Goal: Task Accomplishment & Management: Use online tool/utility

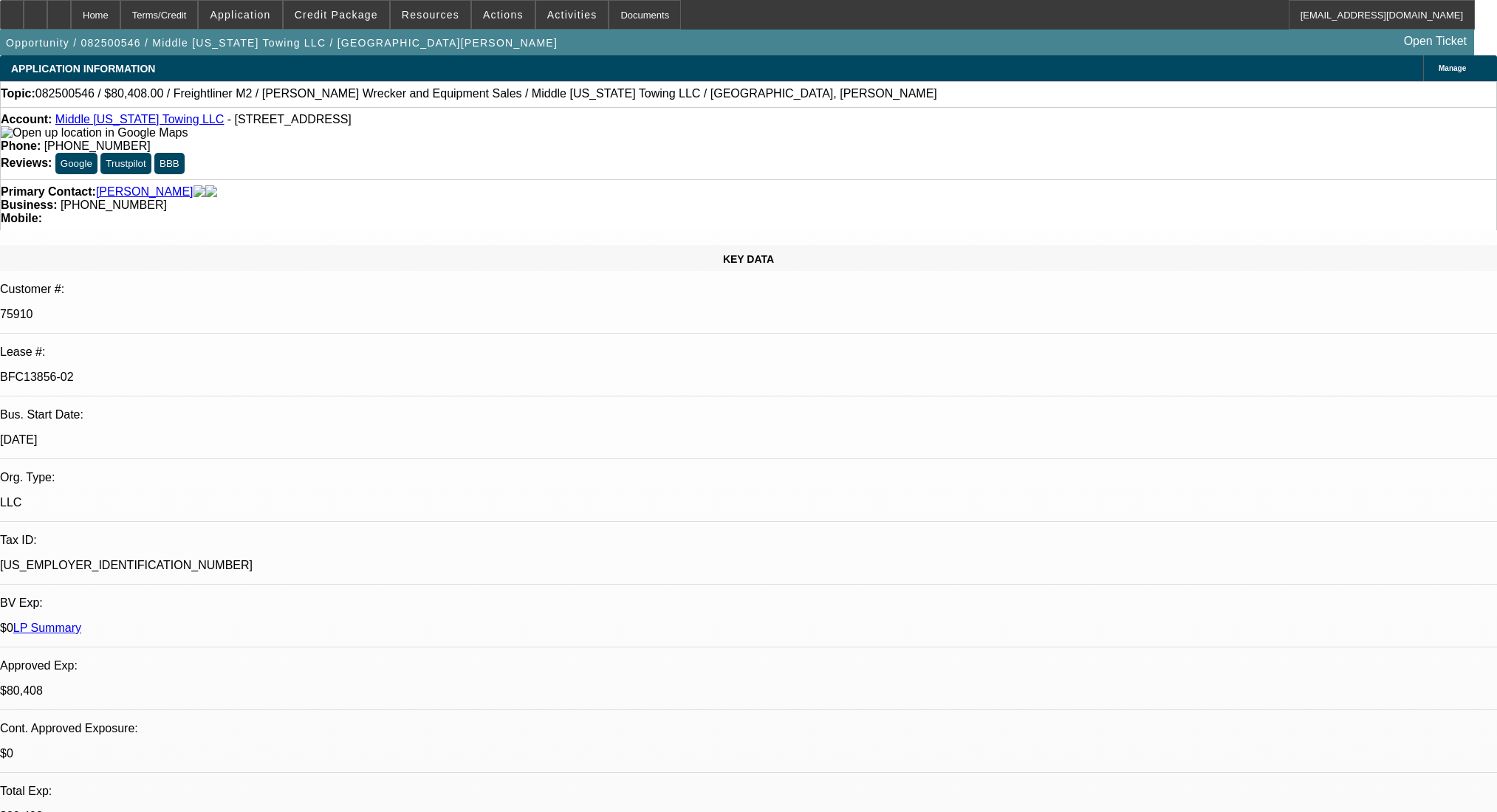
select select "0"
select select "2"
select select "0"
select select "6"
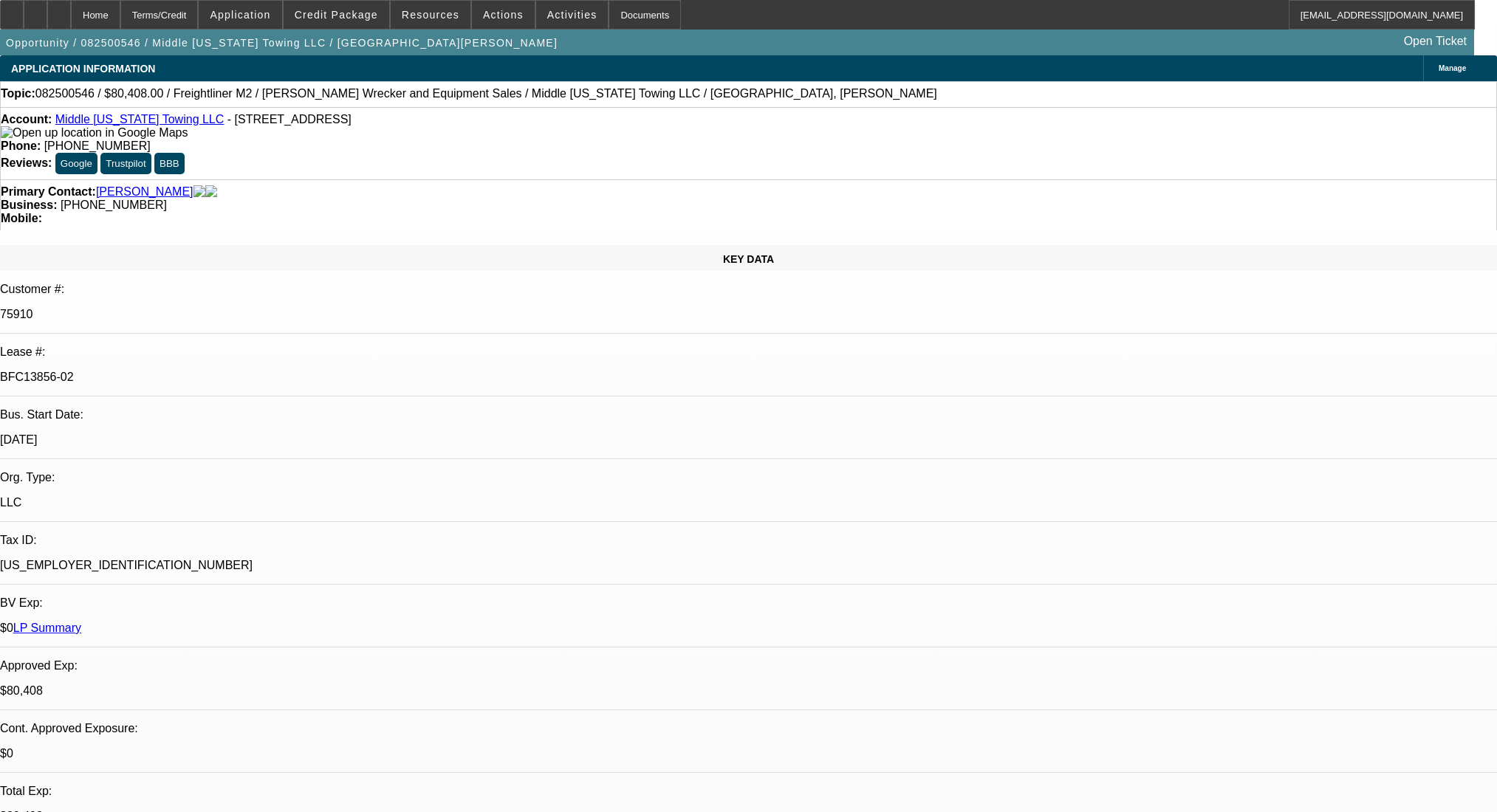
select select "0"
select select "6"
select select "0"
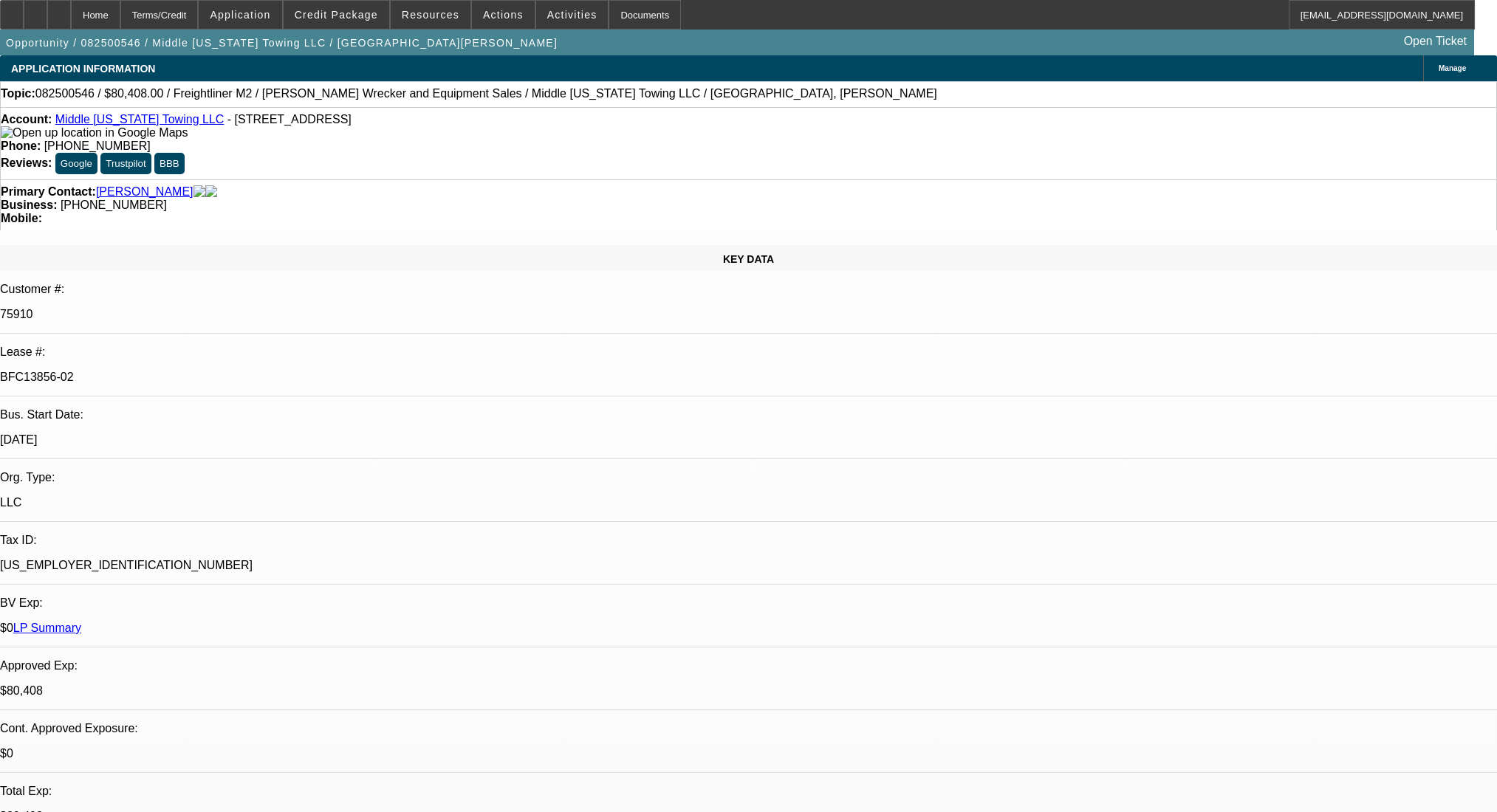
select select "0"
select select "2"
select select "0"
select select "6"
select select "0"
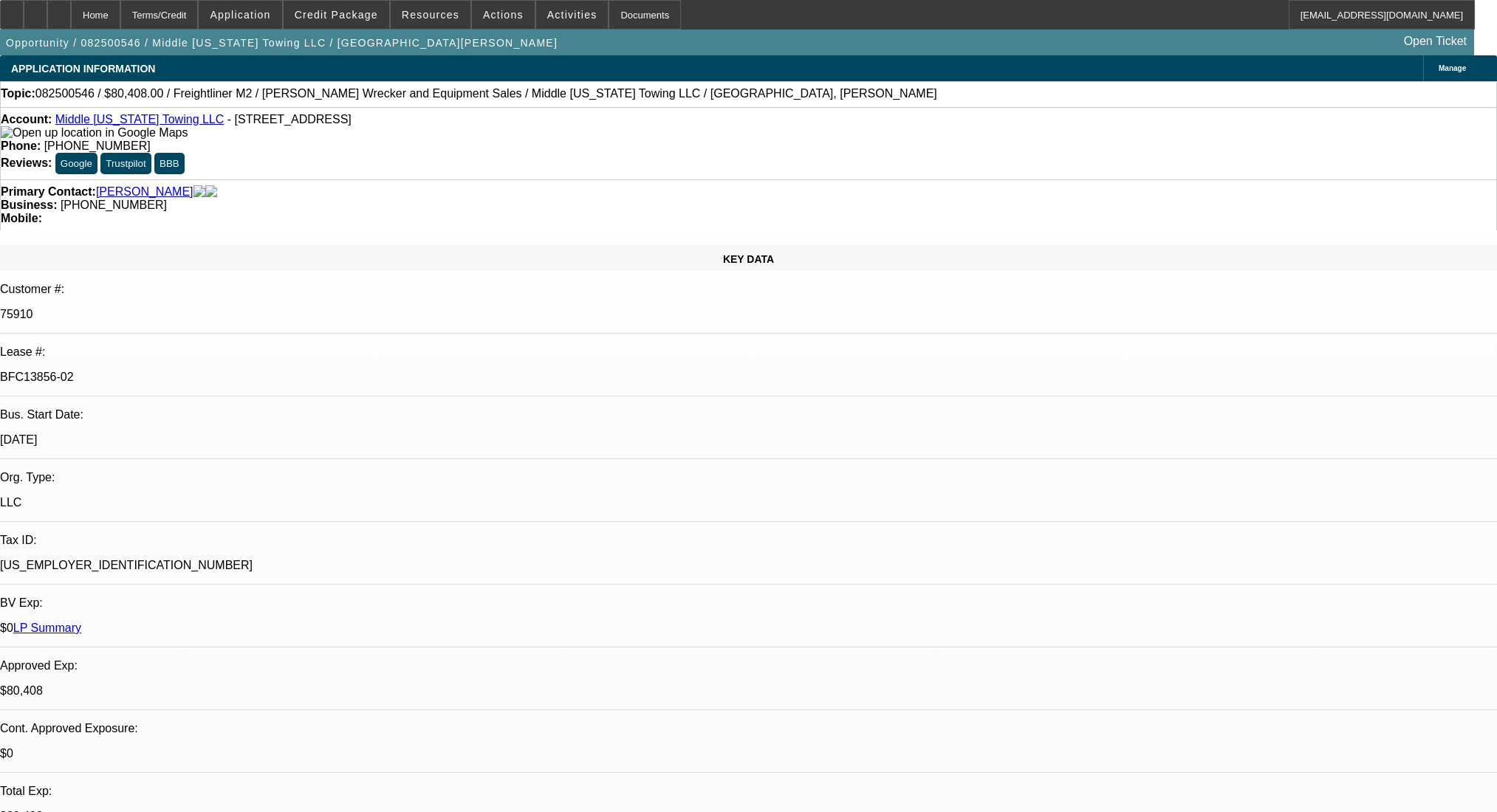
select select "0"
select select "2"
select select "0"
select select "6"
select select "0"
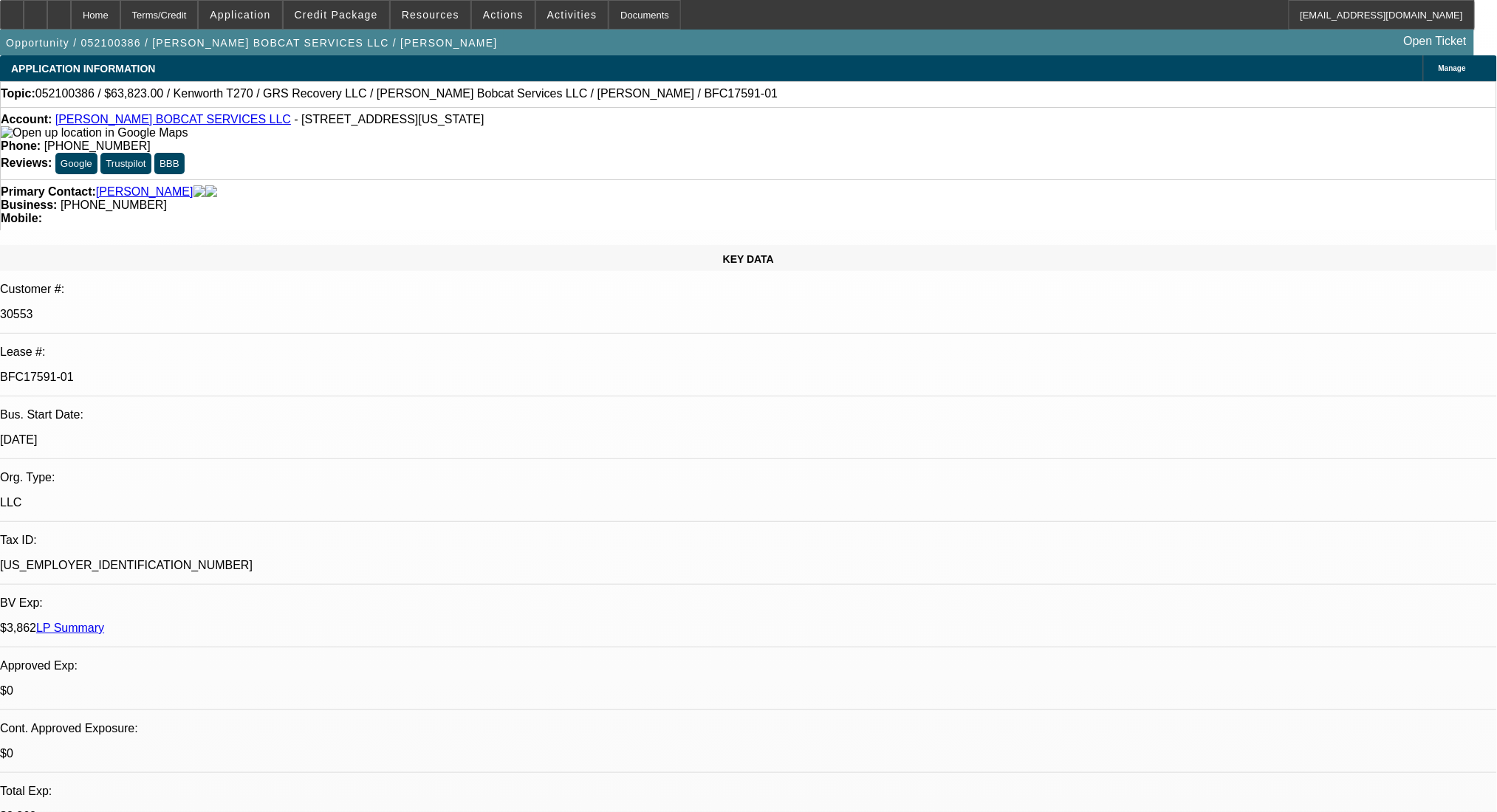
select select "0"
select select "0.1"
select select "4"
select select "0"
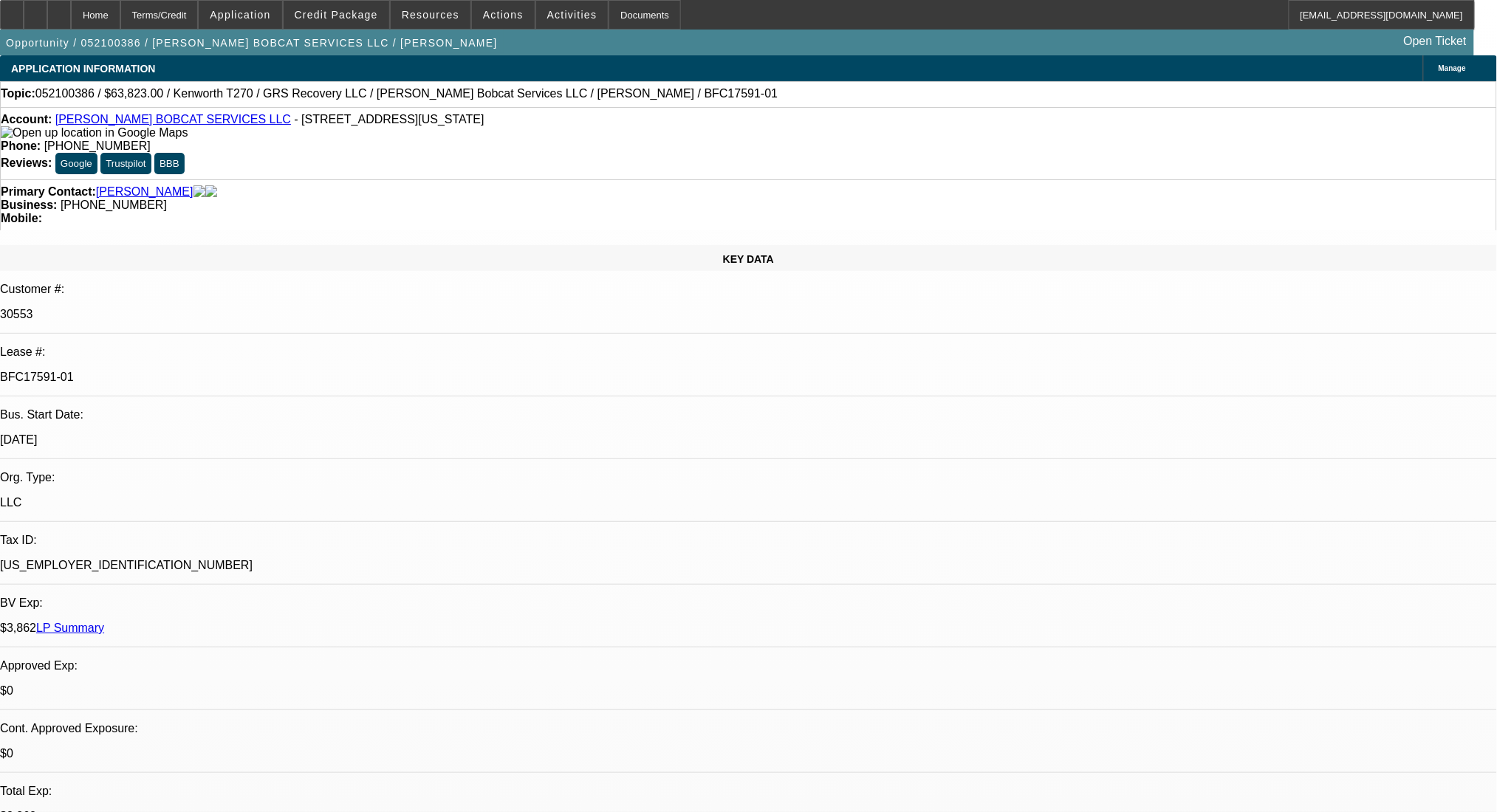
select select "0.1"
select select "4"
select select "0"
select select "0.1"
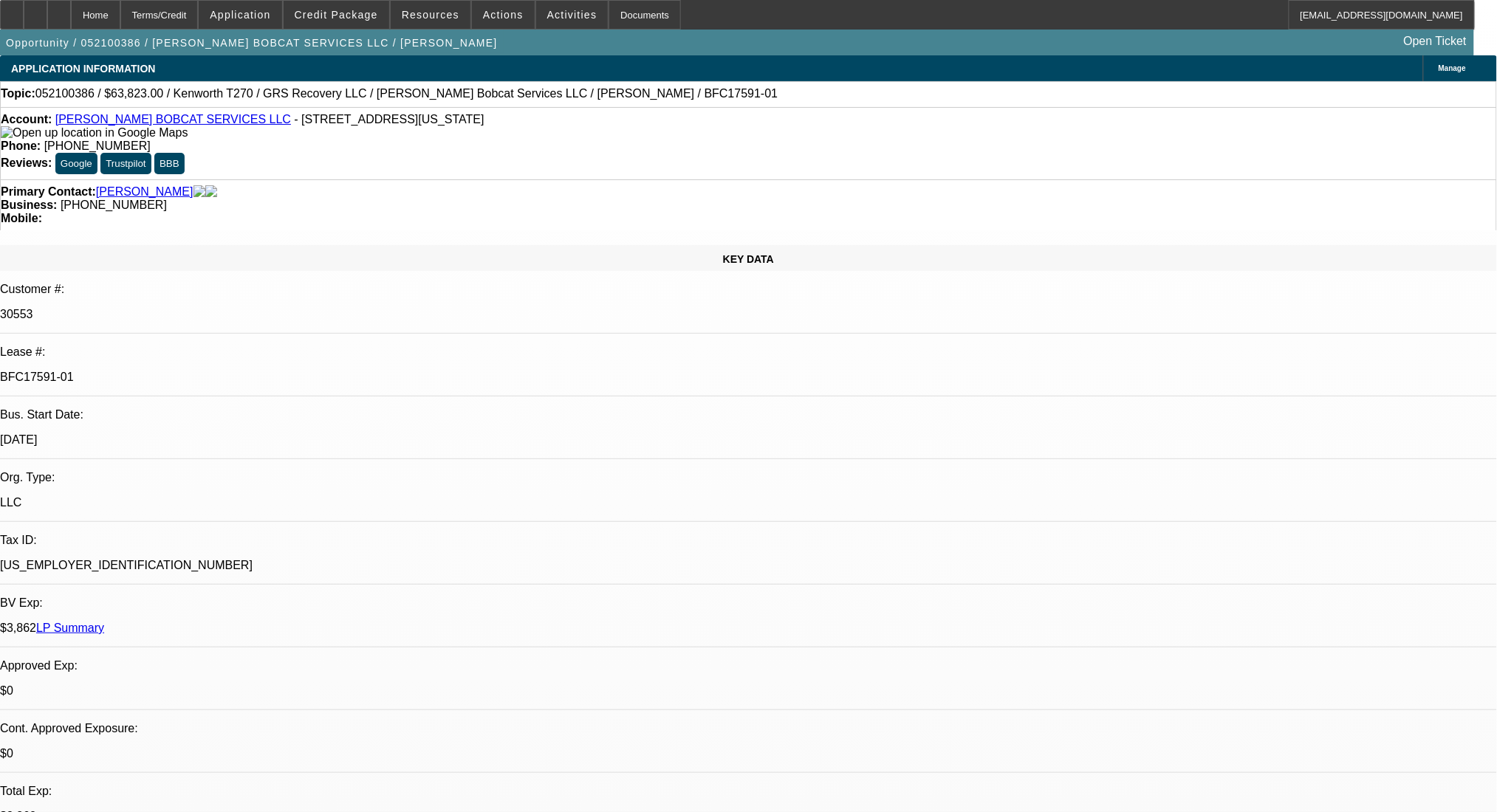
select select "4"
select select "0"
select select "0.1"
select select "4"
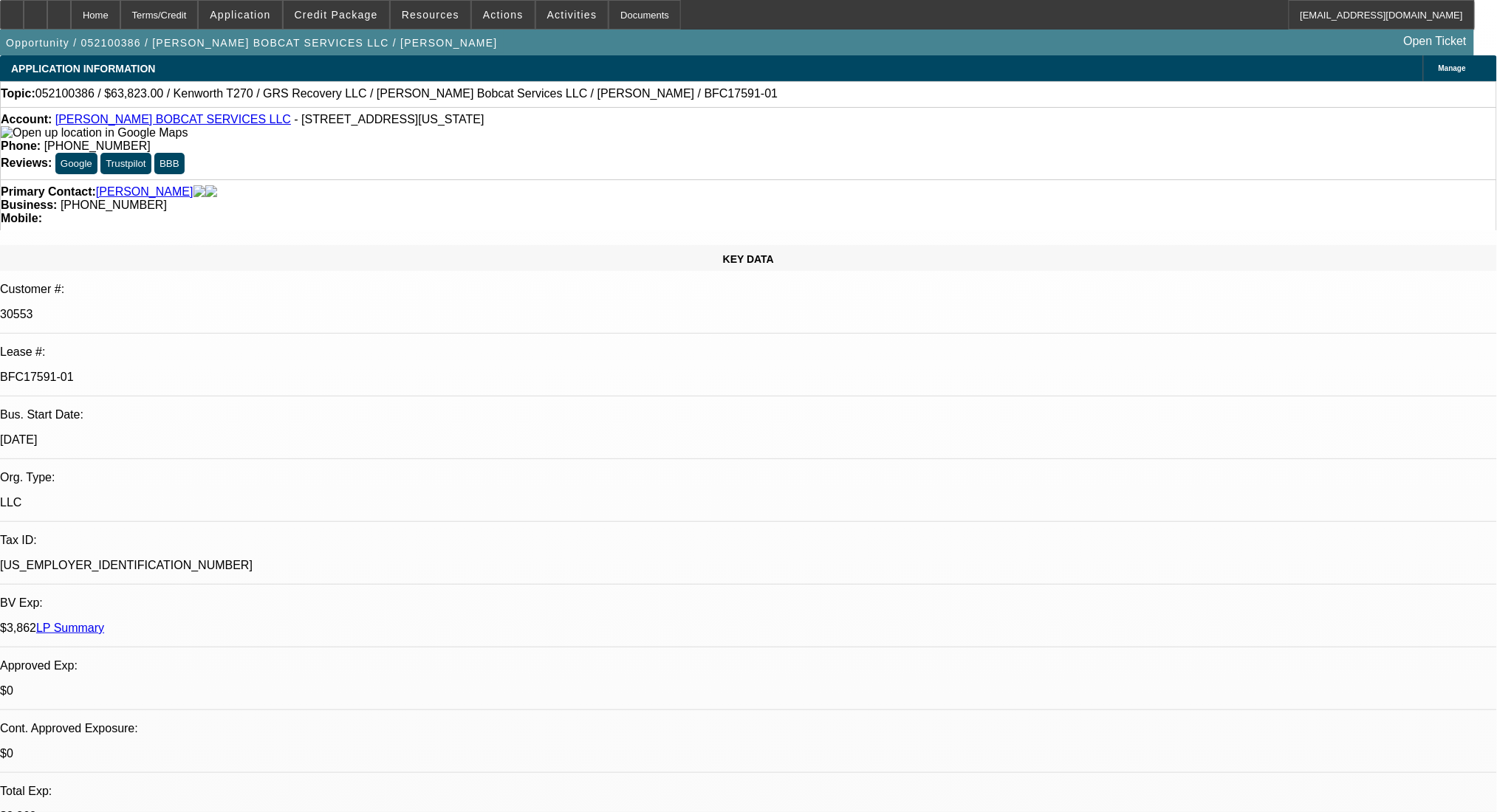
click at [104, 622] on link "LP Summary" at bounding box center [70, 627] width 68 height 13
click at [17, 14] on div at bounding box center [12, 14] width 23 height 30
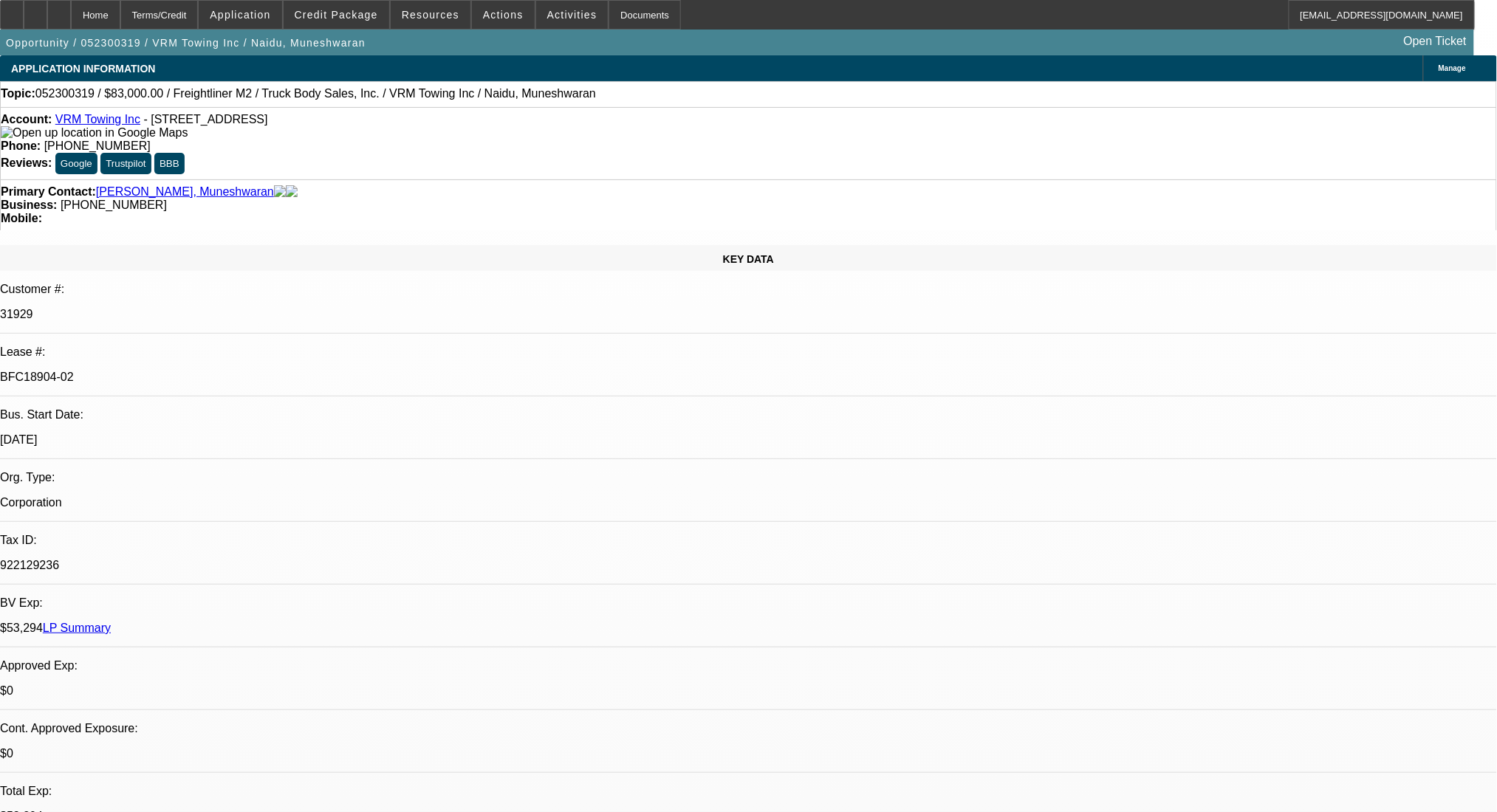
select select "0"
select select "2"
select select "0.1"
select select "4"
select select "0"
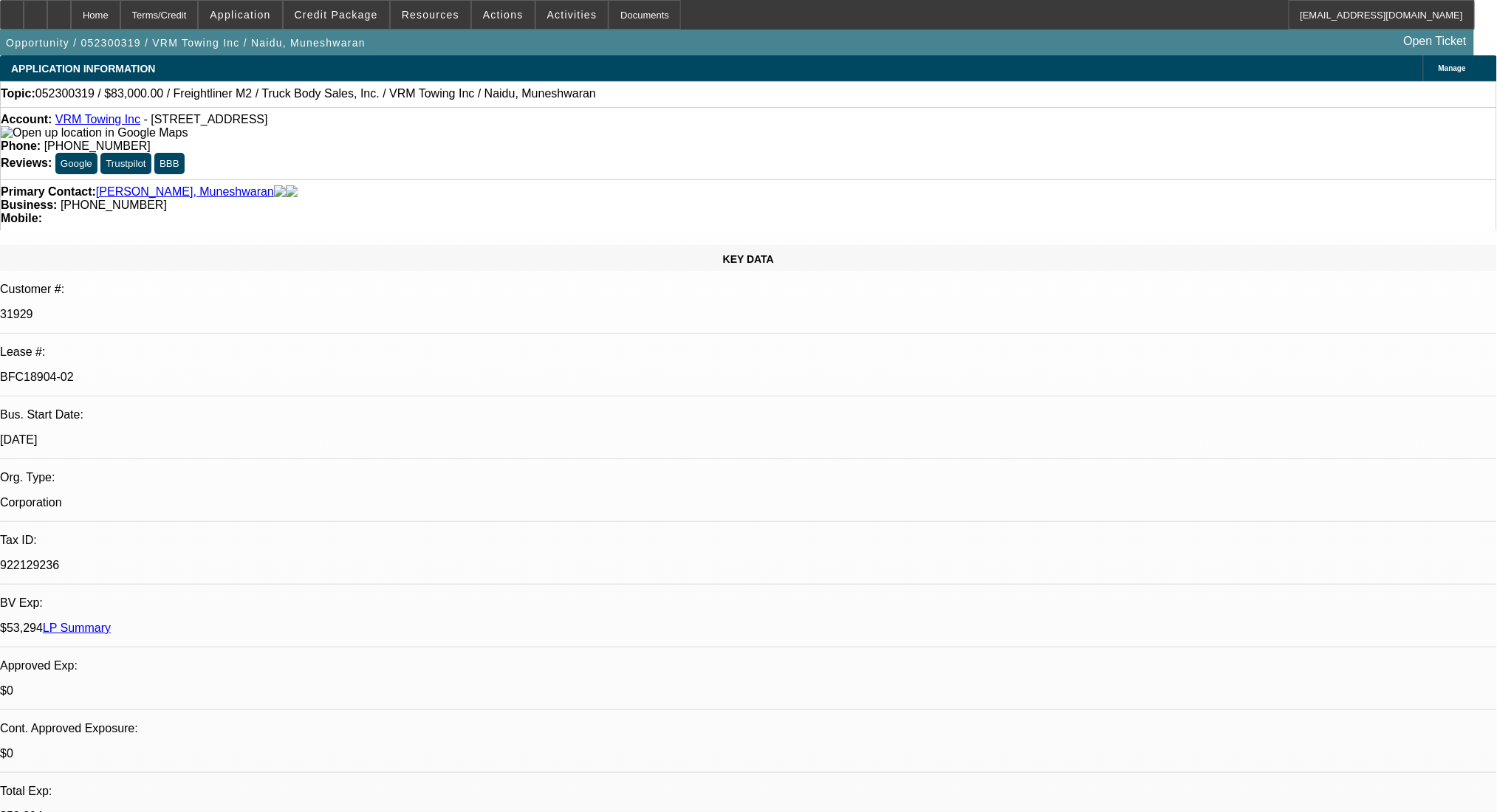
select select "2"
select select "0.1"
select select "4"
select select "0"
select select "2"
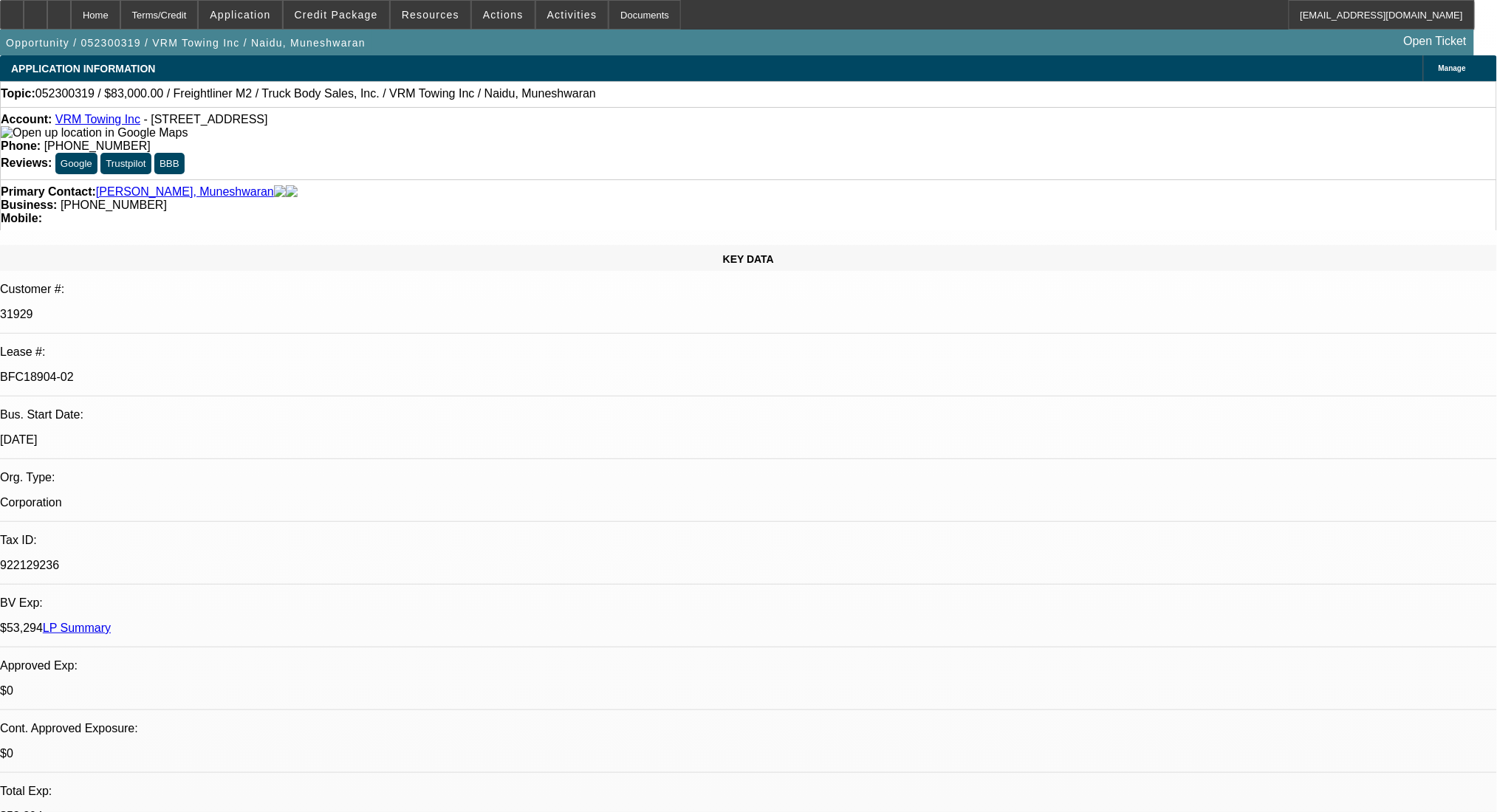
select select "0.1"
select select "4"
select select "0"
select select "2"
select select "0.1"
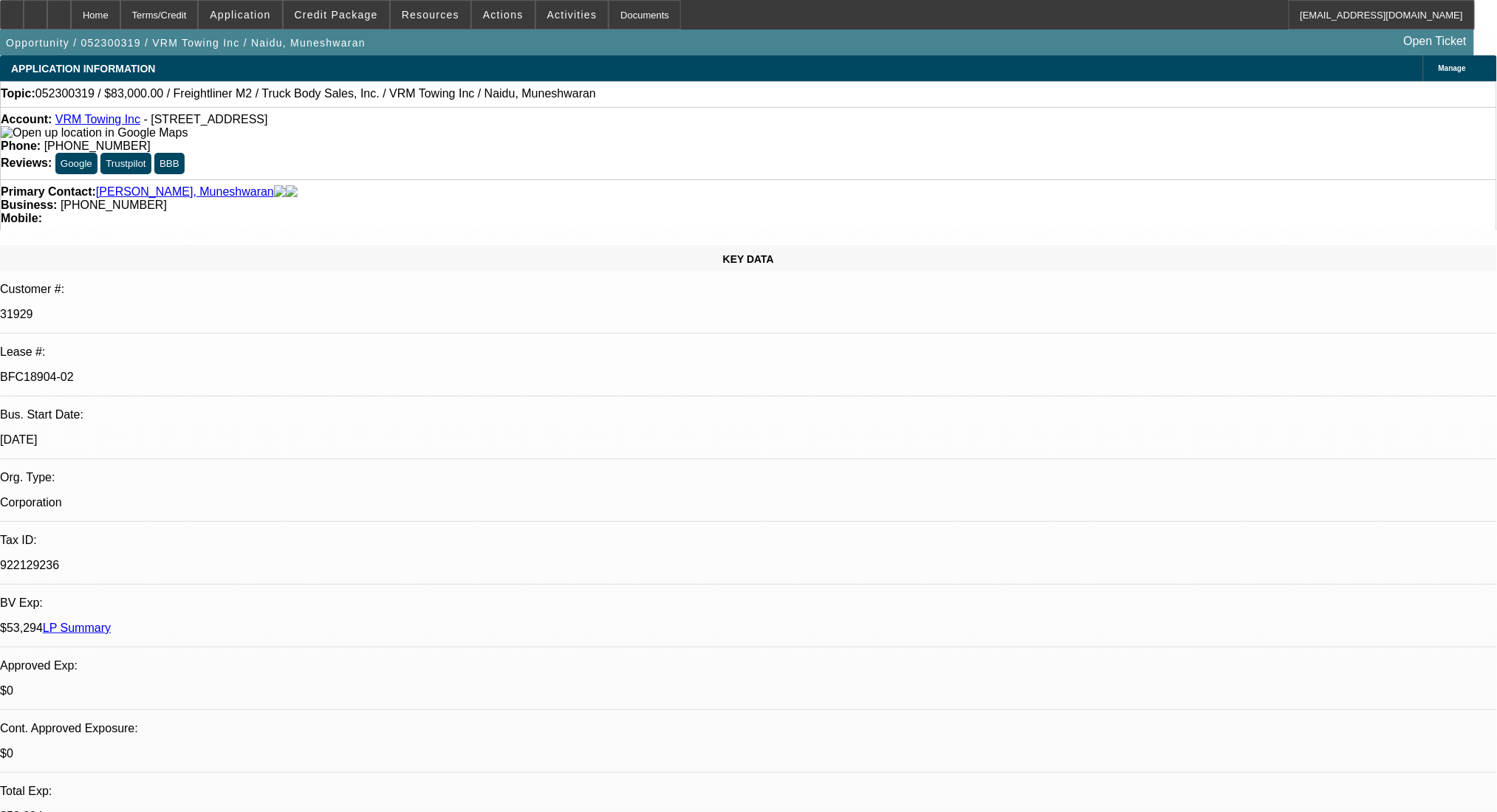
select select "4"
click at [111, 622] on link "LP Summary" at bounding box center [76, 627] width 68 height 13
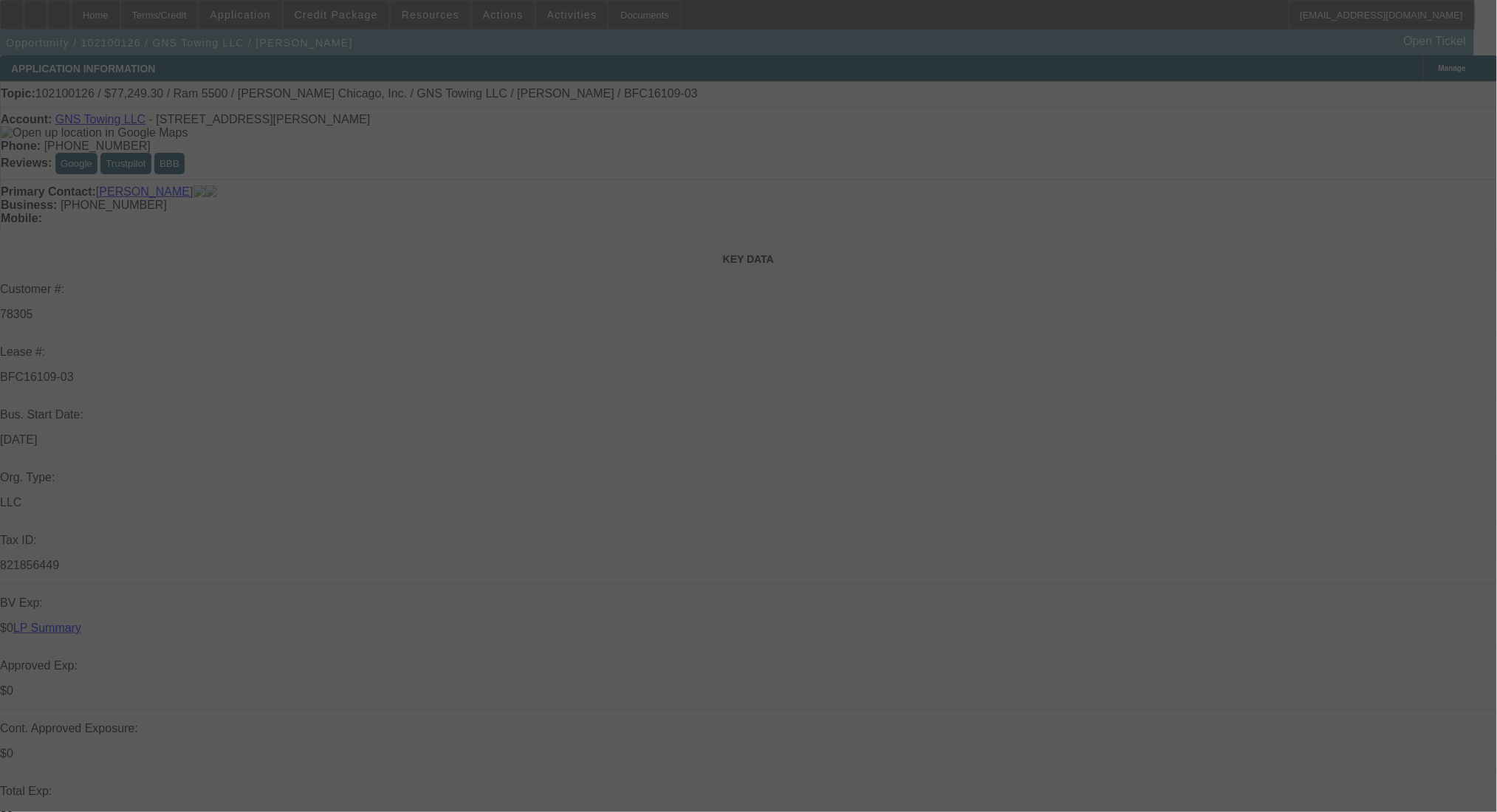
select select "0"
select select "6"
select select "0"
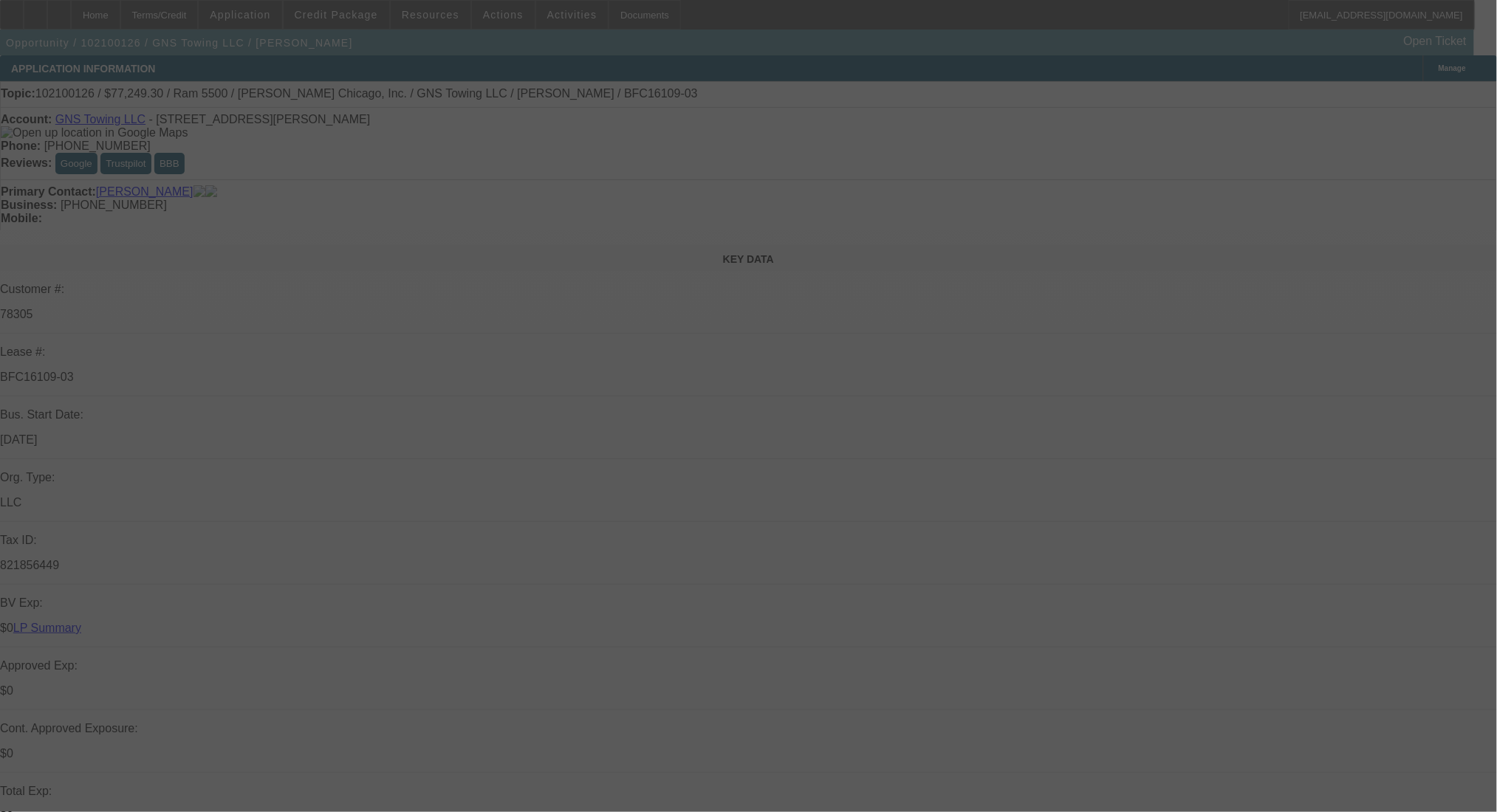
select select "0"
select select "6"
select select "0"
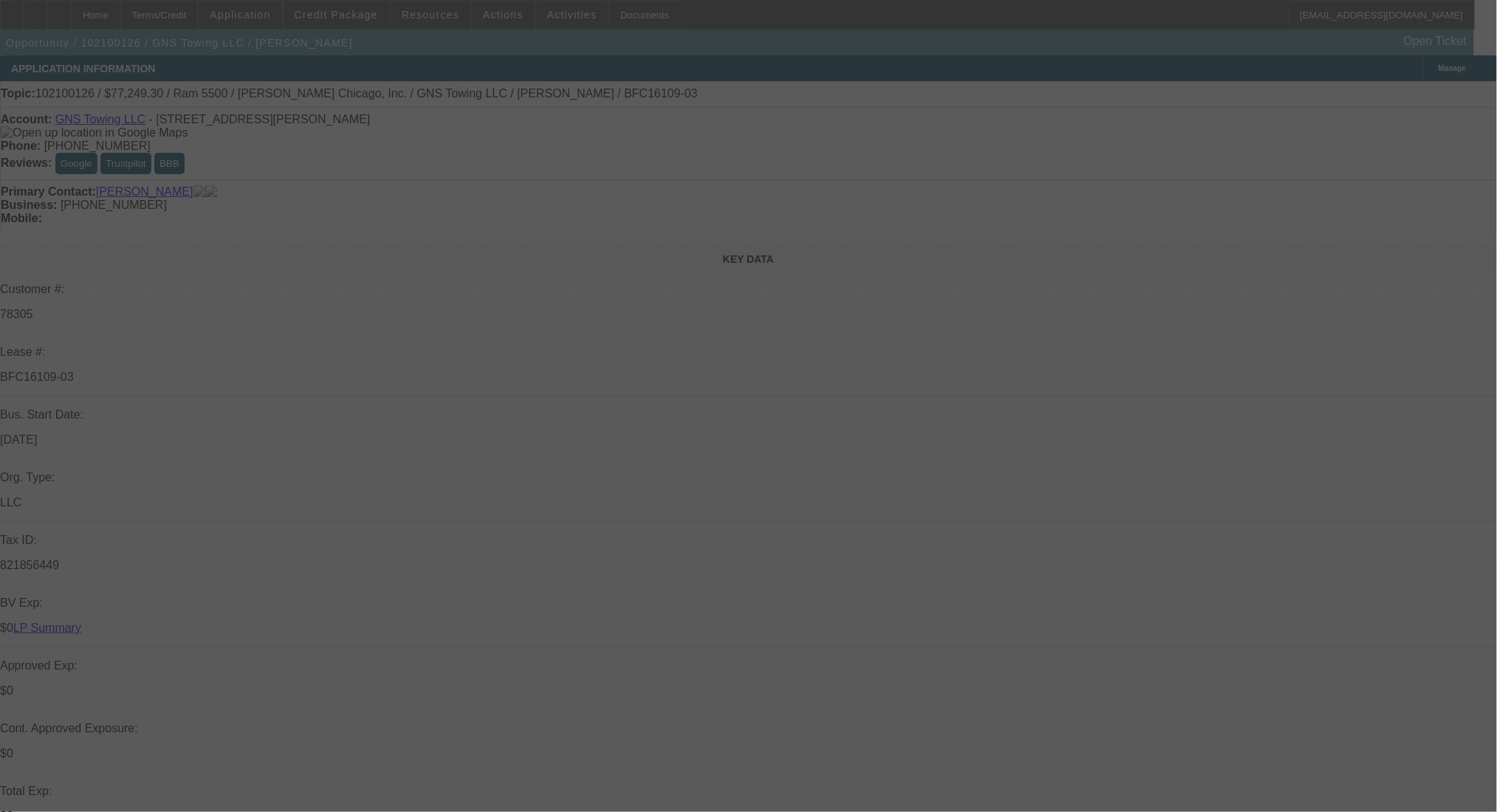
select select "0"
select select "6"
select select "0"
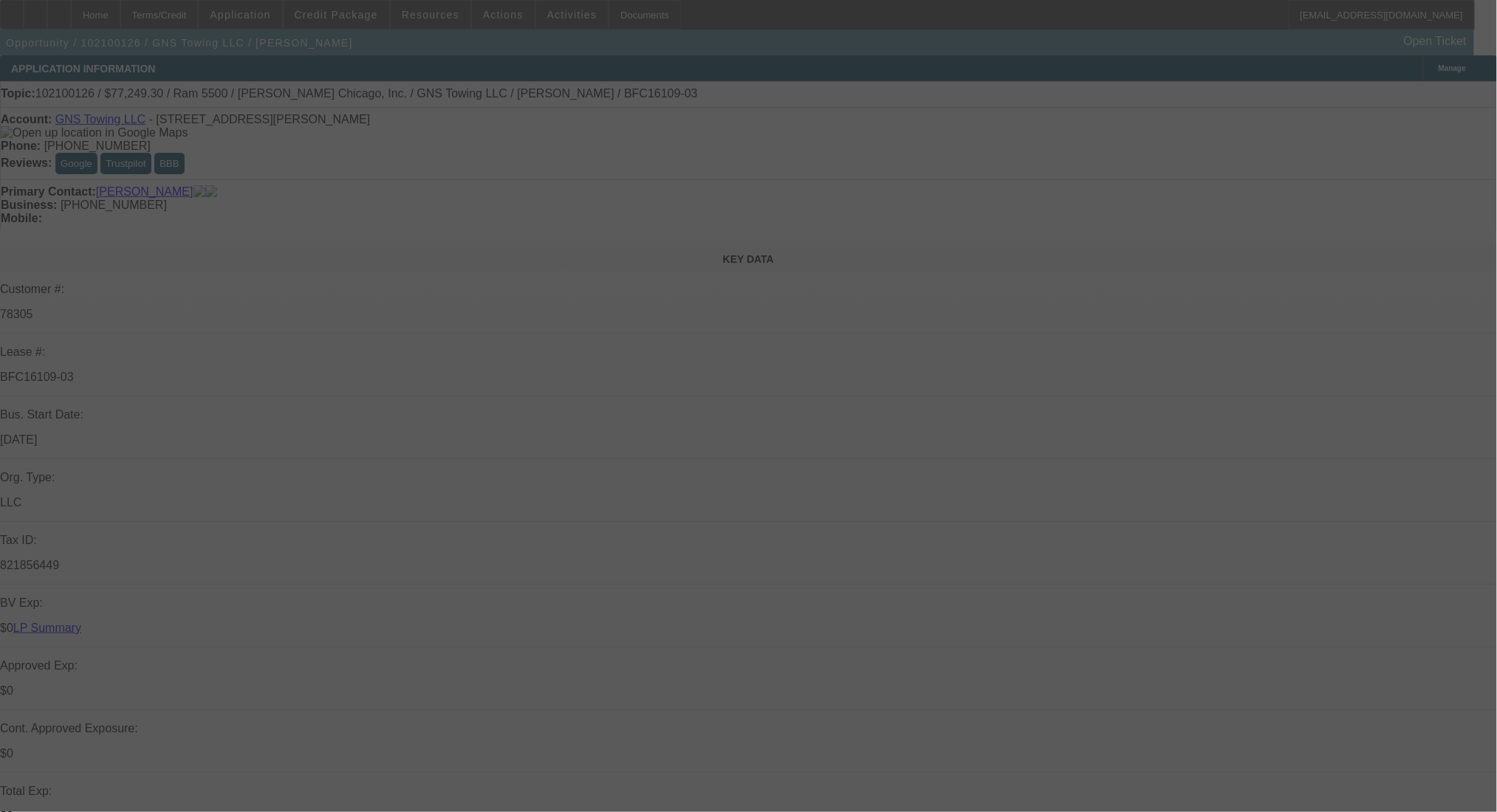
select select "6"
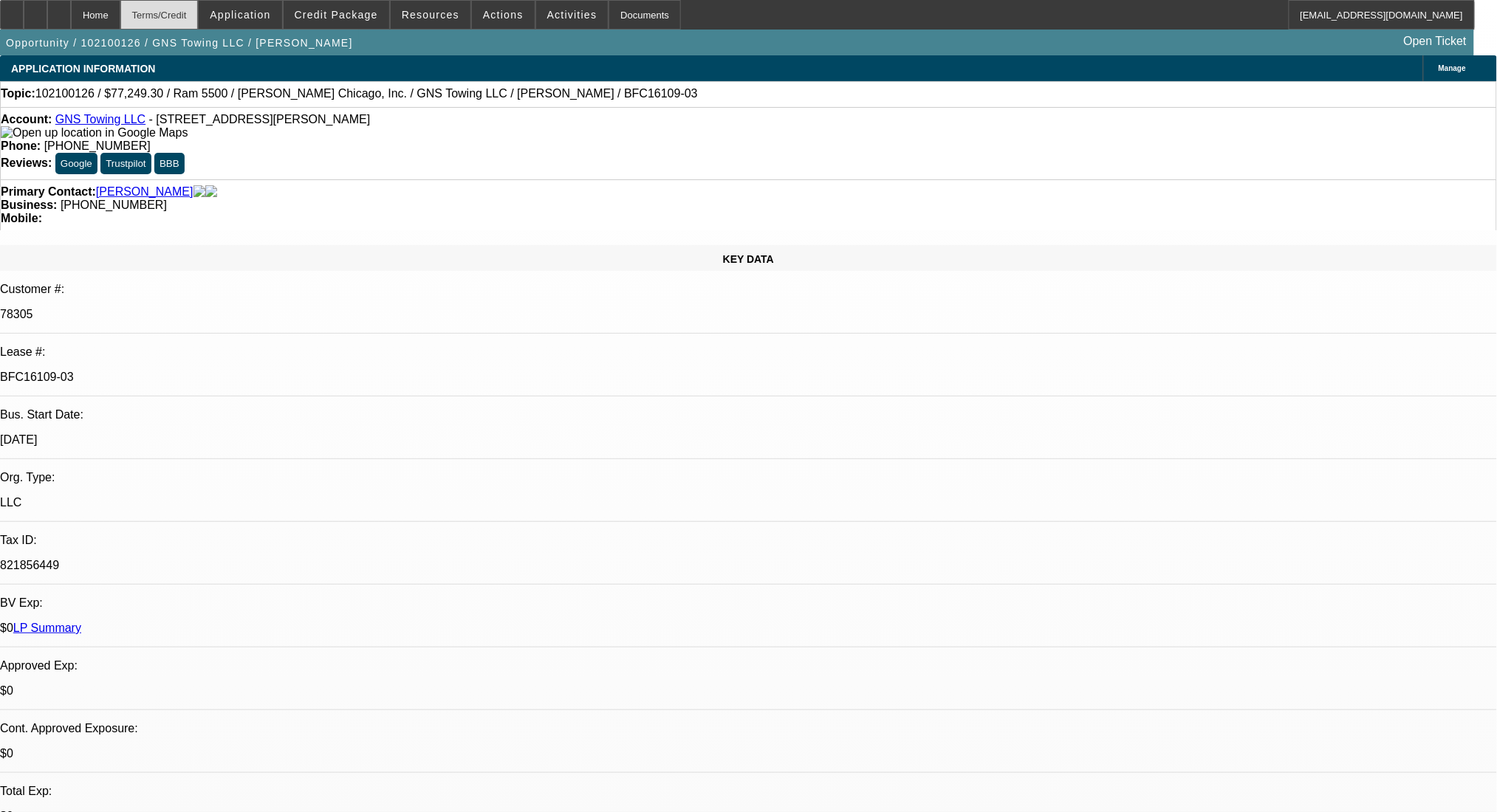
click at [167, 14] on div "Terms/Credit" at bounding box center [159, 14] width 78 height 30
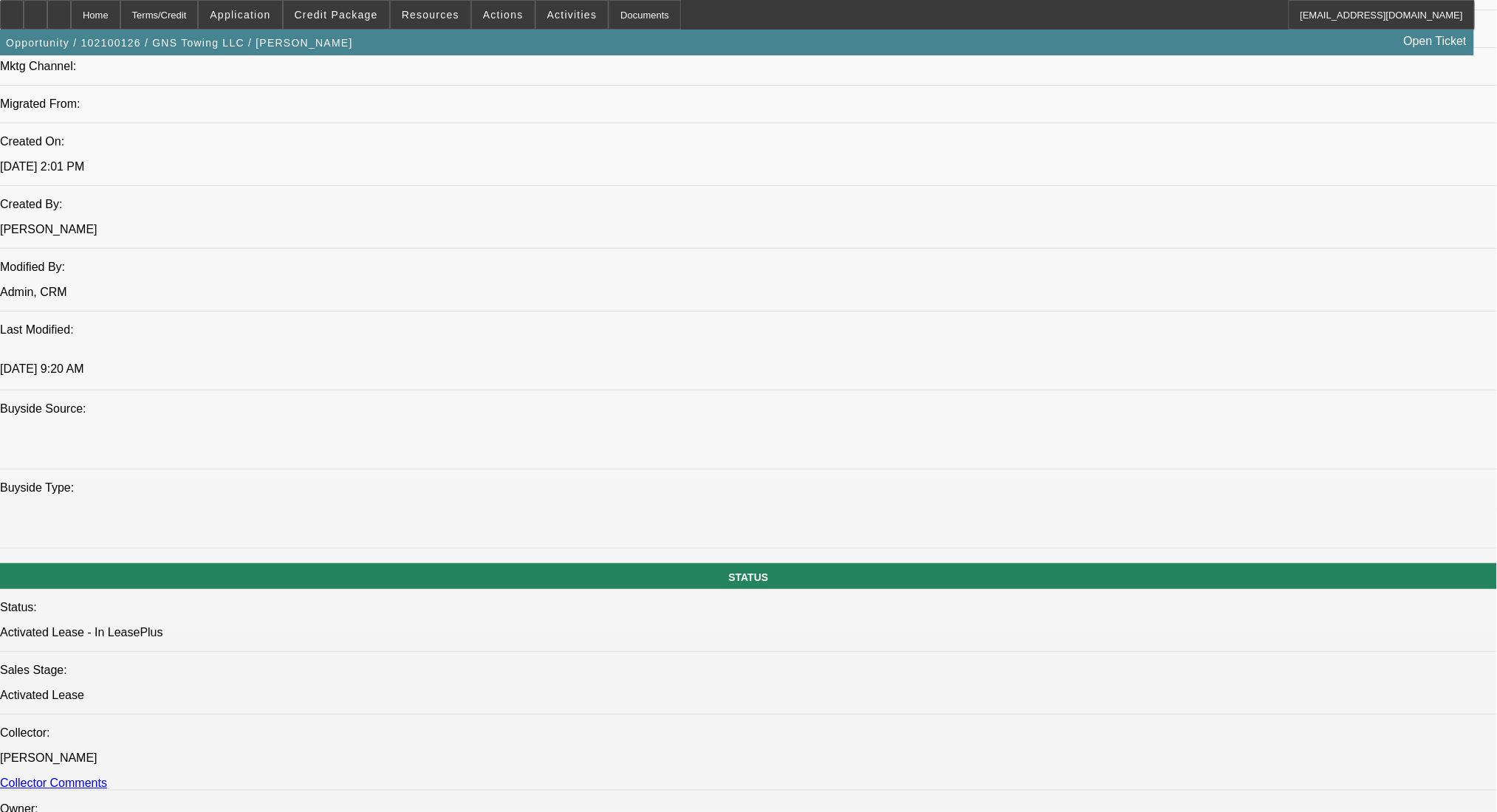
scroll to position [865, 0]
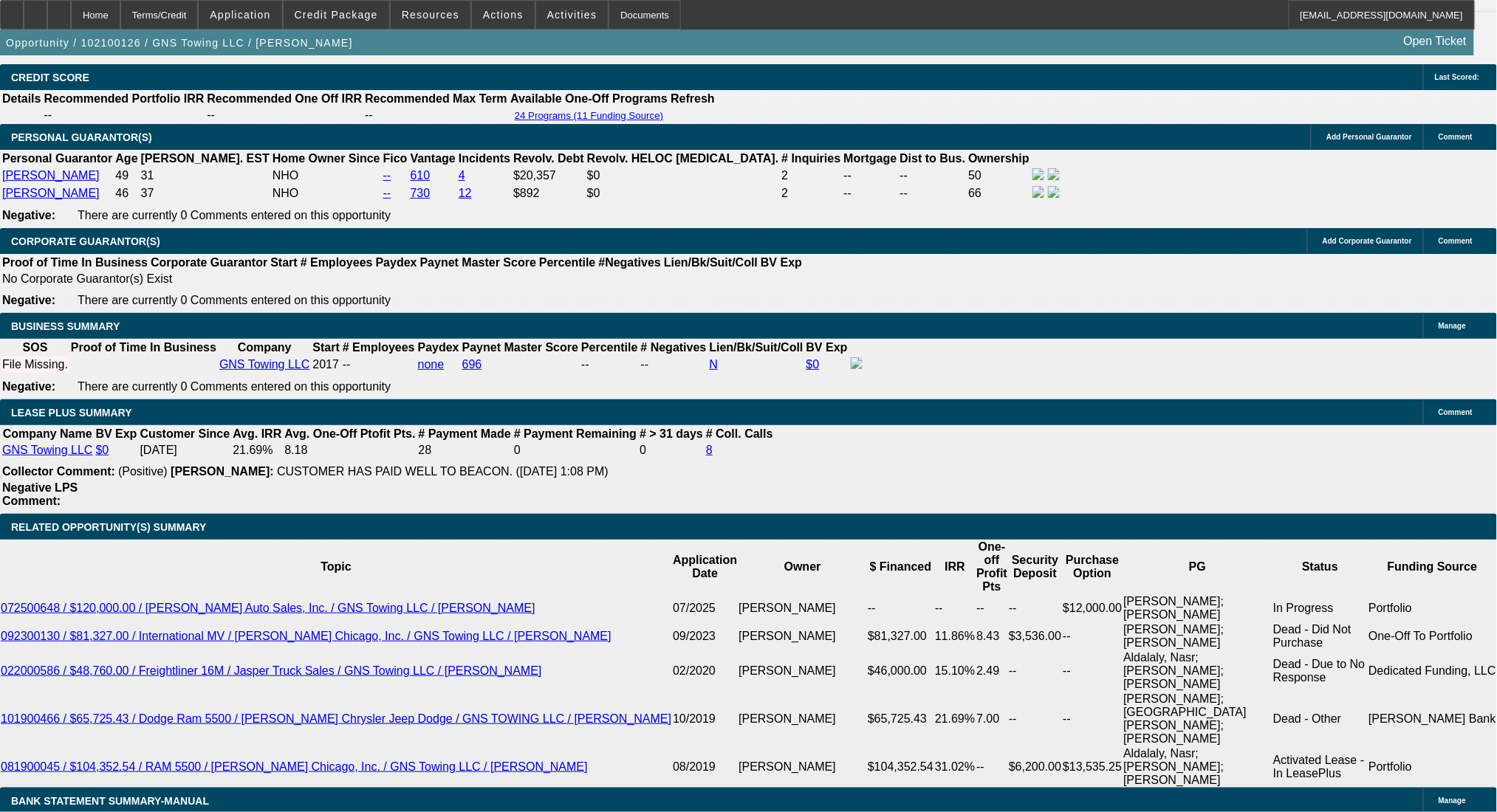
scroll to position [2243, 0]
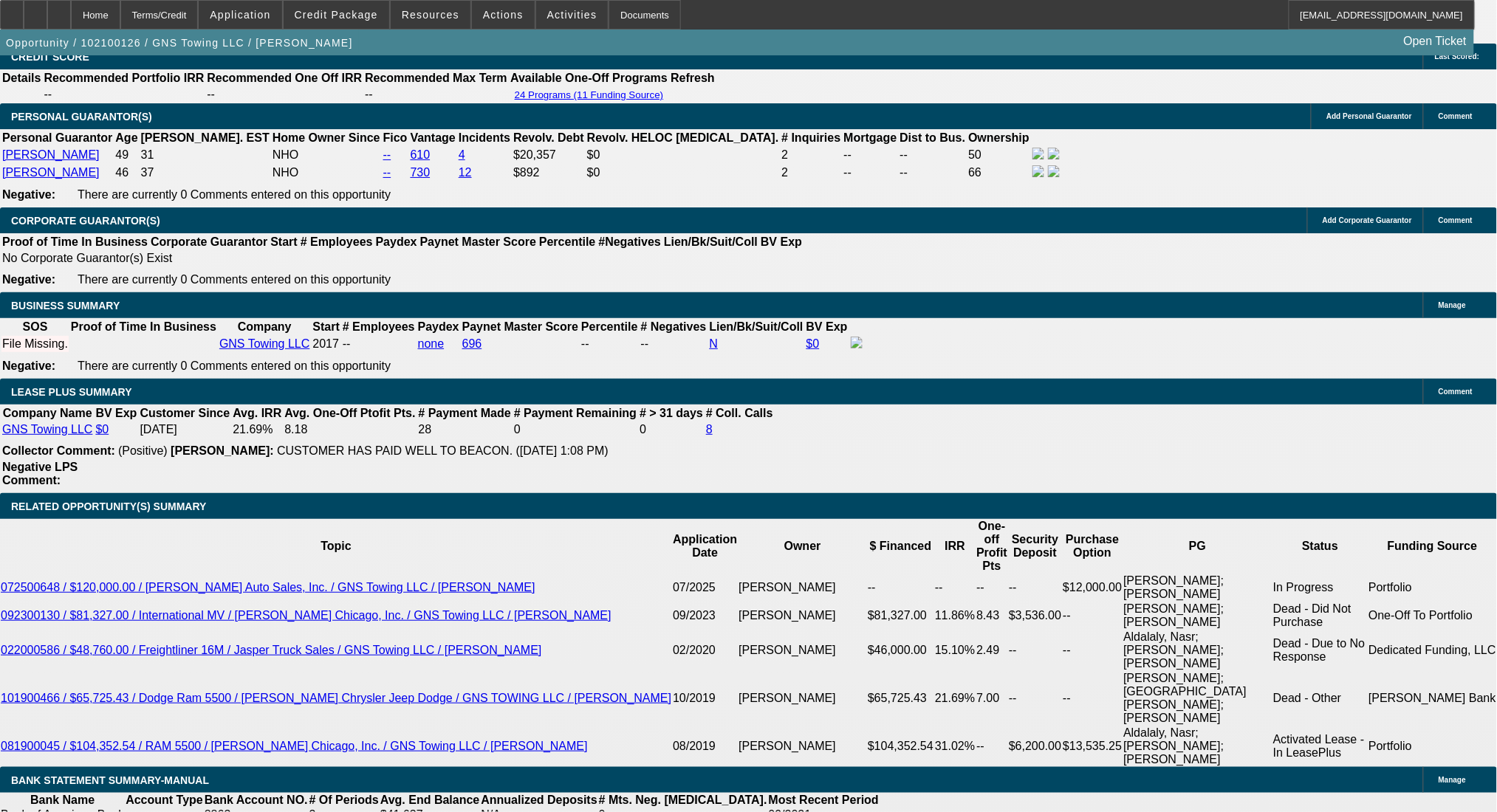
drag, startPoint x: 465, startPoint y: 530, endPoint x: 564, endPoint y: 544, distance: 100.0
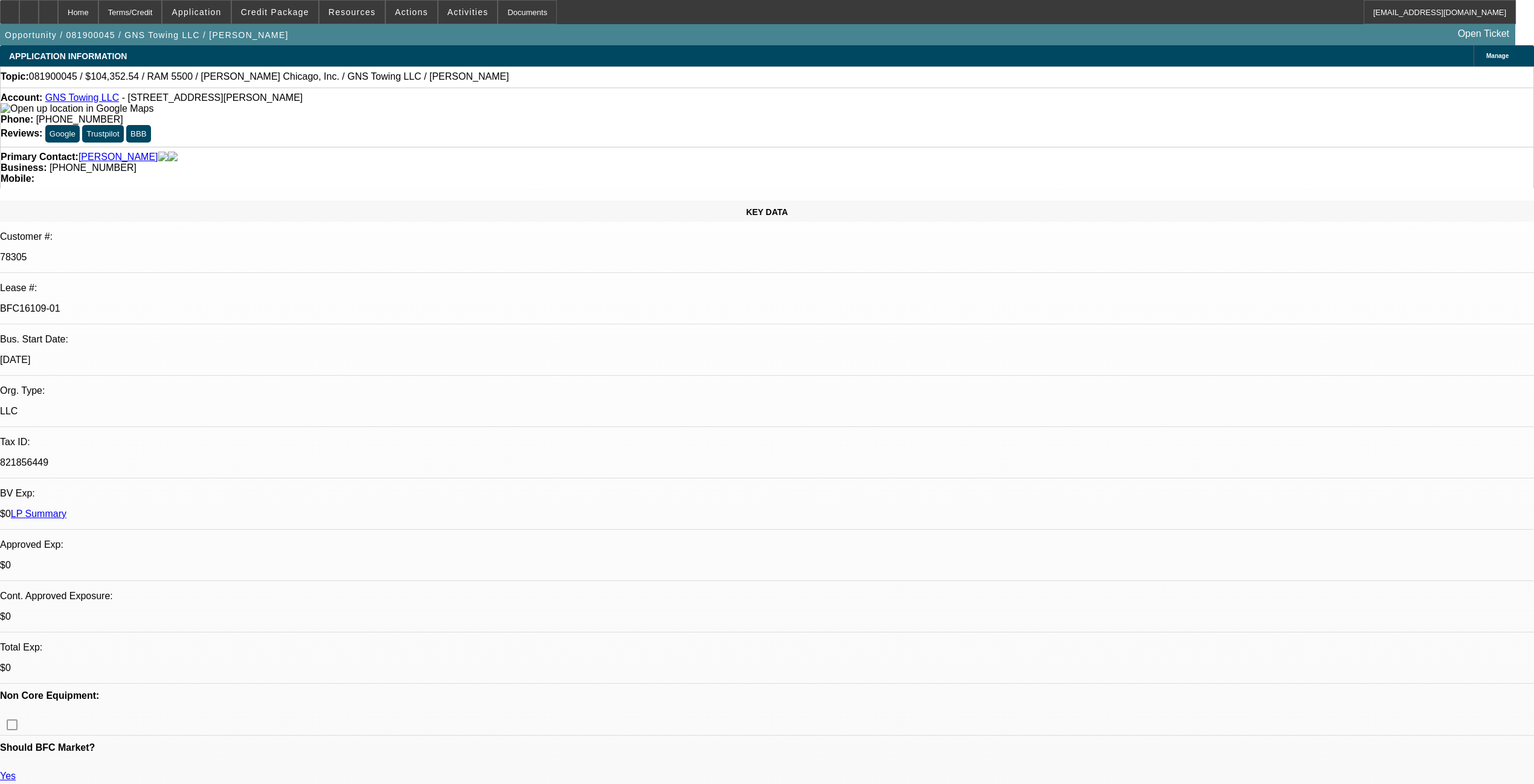
select select "0"
select select "2"
select select "0.1"
select select "4"
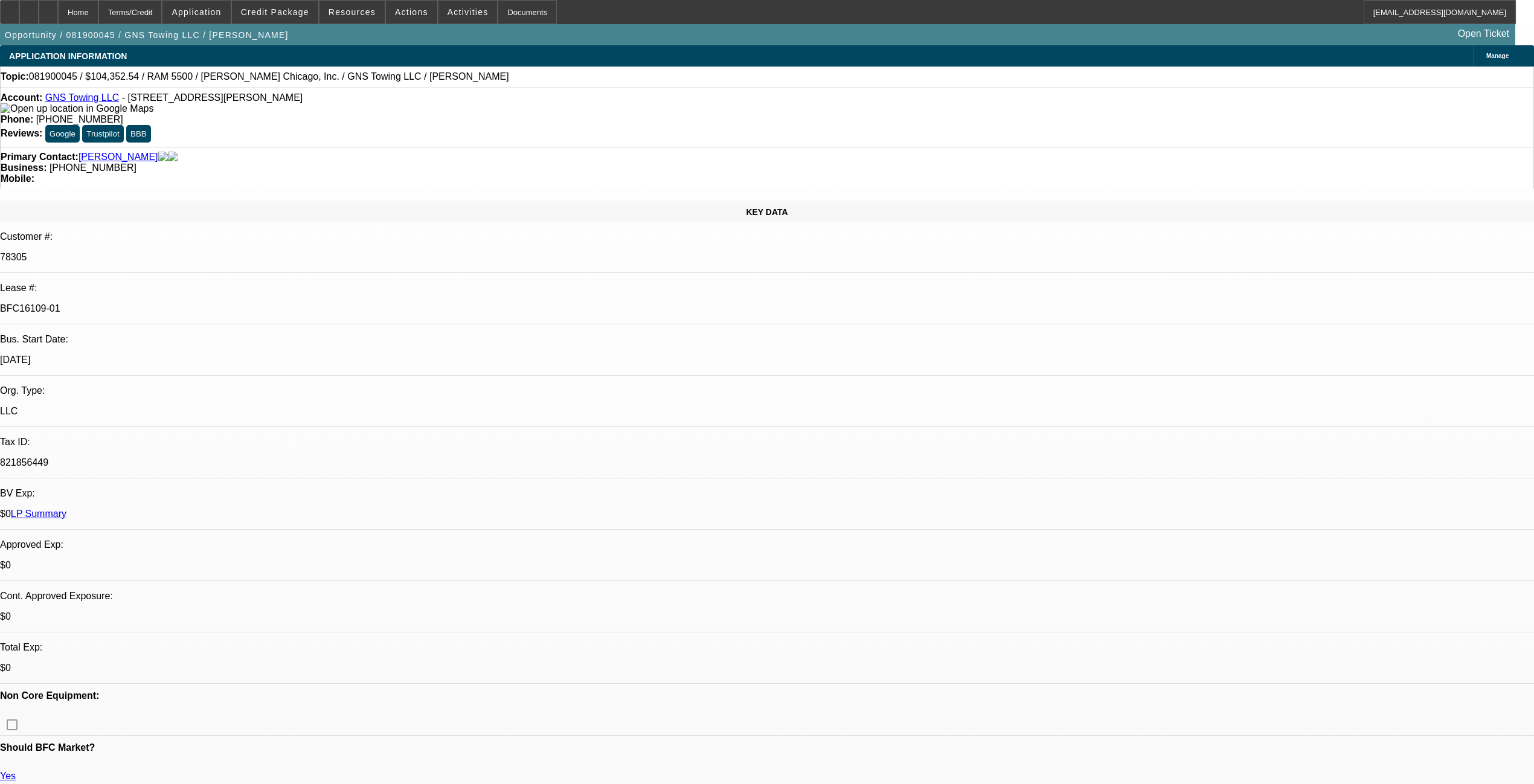
select select "0"
select select "2"
select select "0.1"
select select "4"
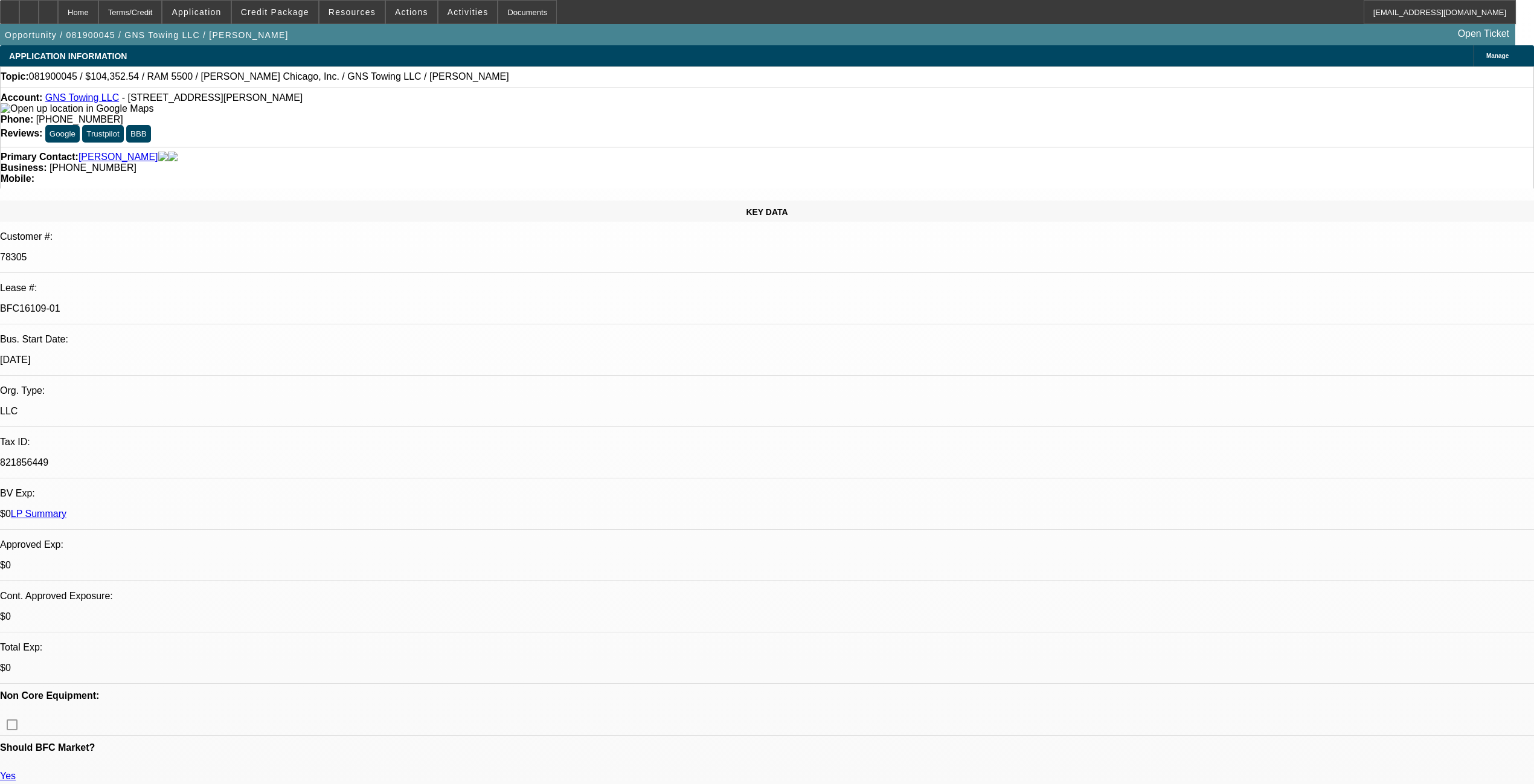
select select "0"
select select "2"
select select "0.1"
select select "4"
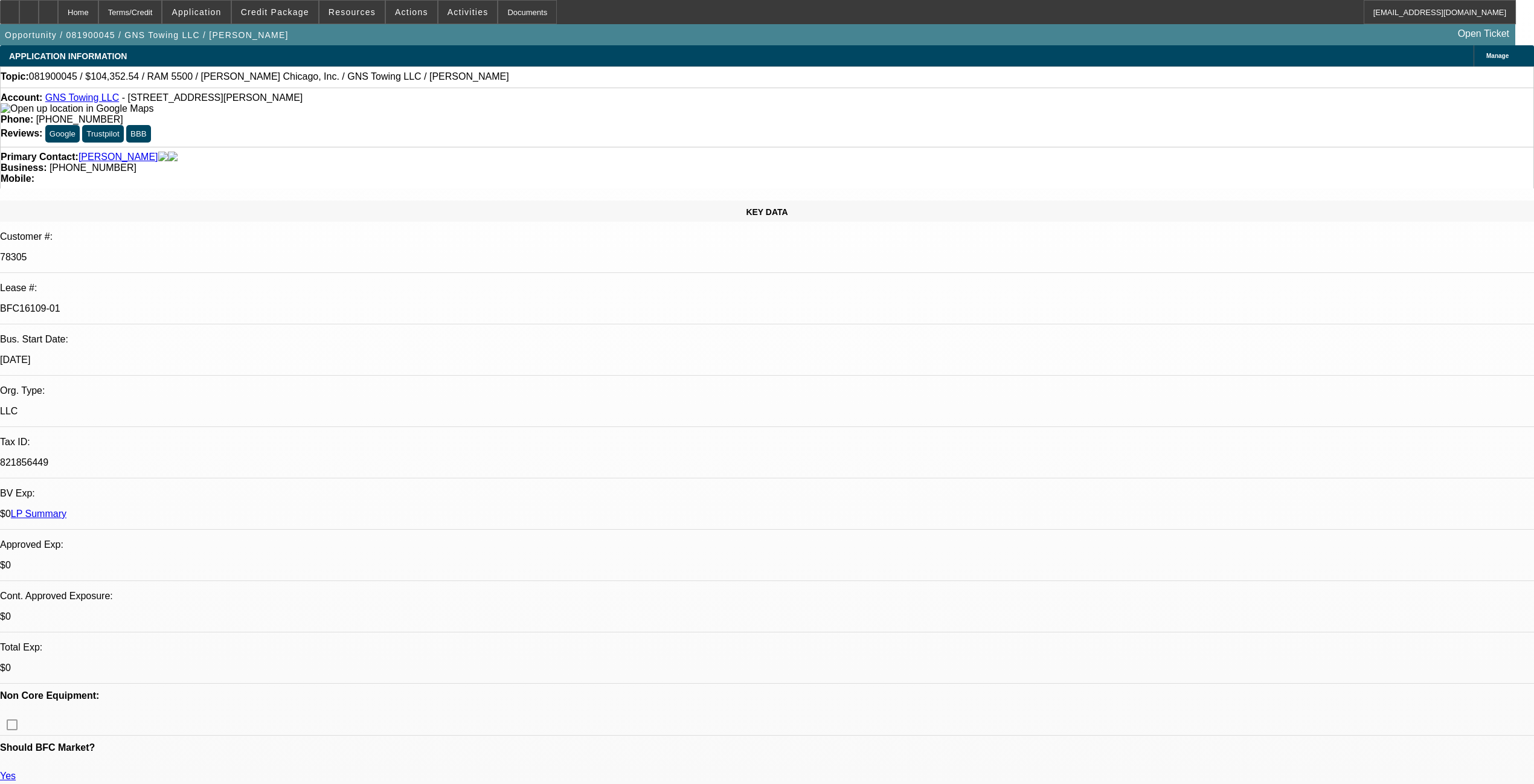
select select "0"
select select "2"
select select "0.1"
select select "4"
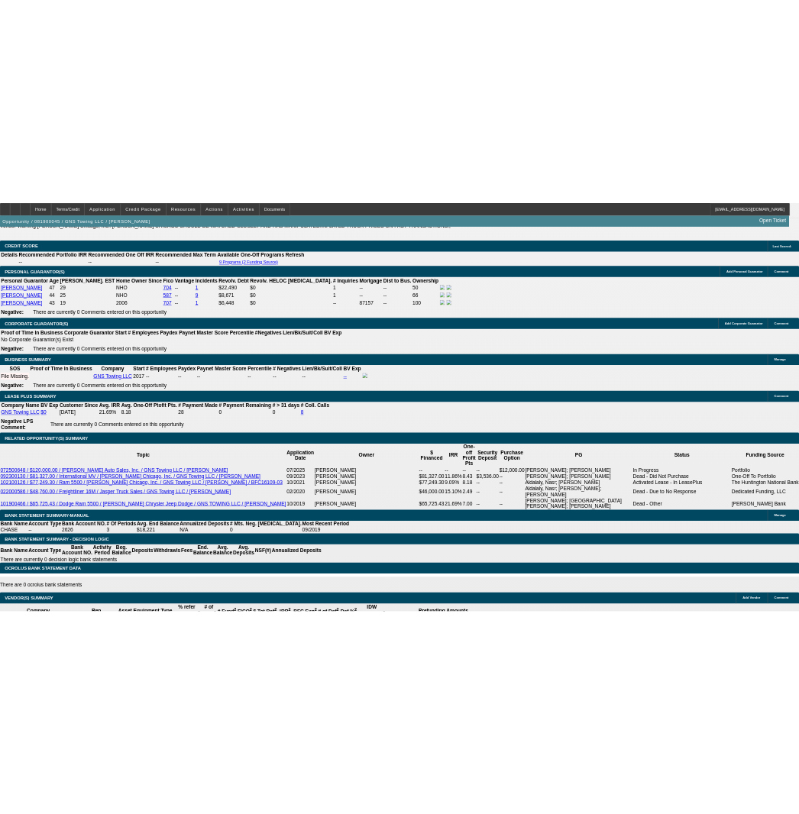
scroll to position [2262, 0]
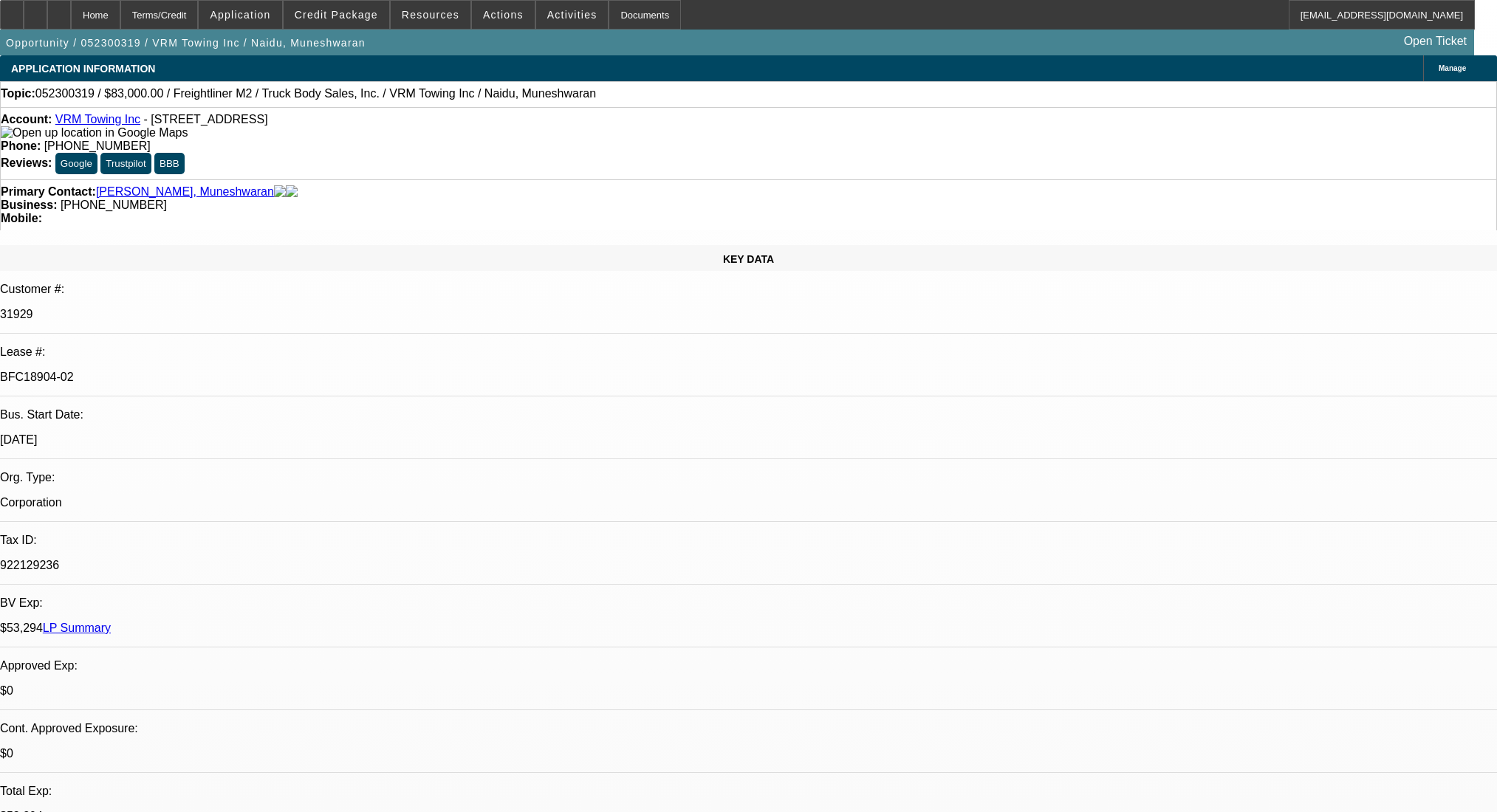
select select "0"
select select "2"
select select "0.1"
select select "4"
select select "0"
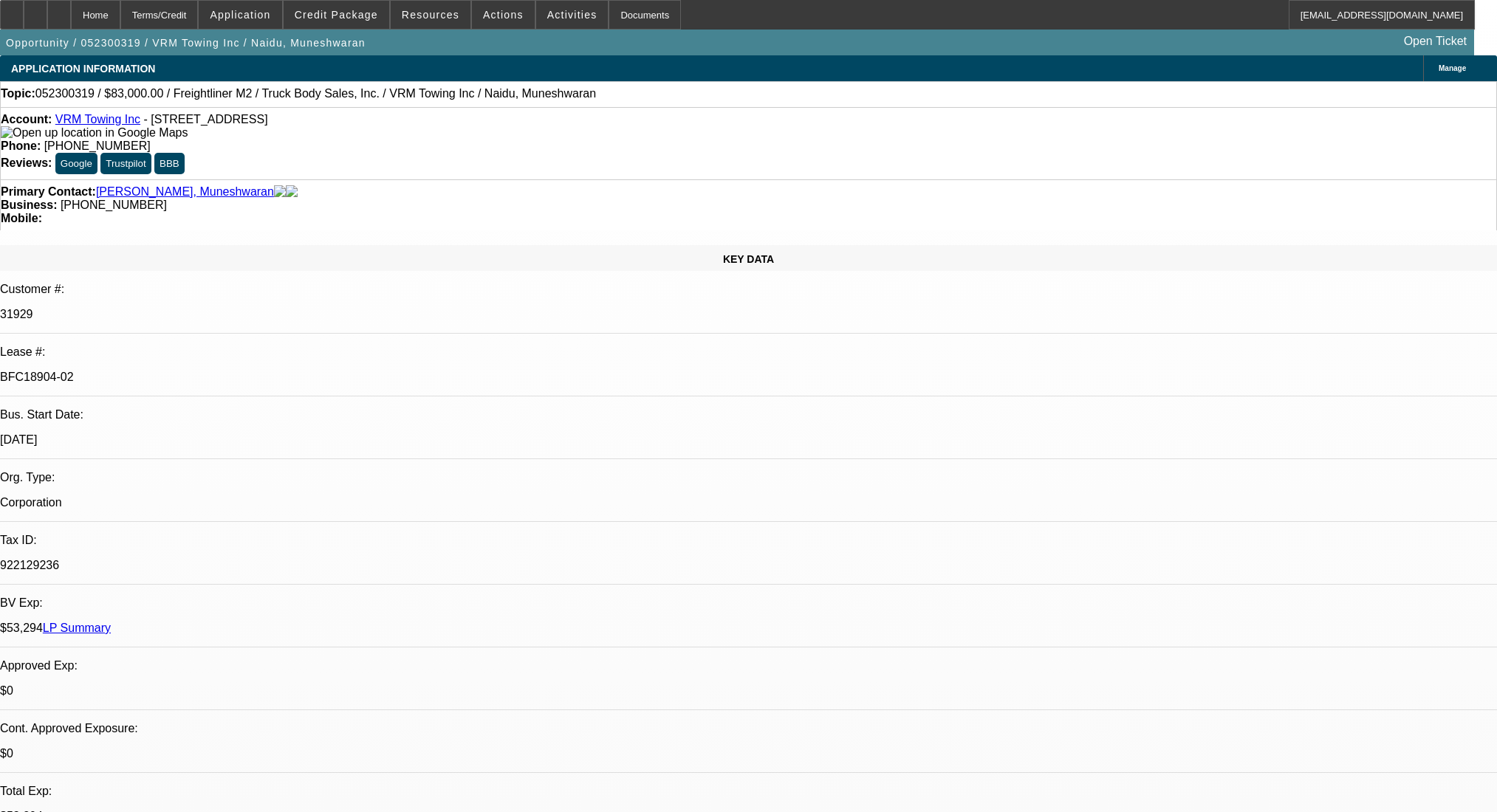
select select "2"
select select "0.1"
select select "4"
select select "0"
select select "2"
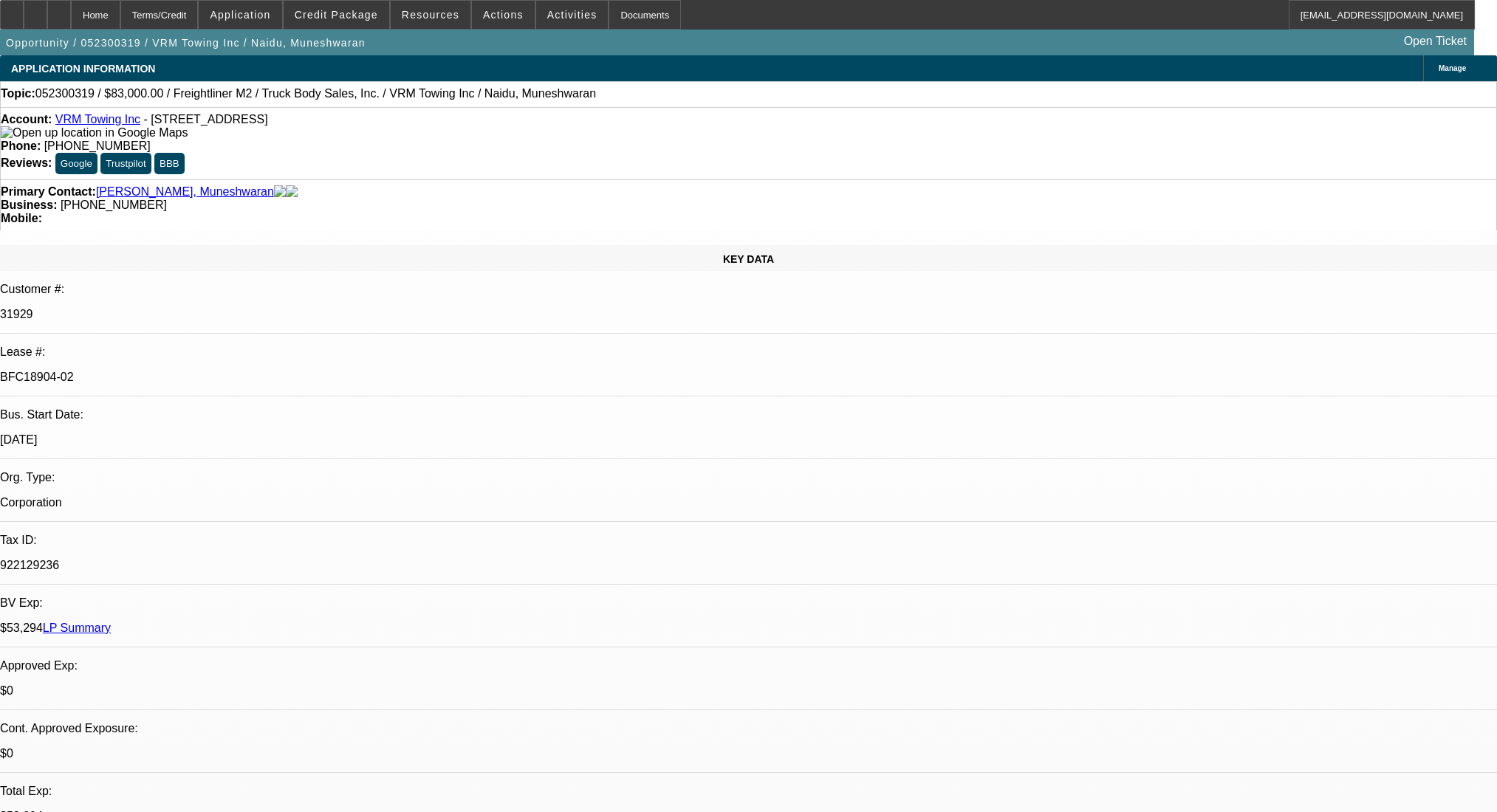
select select "0.1"
select select "4"
select select "0"
select select "2"
select select "0.1"
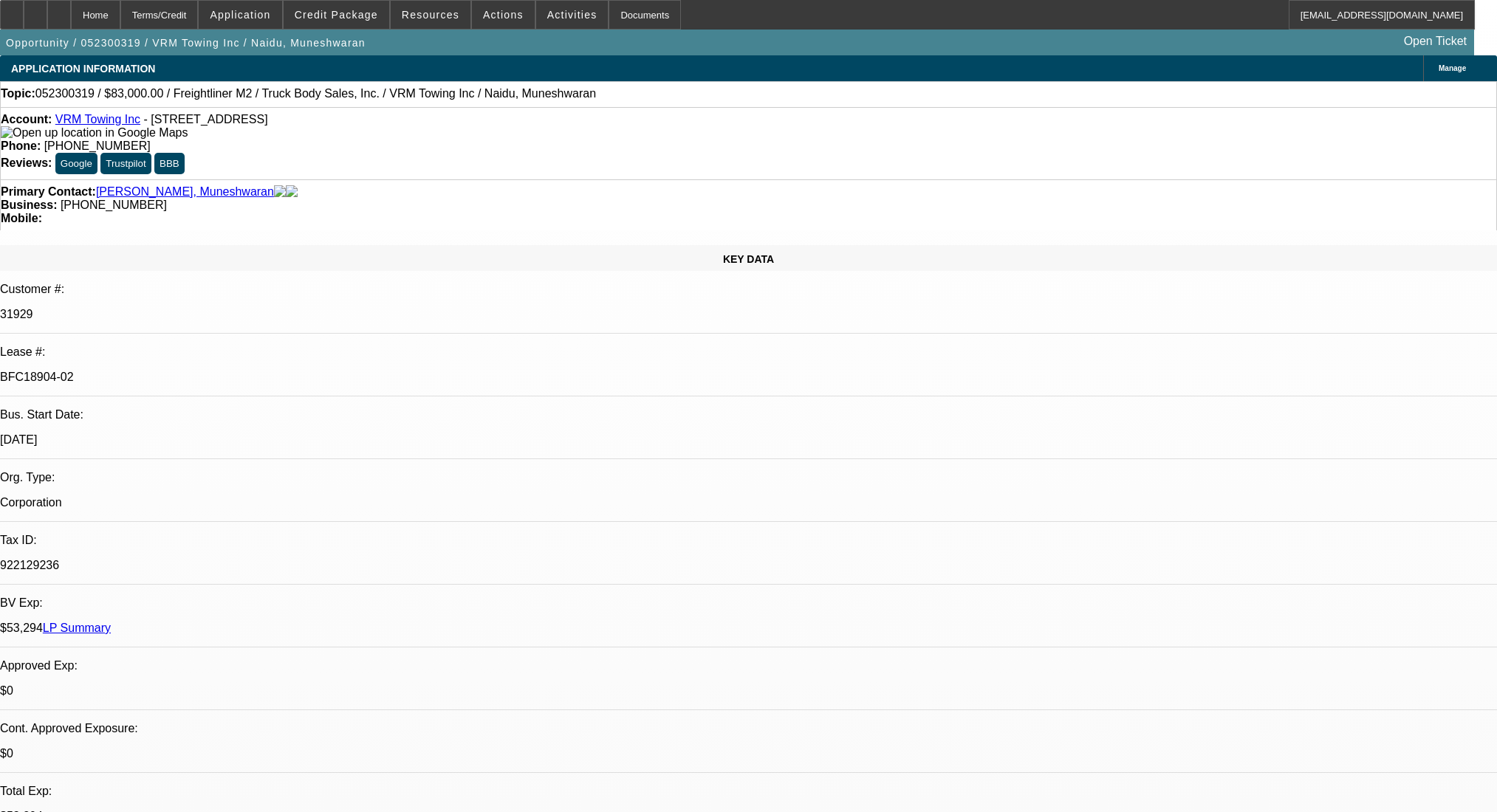
select select "4"
click at [198, 14] on div "Terms/Credit" at bounding box center [159, 14] width 78 height 30
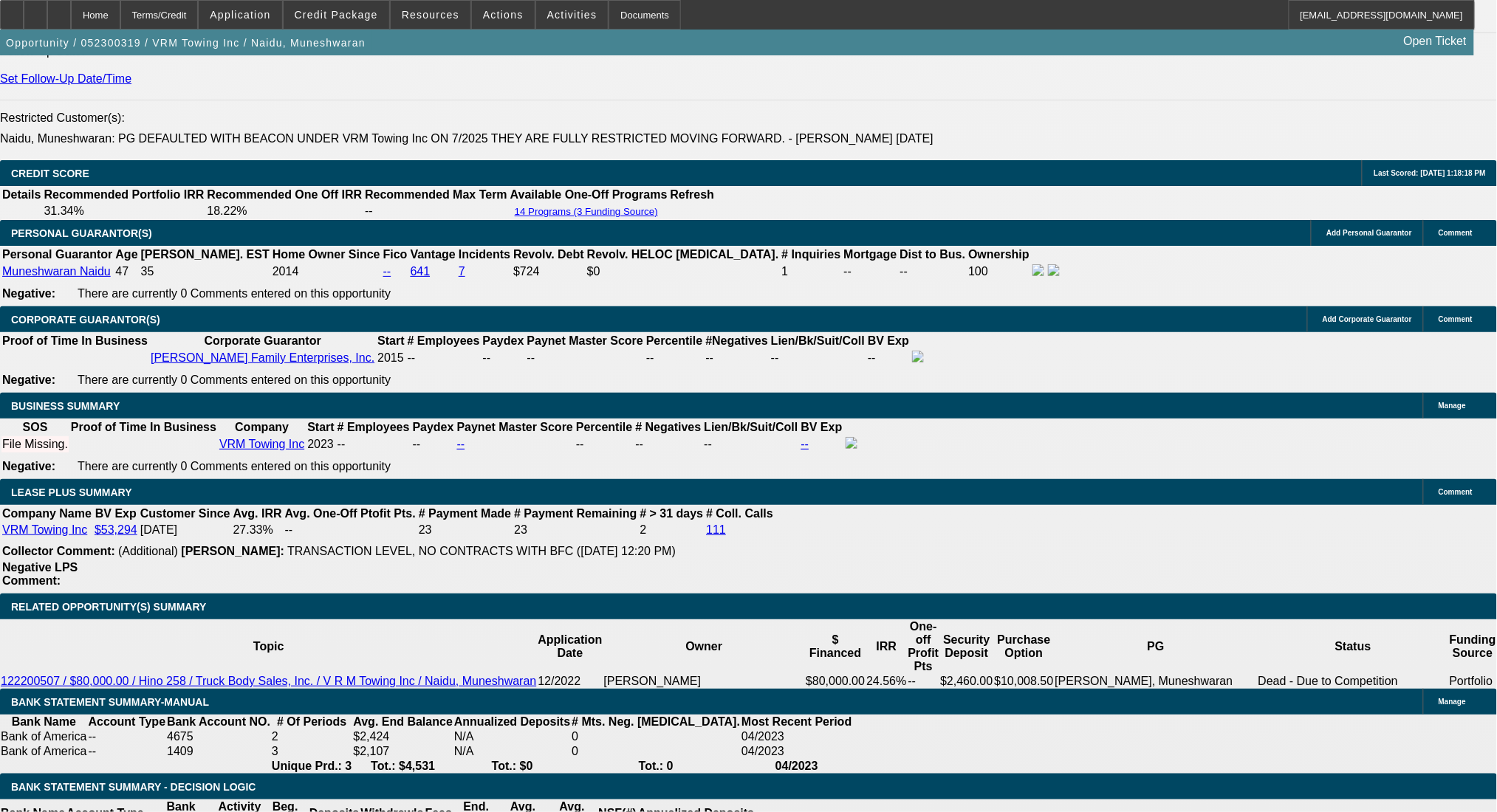
scroll to position [688, 0]
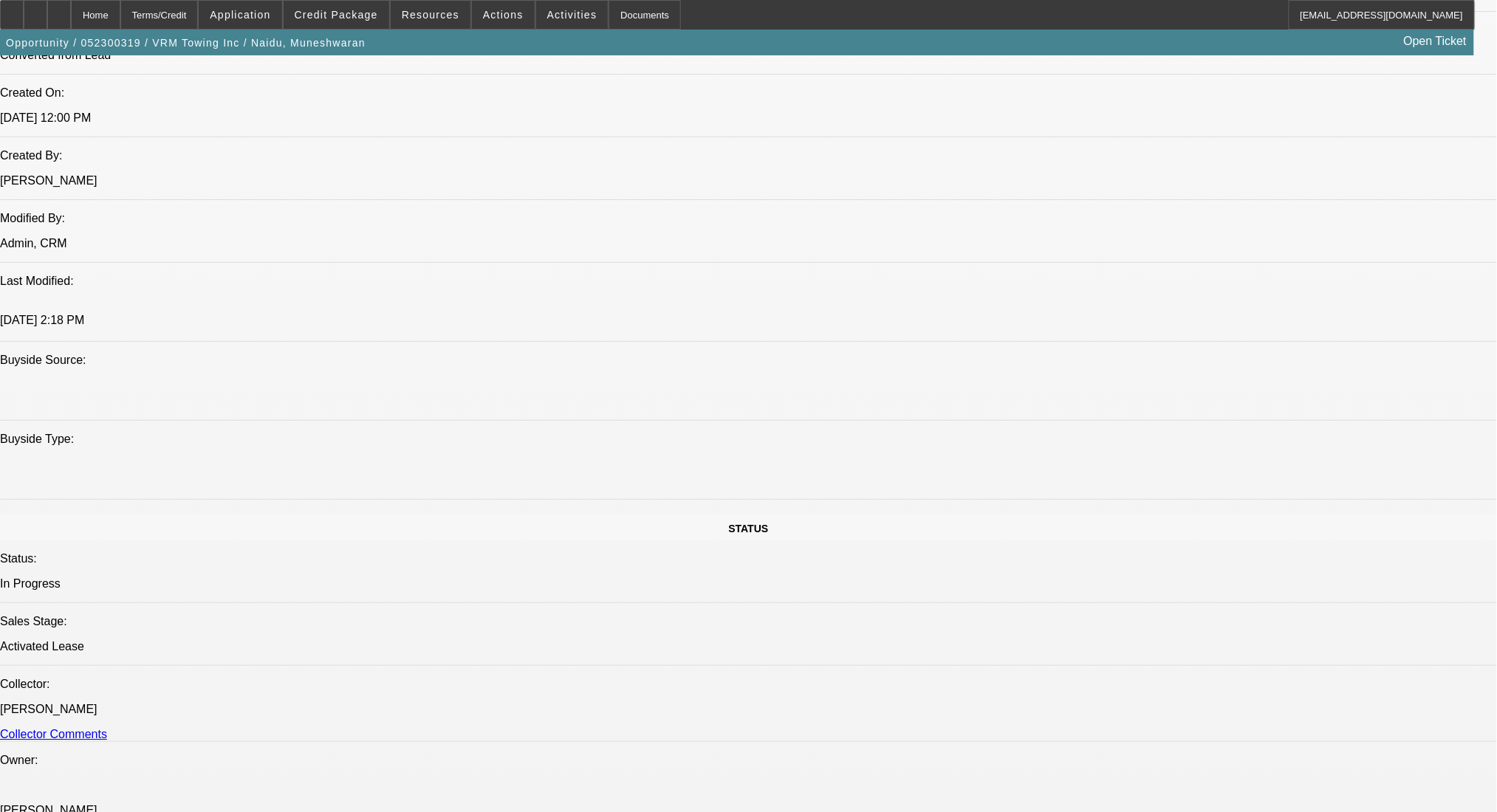
scroll to position [977, 0]
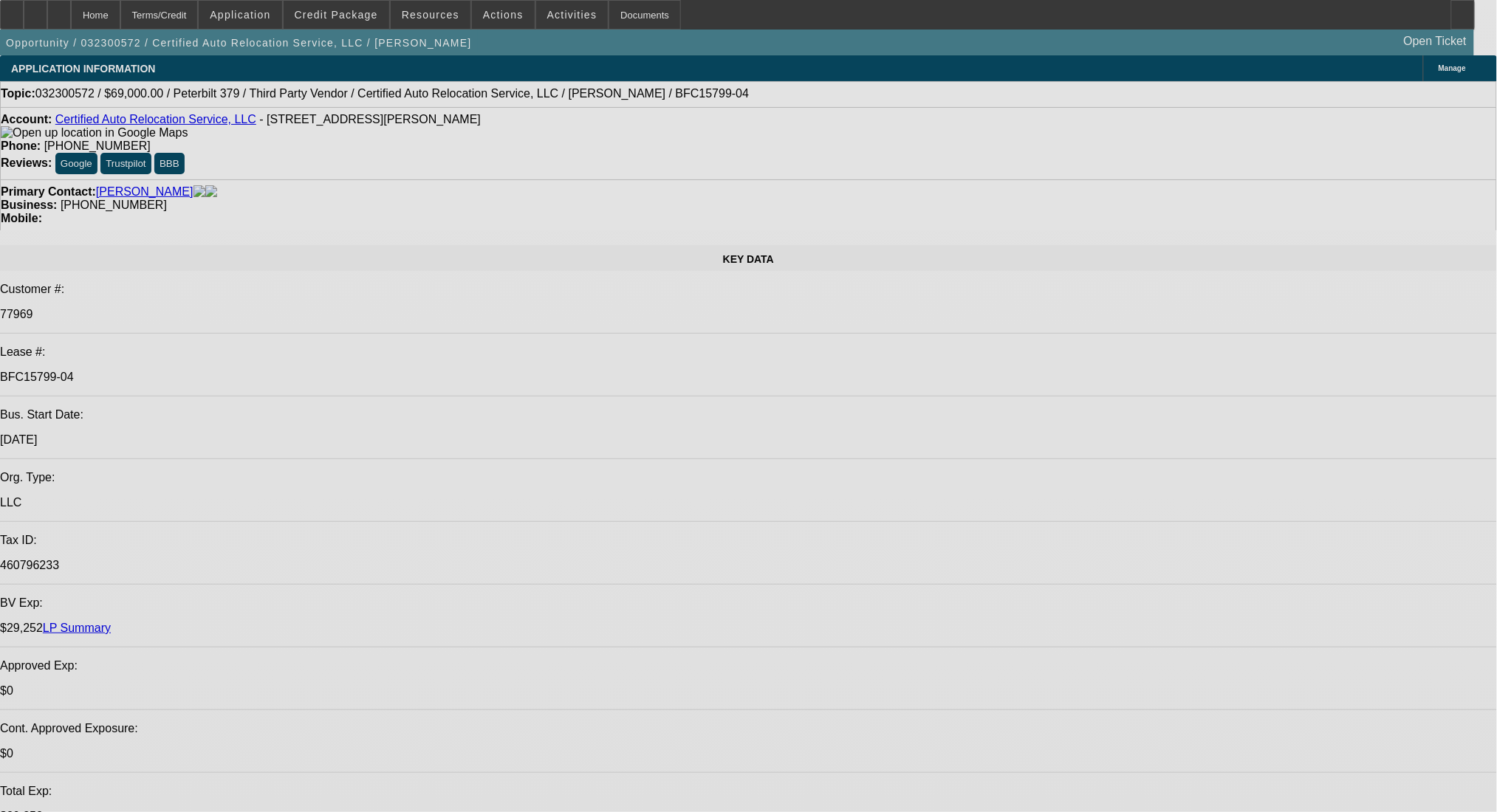
select select "0"
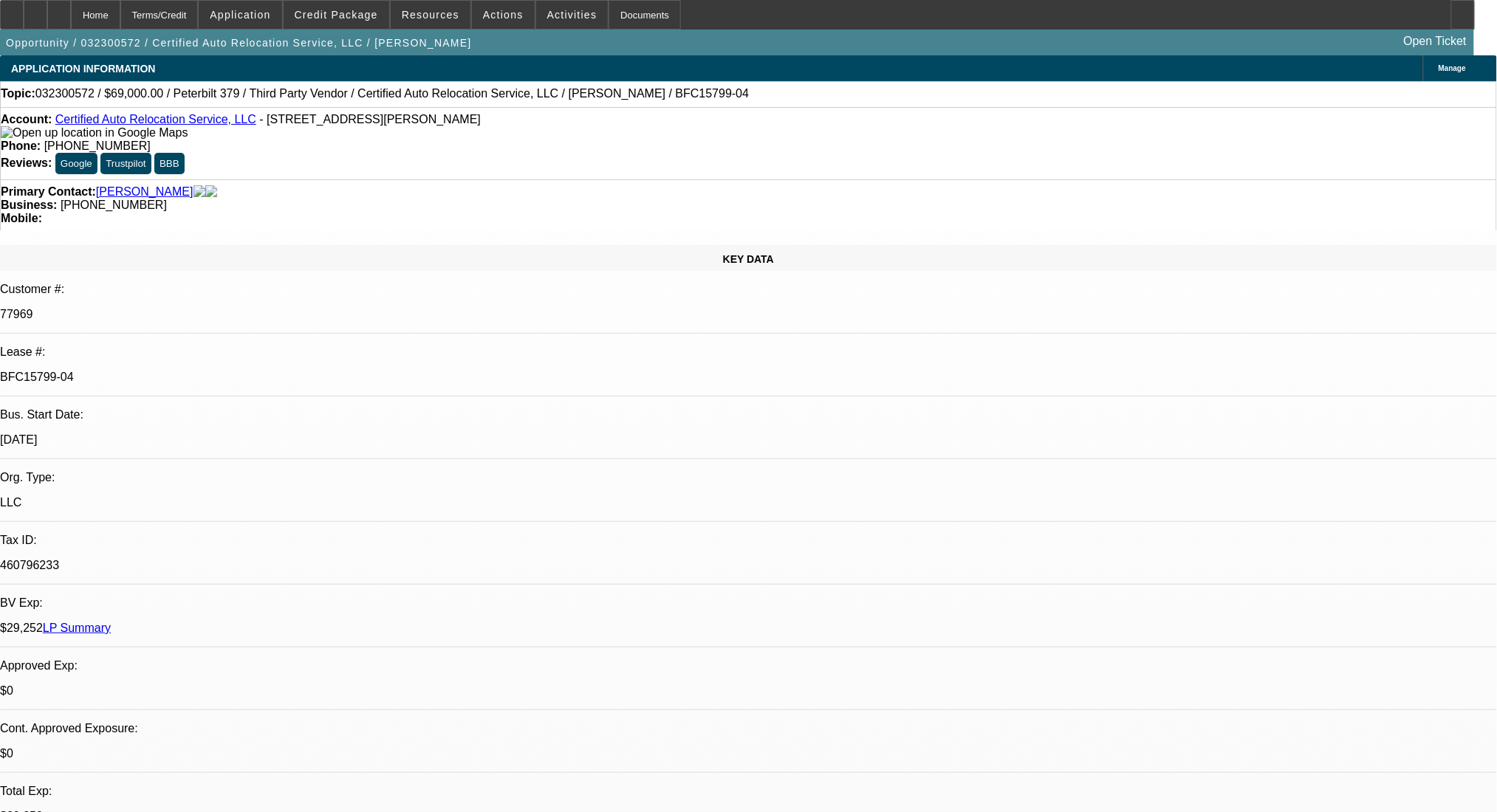
select select "2"
select select "0"
select select "2"
select select "0"
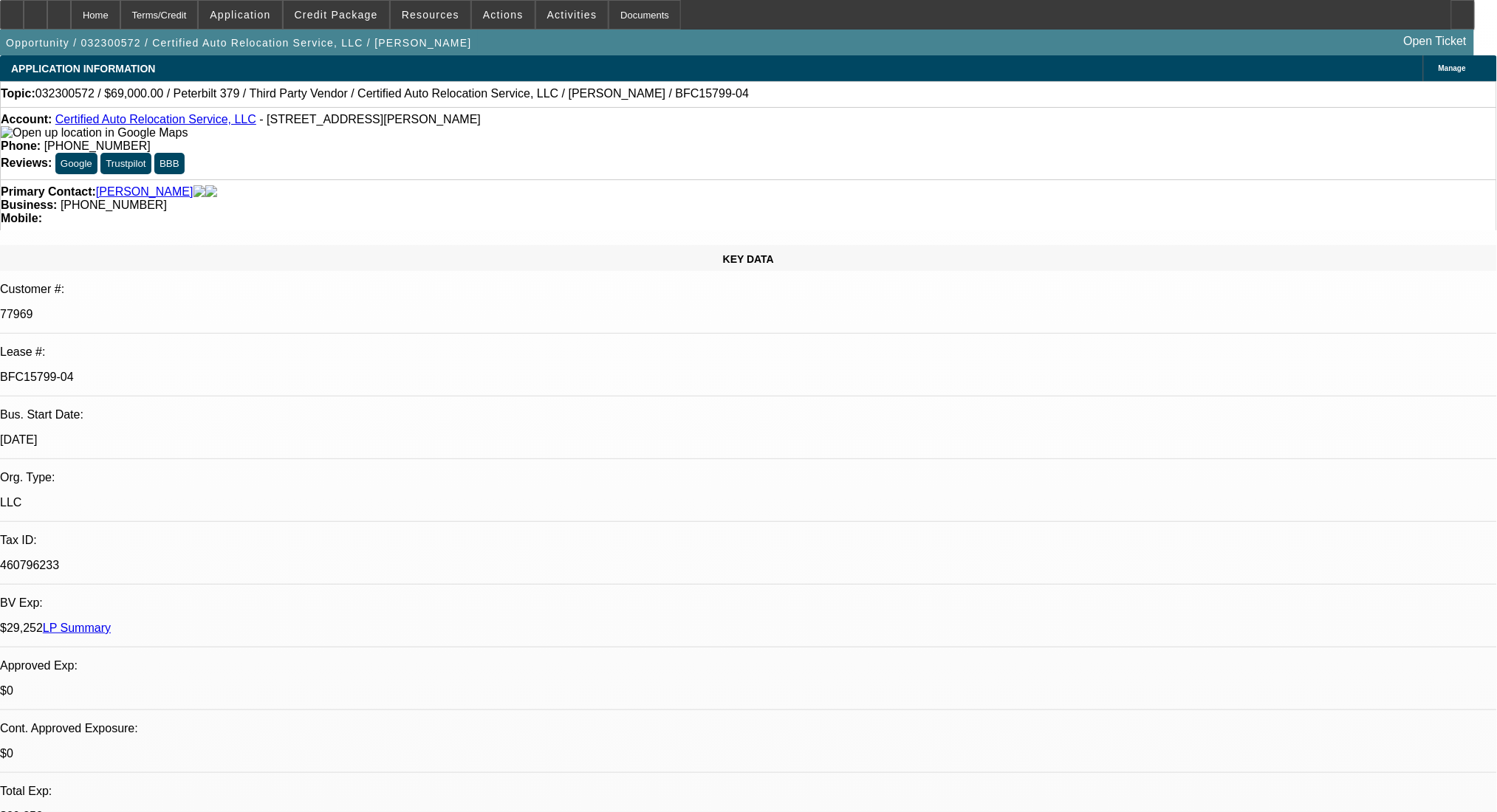
select select "0"
select select "2"
select select "0"
select select "2"
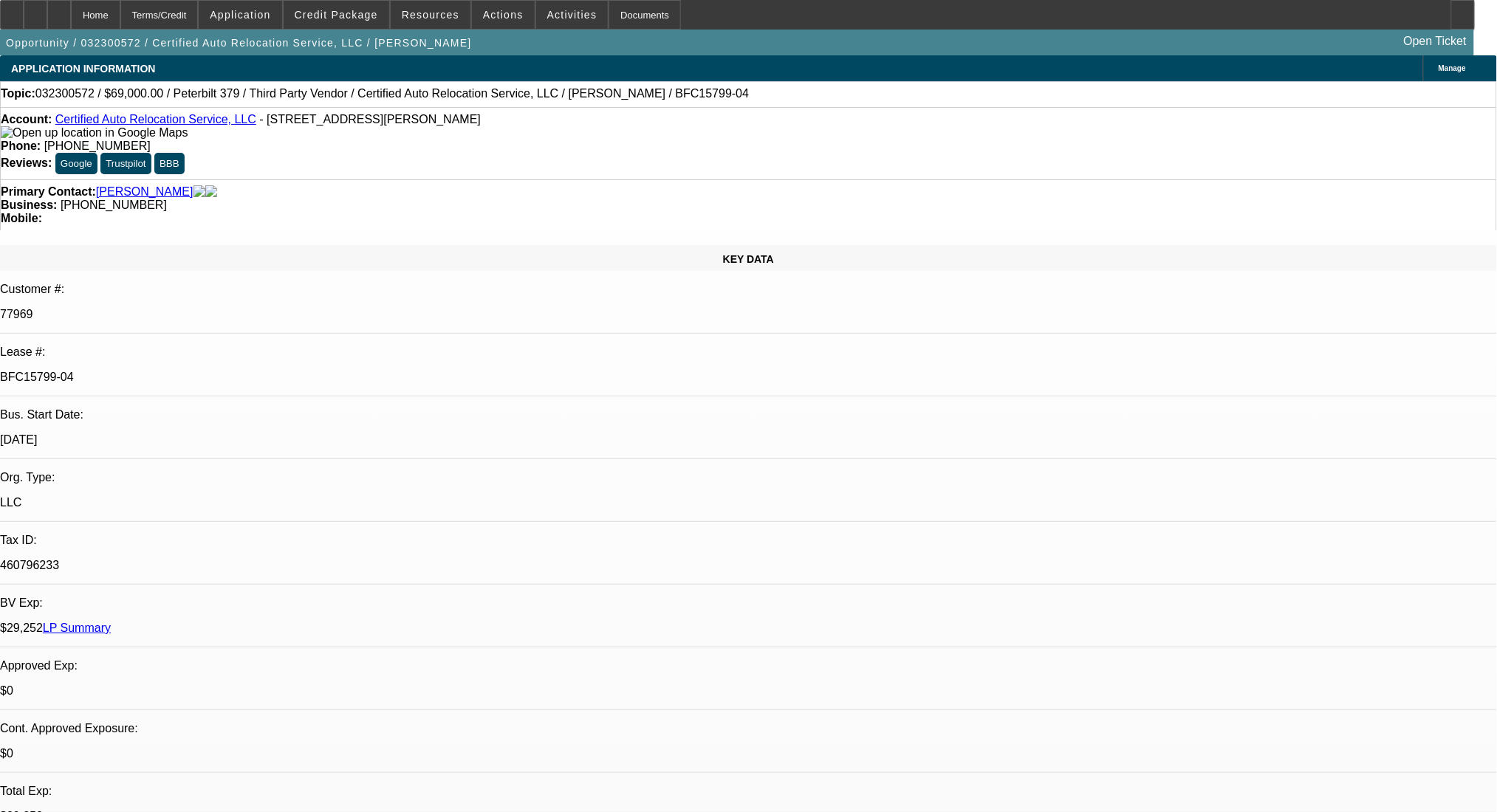
select select "0"
select select "1"
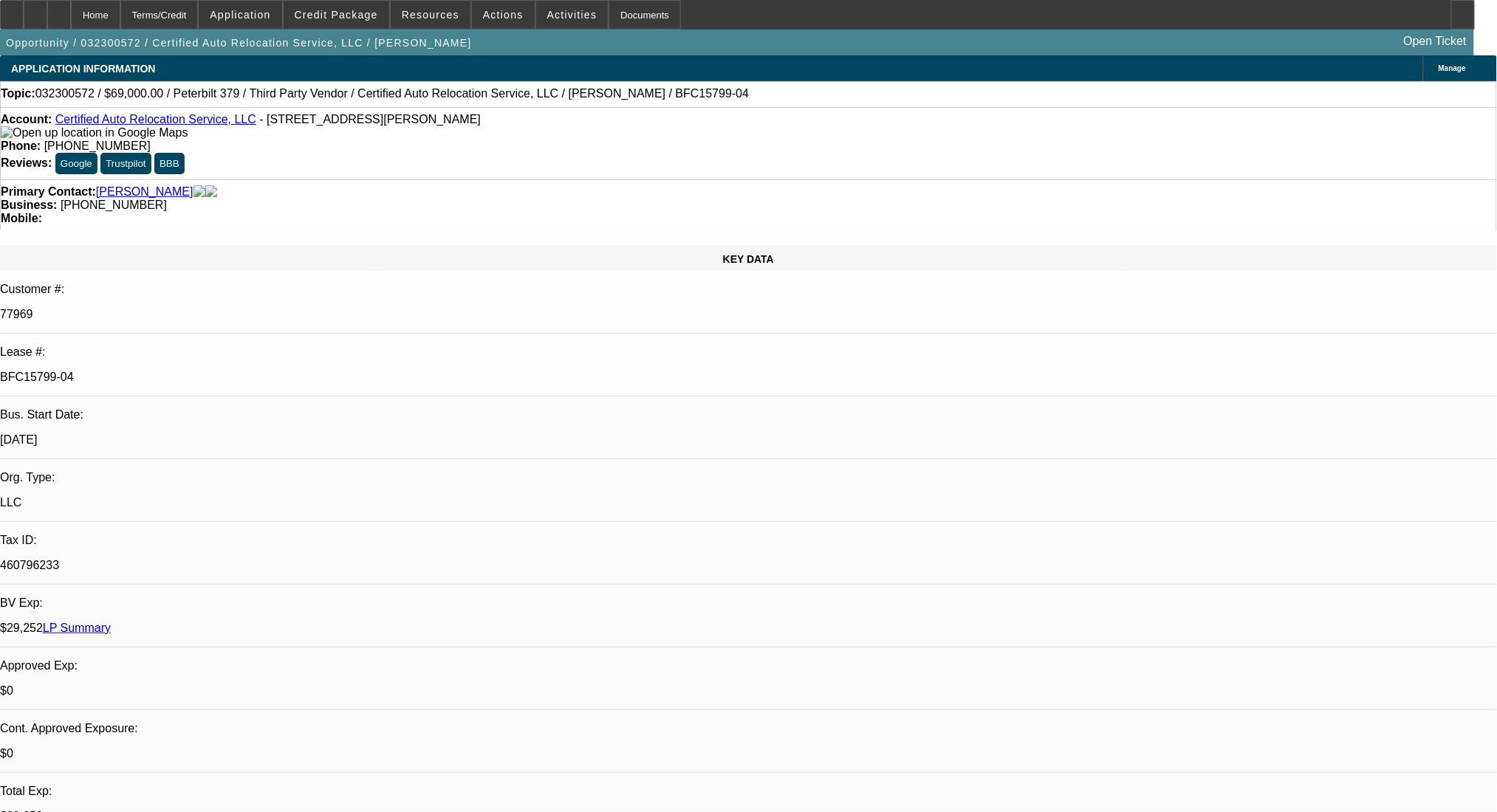
select select "2"
select select "6"
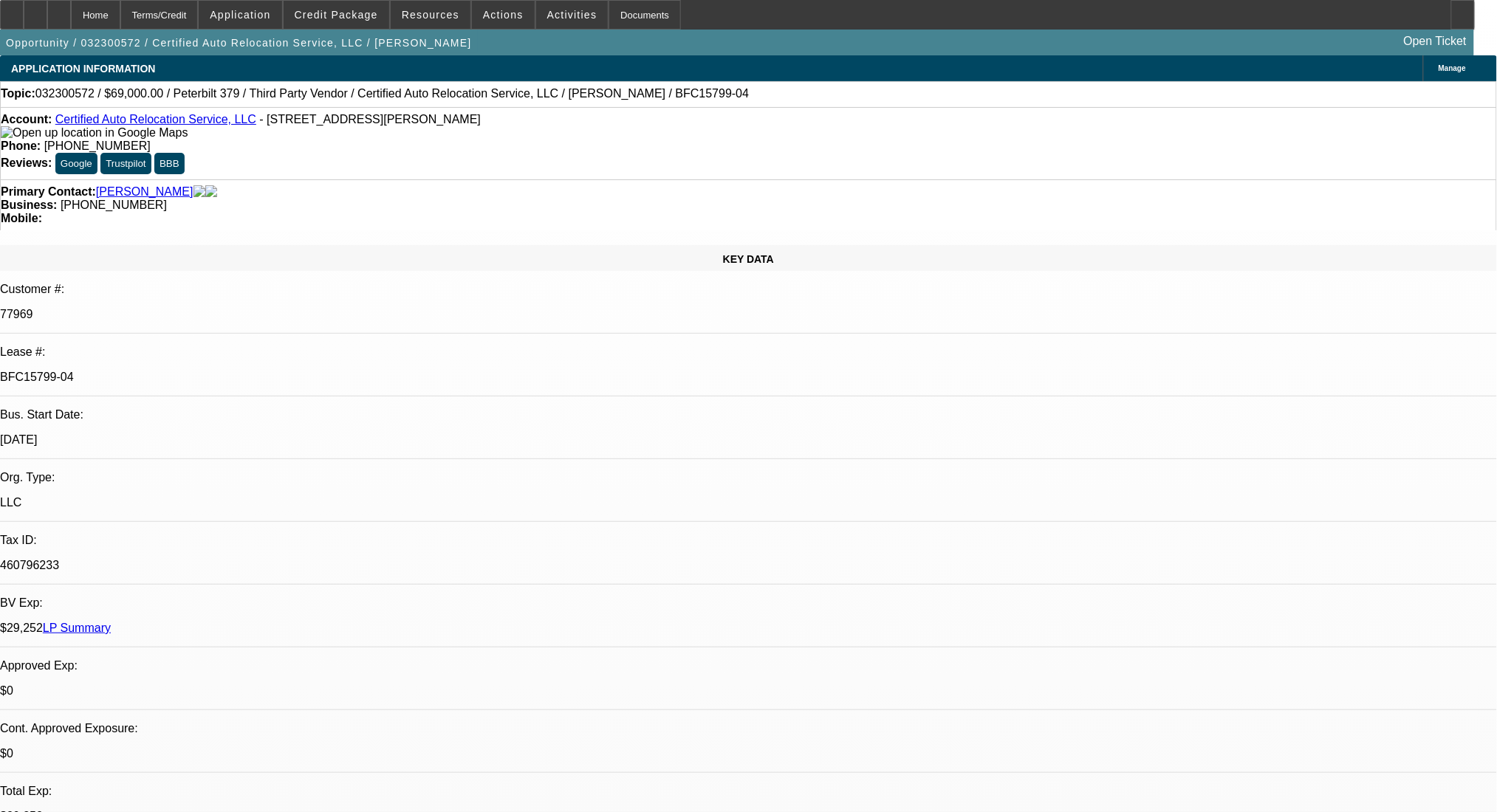
select select "6"
click at [198, 9] on div "Terms/Credit" at bounding box center [159, 14] width 78 height 30
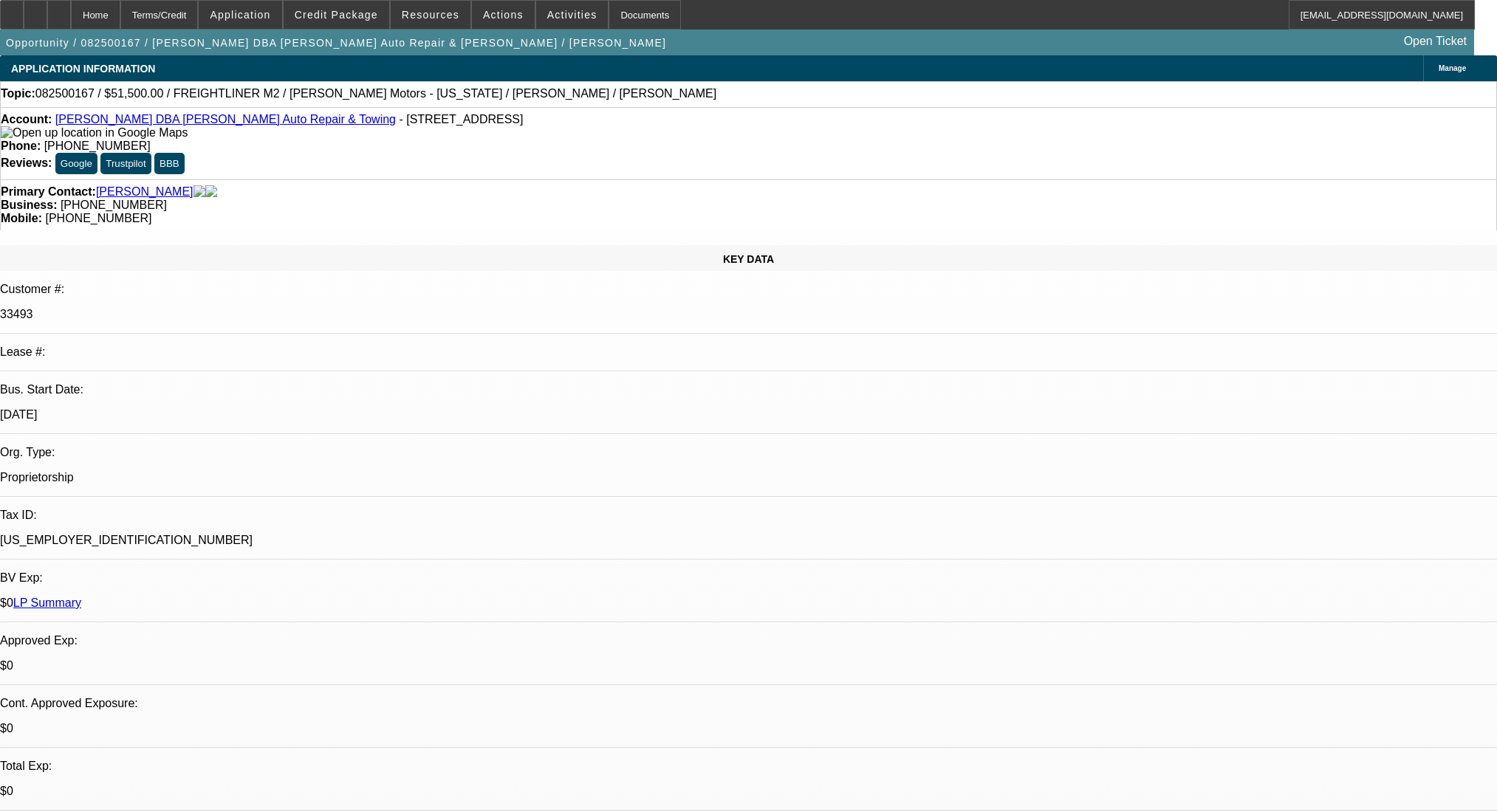
select select "0"
select select "2"
select select "0"
select select "6"
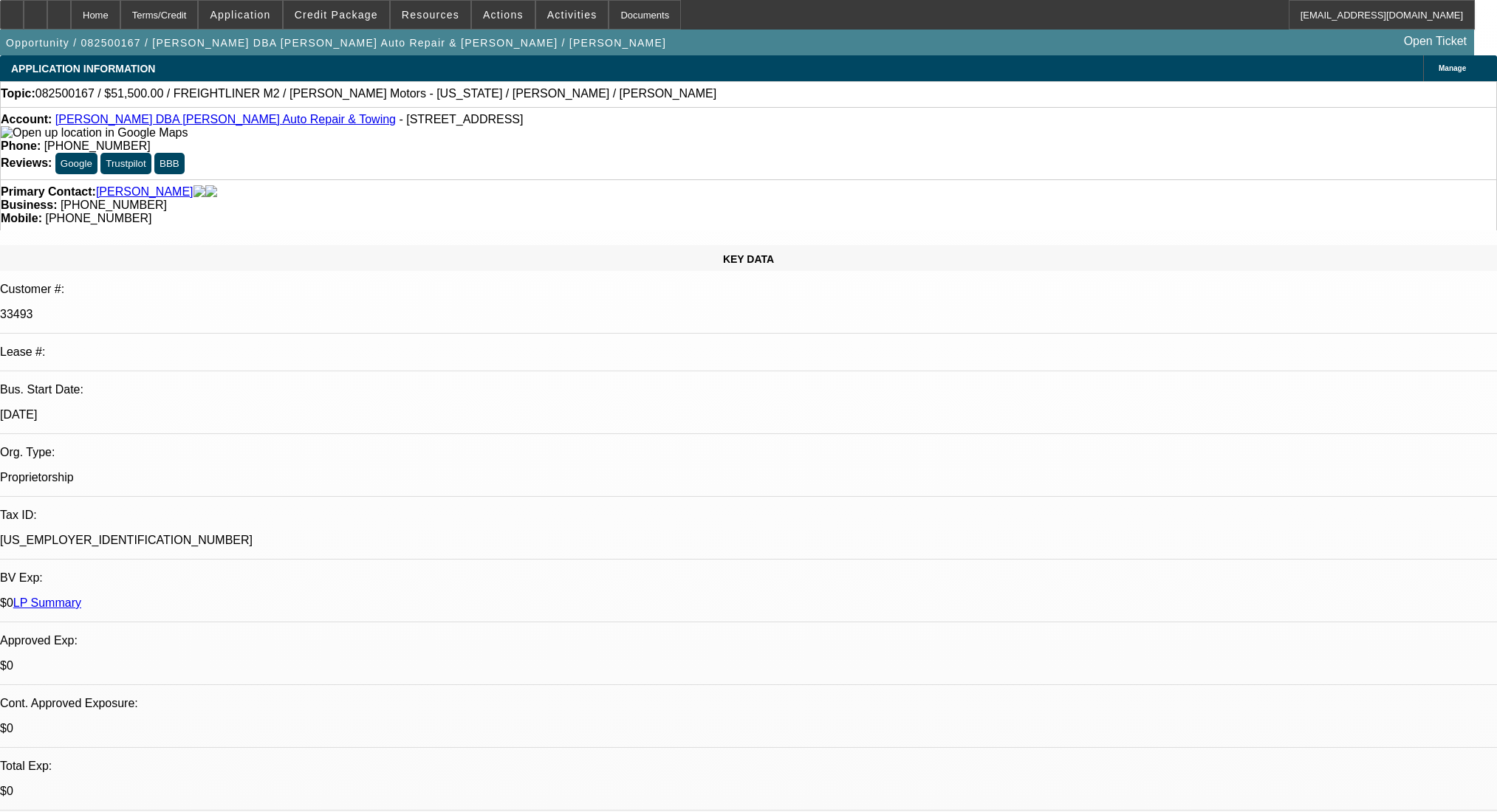
select select "0"
select select "2"
select select "0"
select select "6"
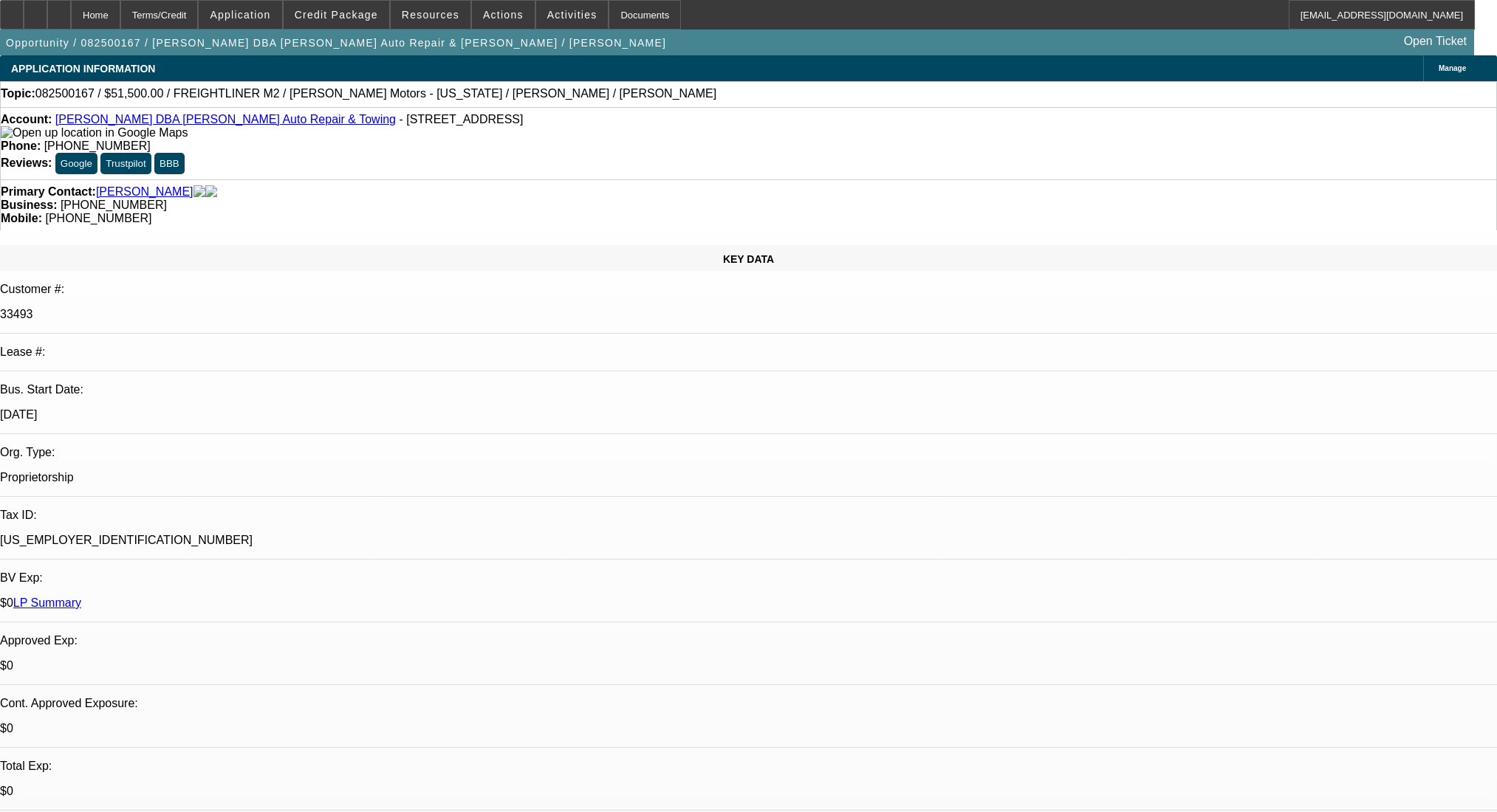
select select "0"
select select "2"
select select "0"
select select "6"
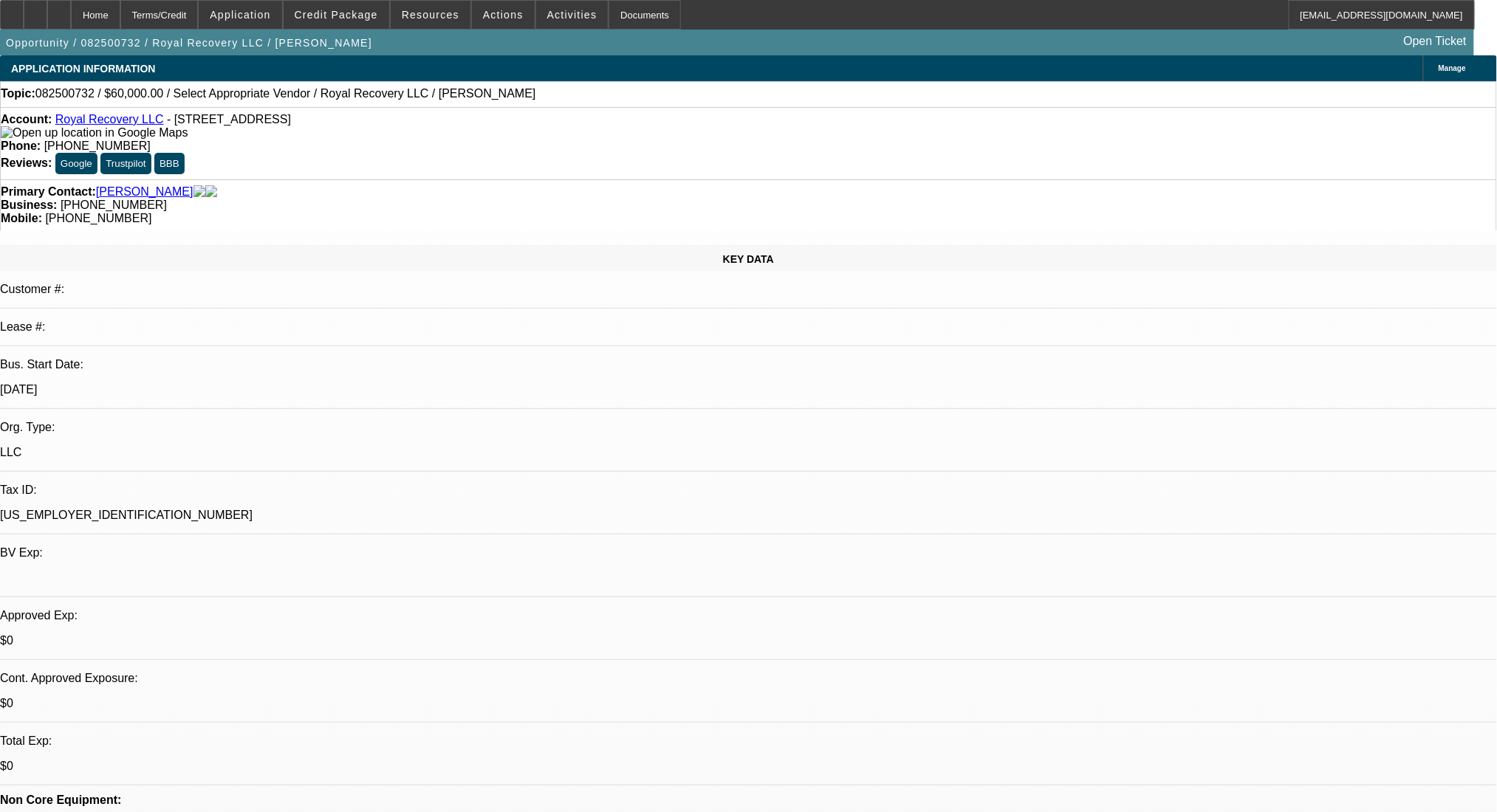
select select "0"
select select "2"
select select "0.1"
select select "4"
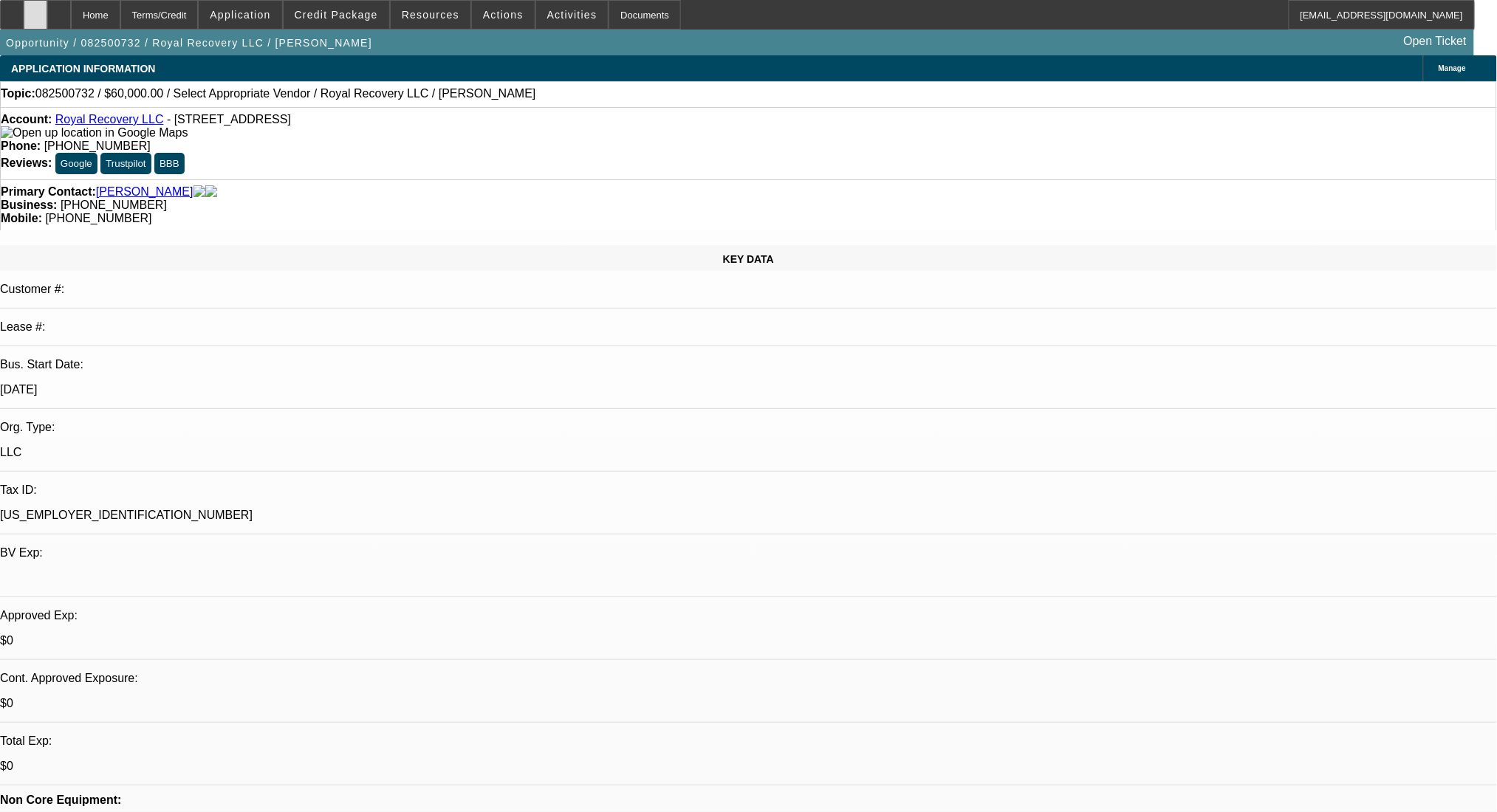
click at [47, 1] on div at bounding box center [35, 14] width 23 height 30
click at [348, 12] on span "Credit Package" at bounding box center [337, 14] width 83 height 12
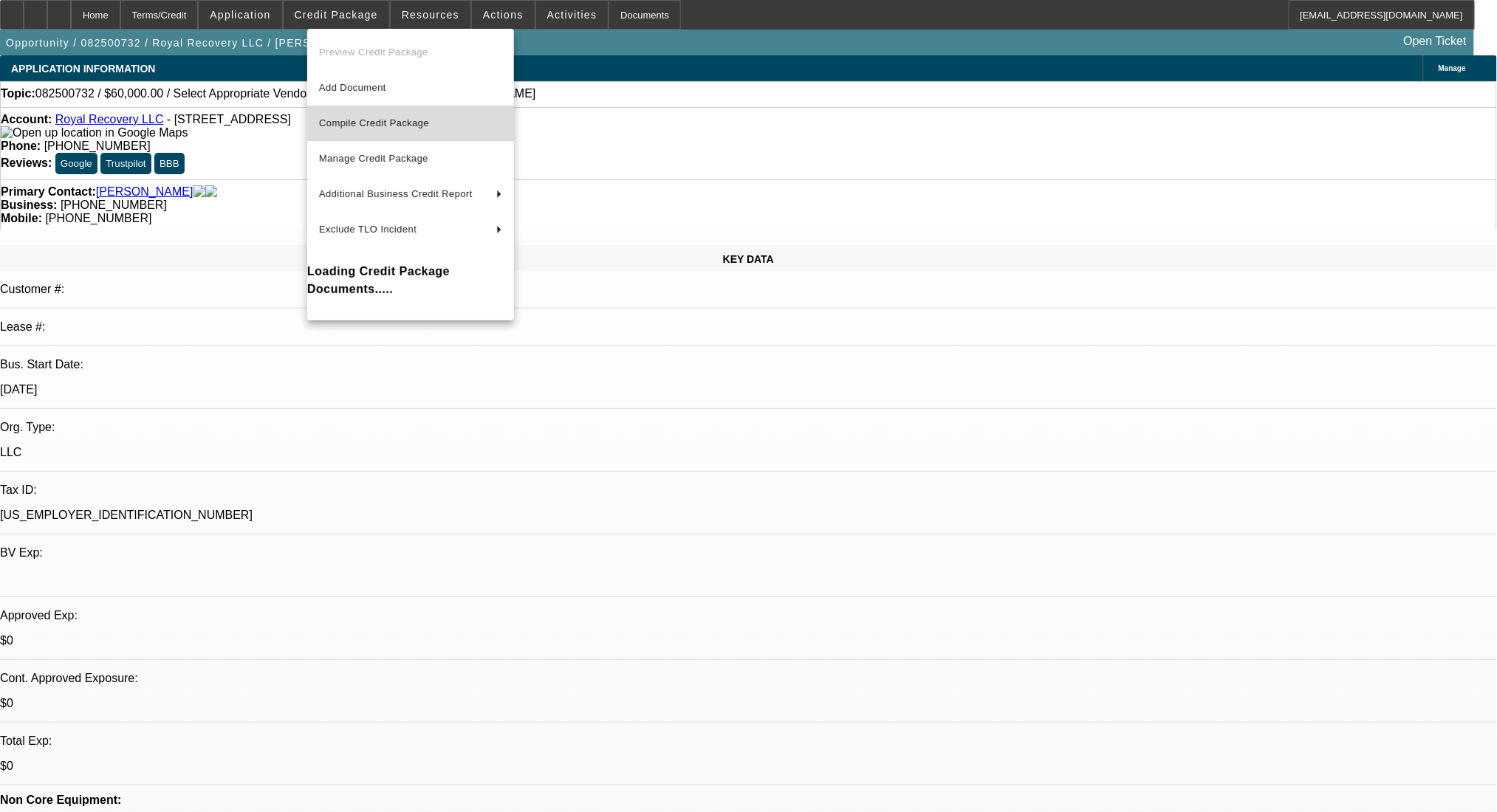
click at [367, 111] on button "Compile Credit Package" at bounding box center [411, 123] width 207 height 36
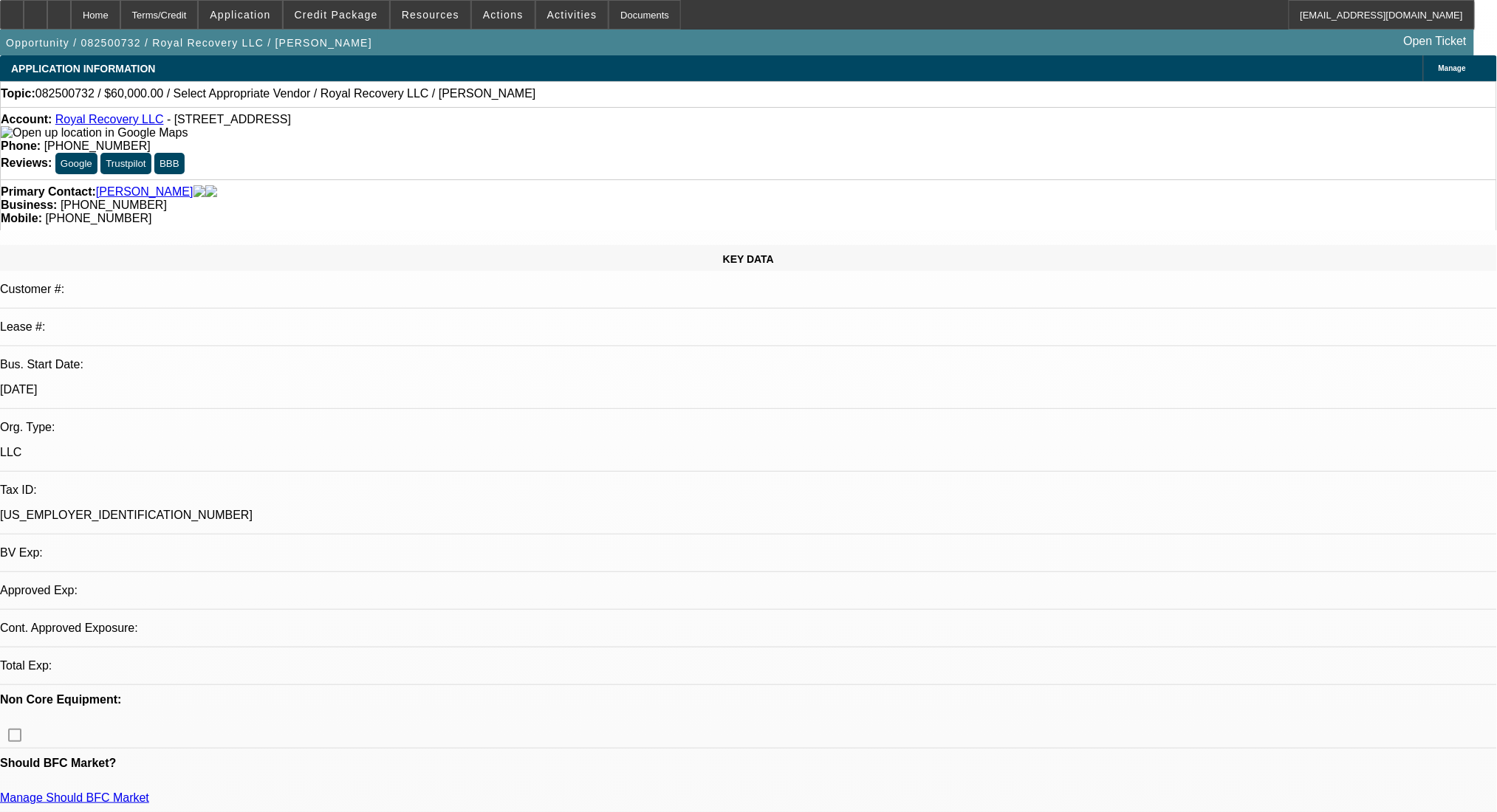
select select "0"
select select "2"
select select "0.1"
select select "4"
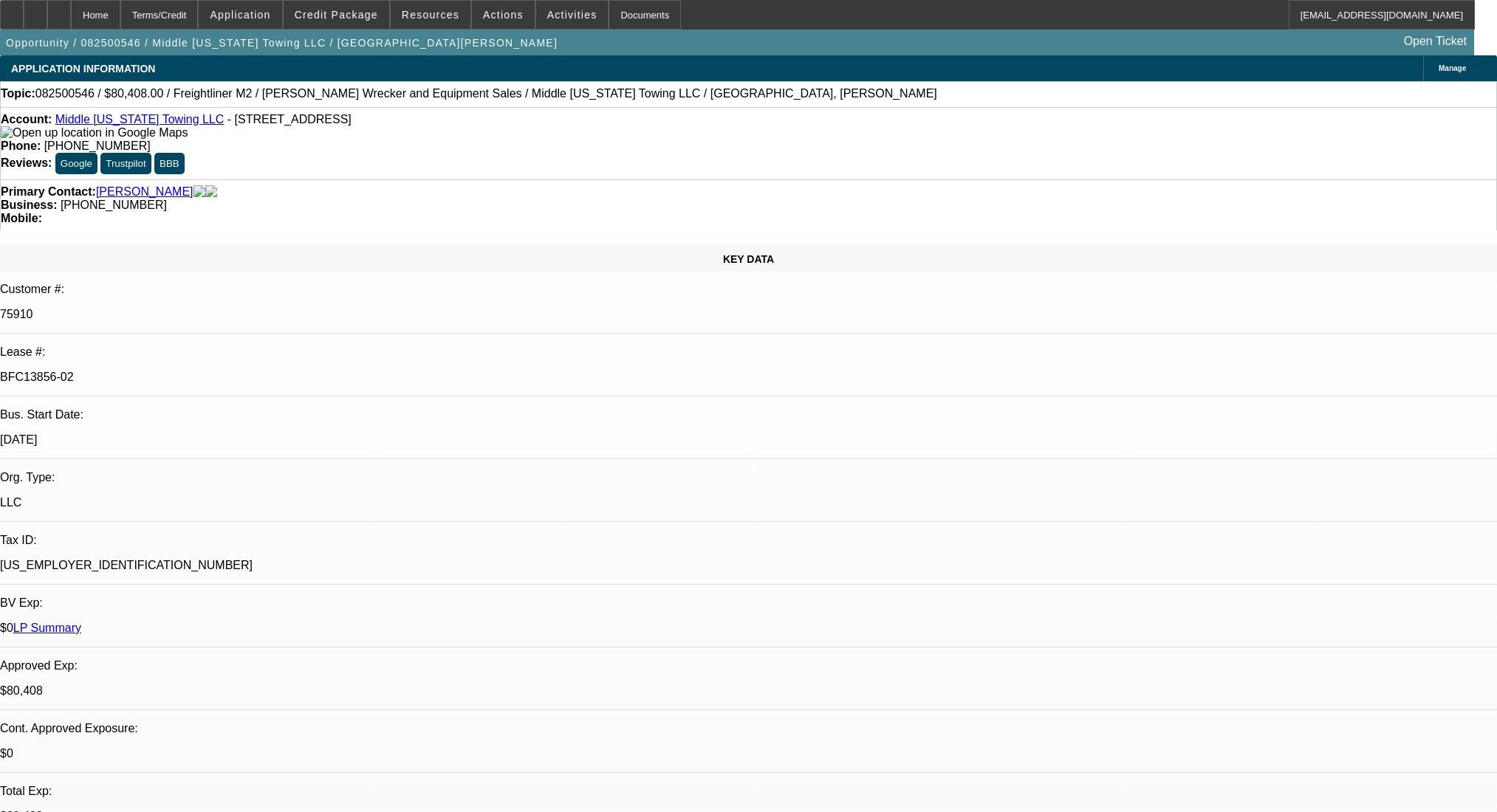
select select "0"
select select "2"
select select "0"
select select "6"
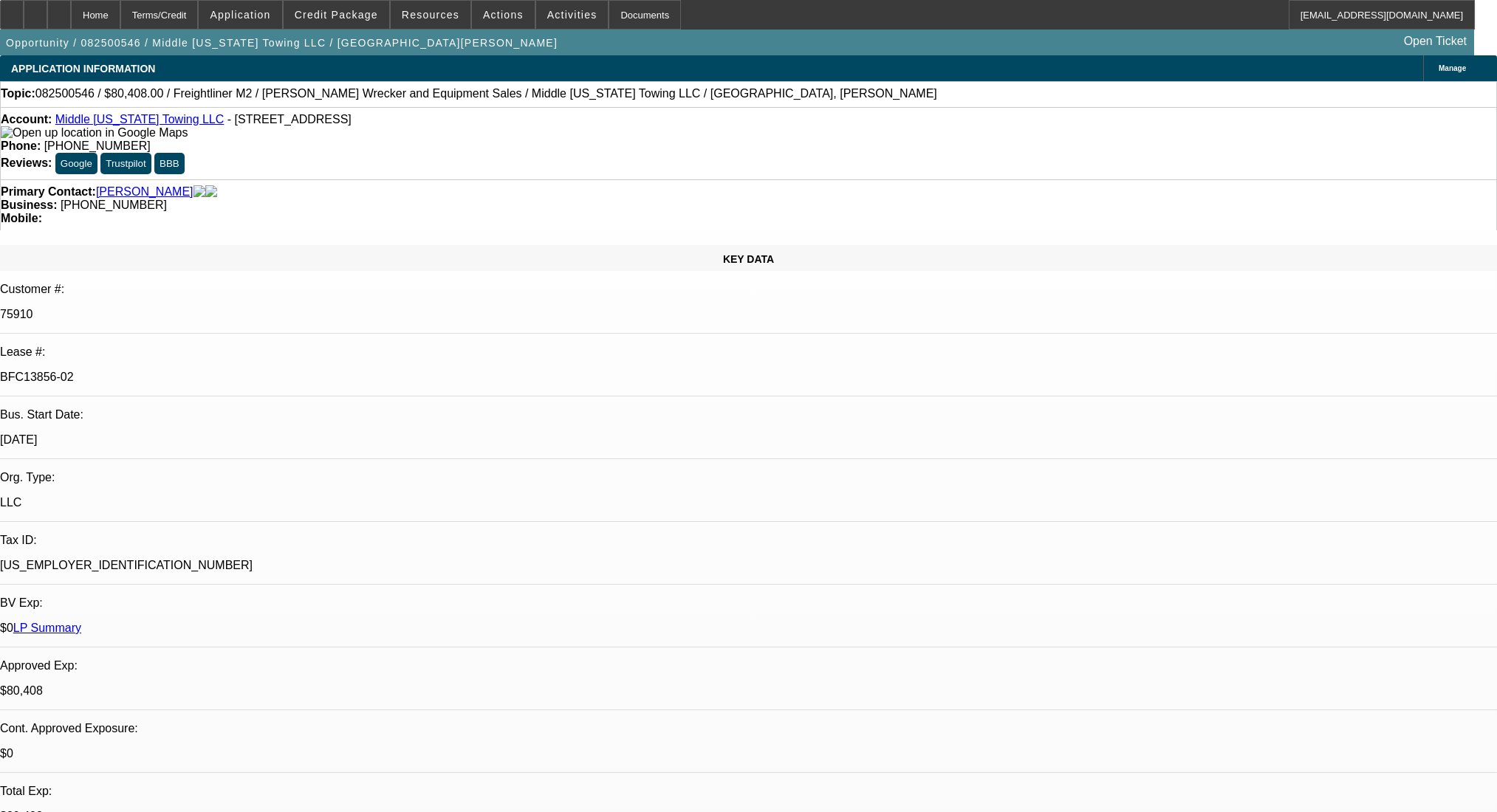
select select "0"
select select "6"
select select "0"
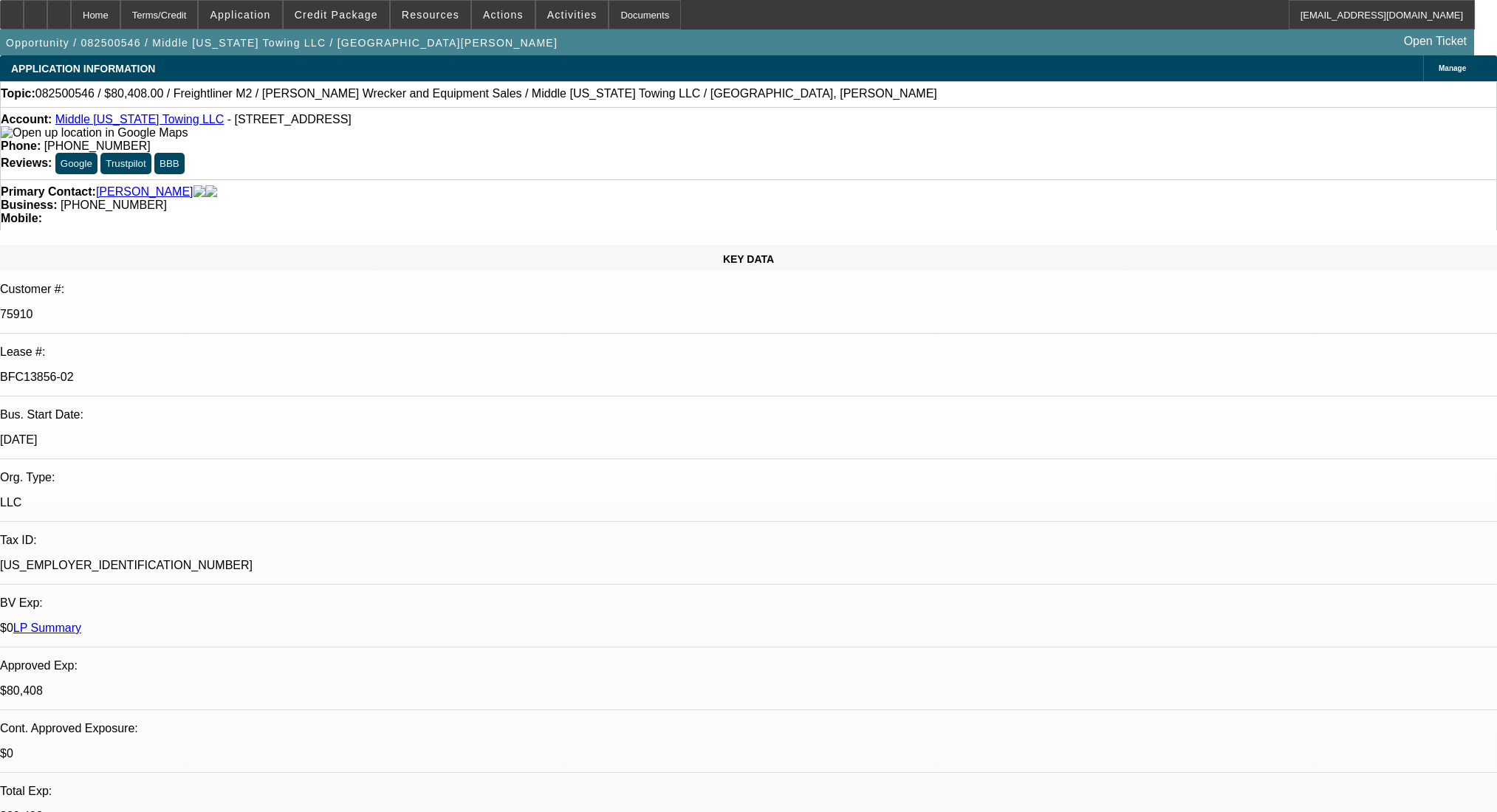
select select "0"
select select "2"
select select "0"
select select "6"
select select "0"
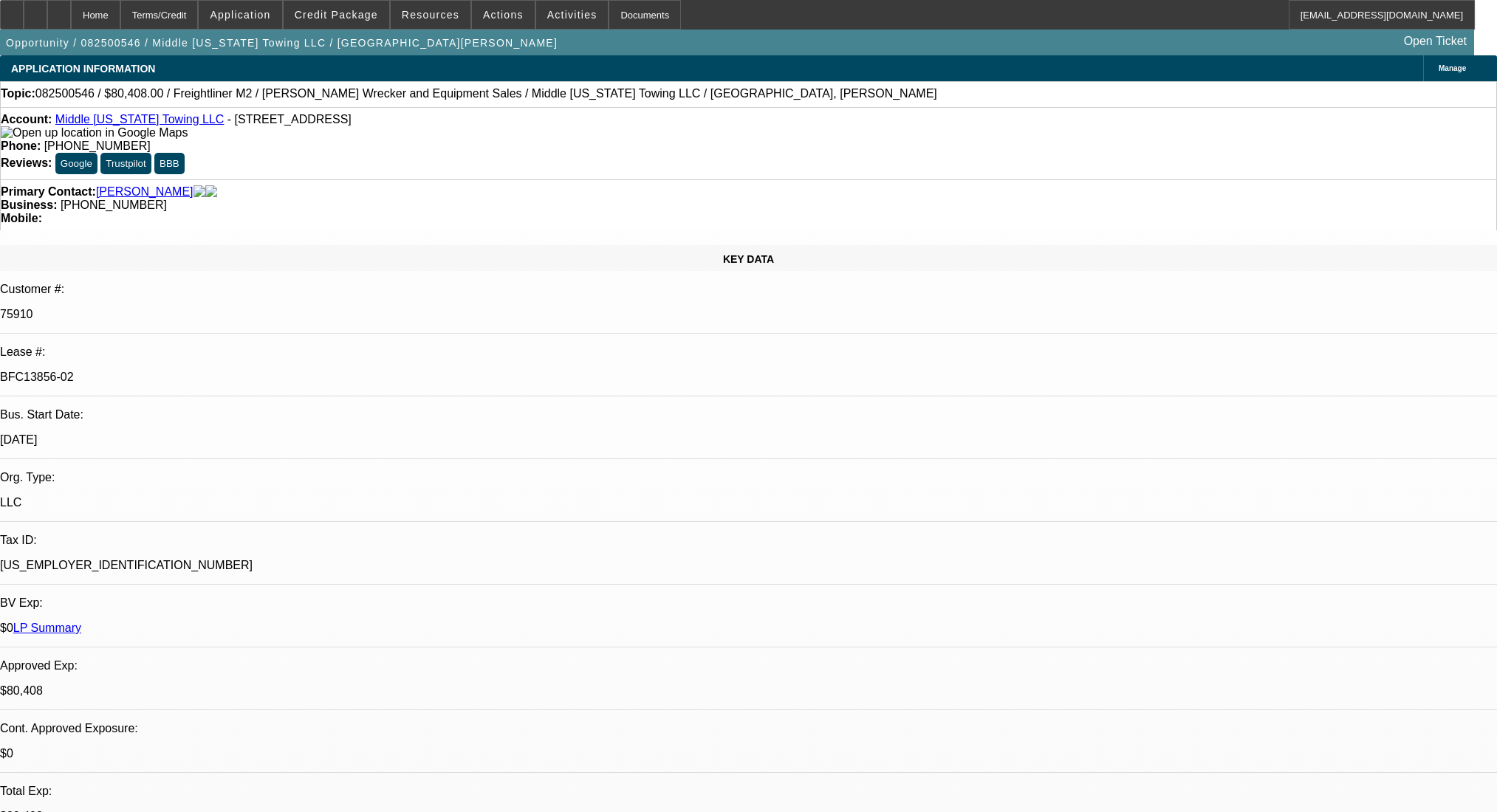
select select "0"
select select "2"
select select "0"
select select "6"
click at [71, 14] on div at bounding box center [59, 14] width 23 height 30
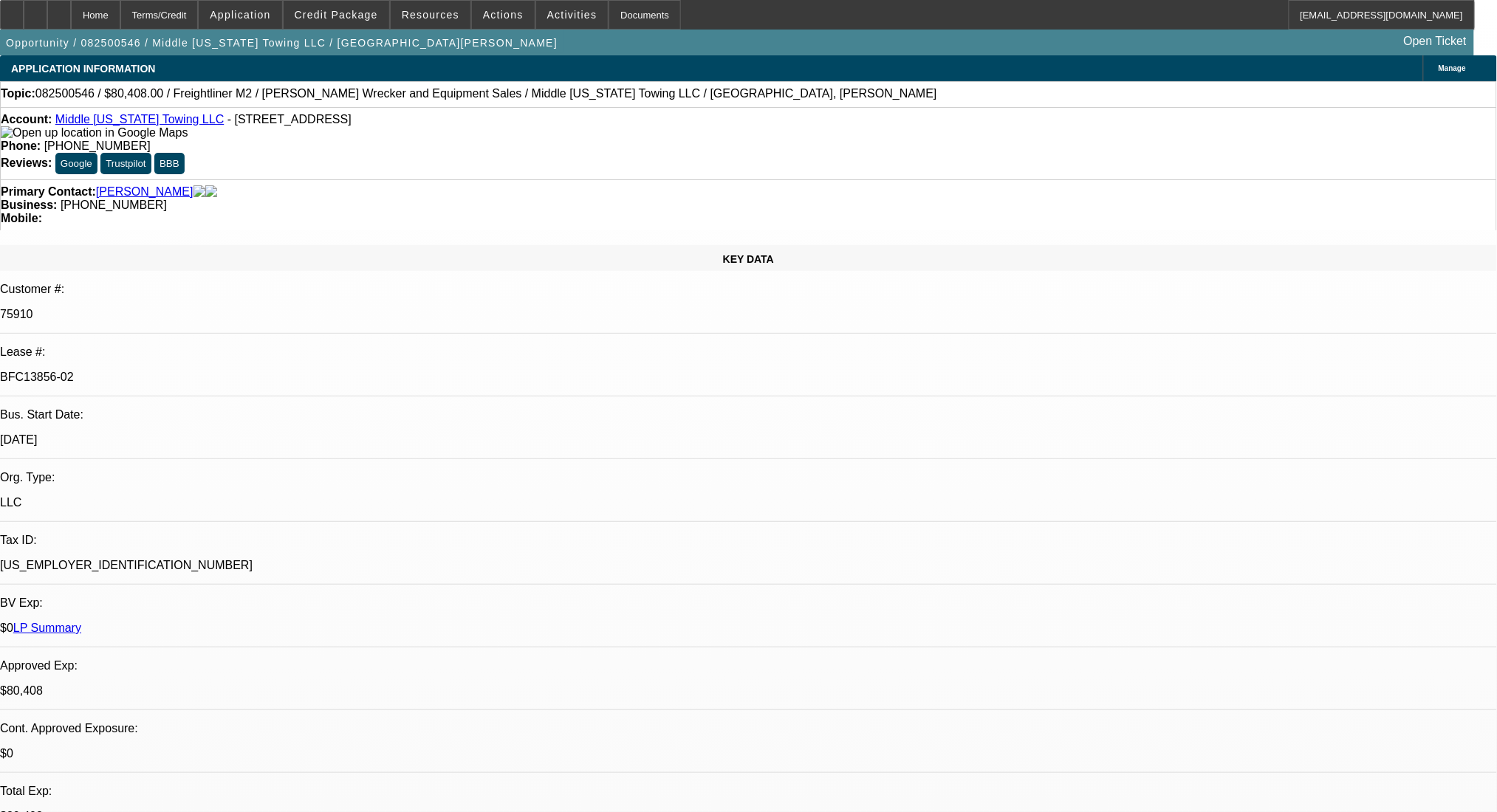
select select "0"
select select "2"
select select "0"
select select "6"
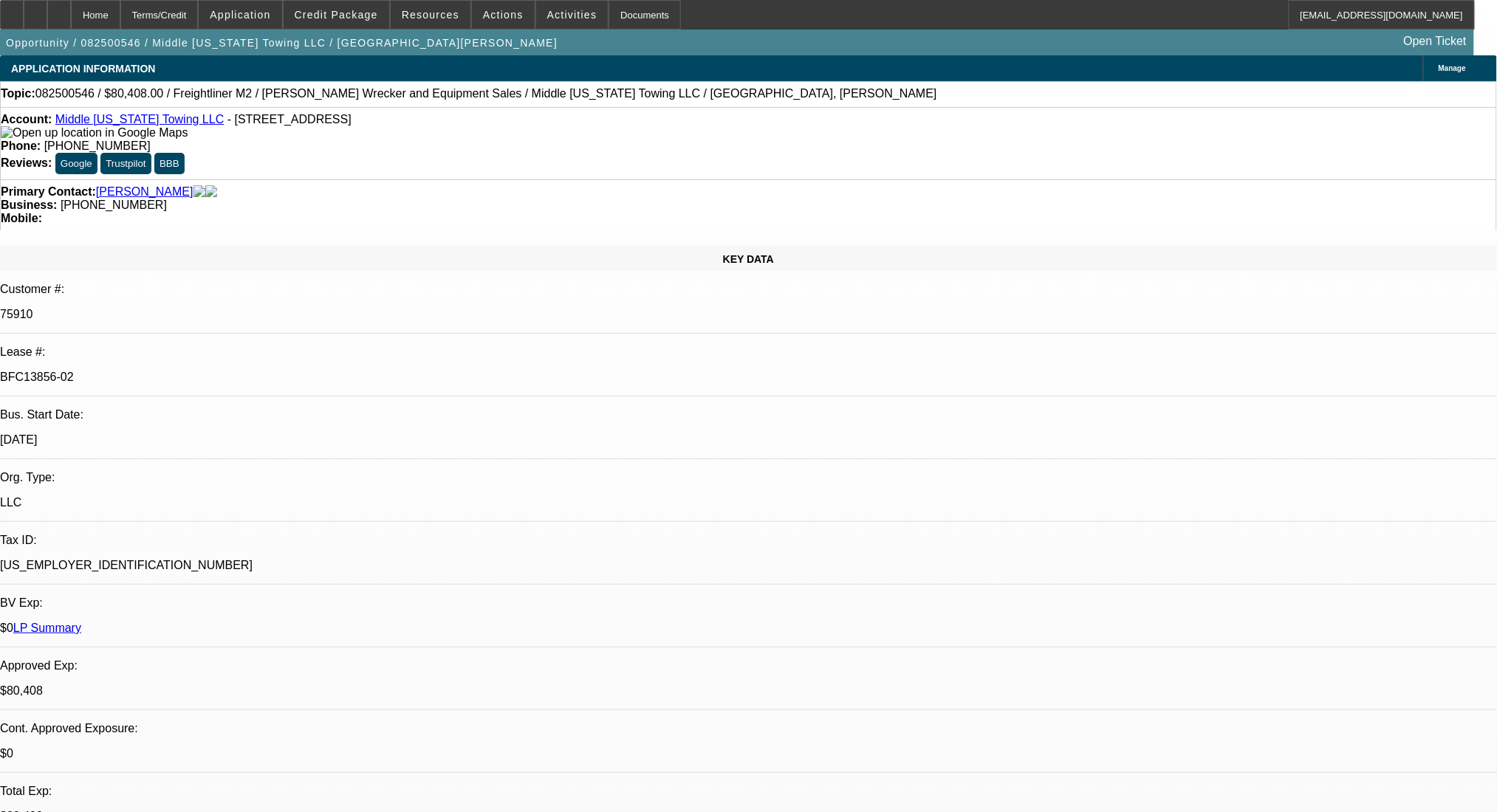
select select "0"
select select "6"
select select "0"
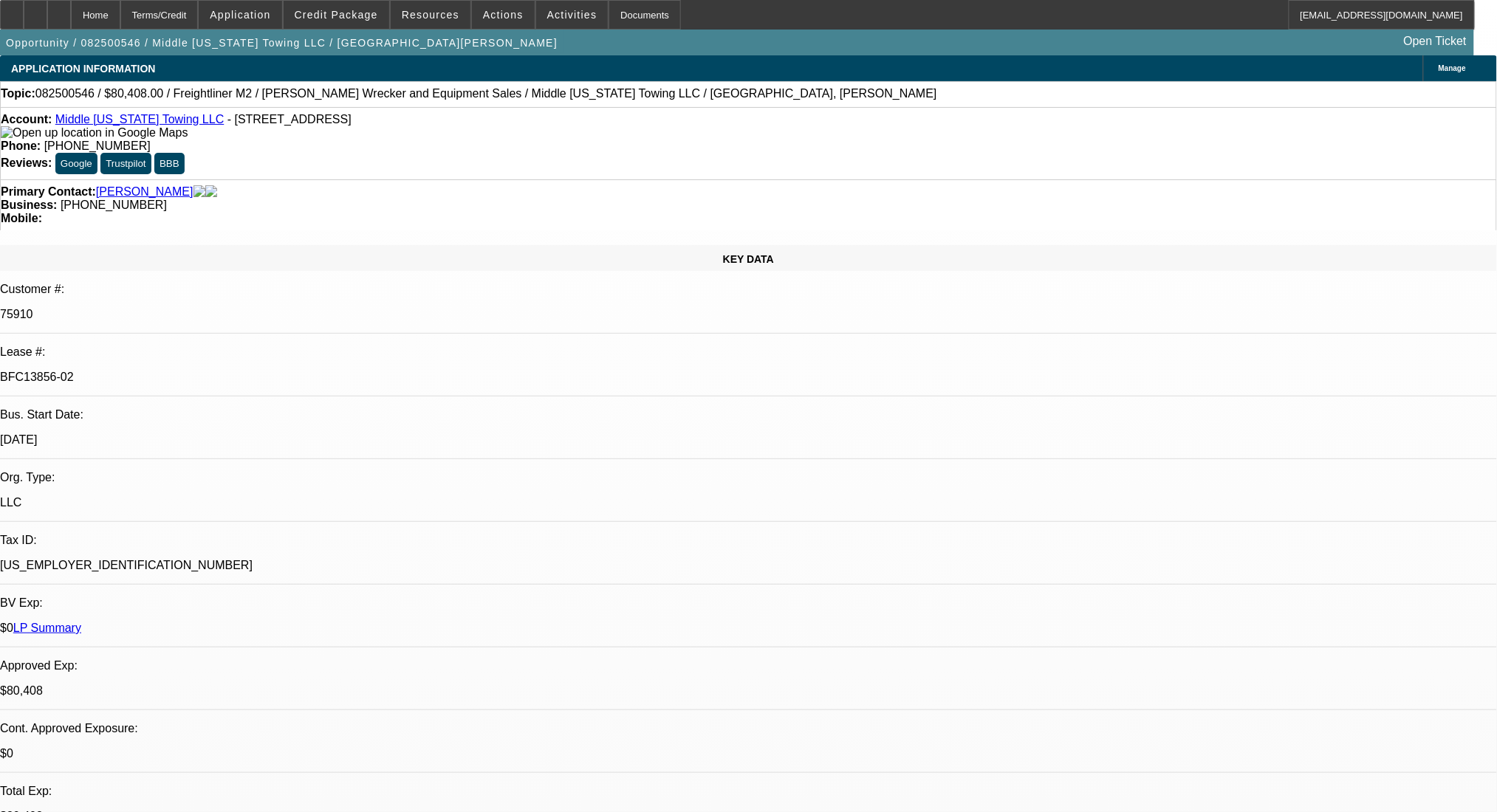
select select "0"
select select "2"
select select "0"
select select "6"
select select "0"
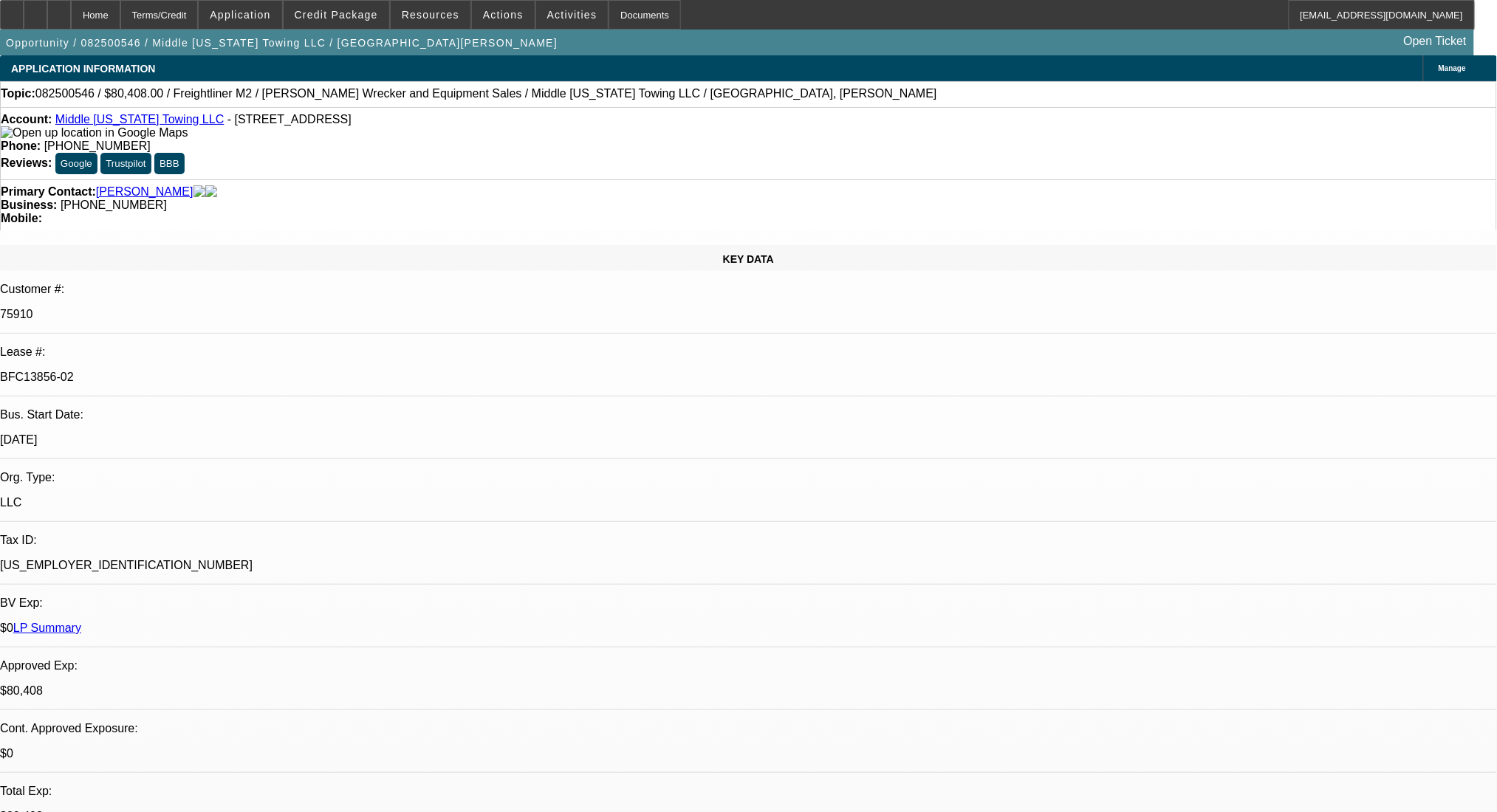
select select "0"
select select "2"
select select "0"
select select "6"
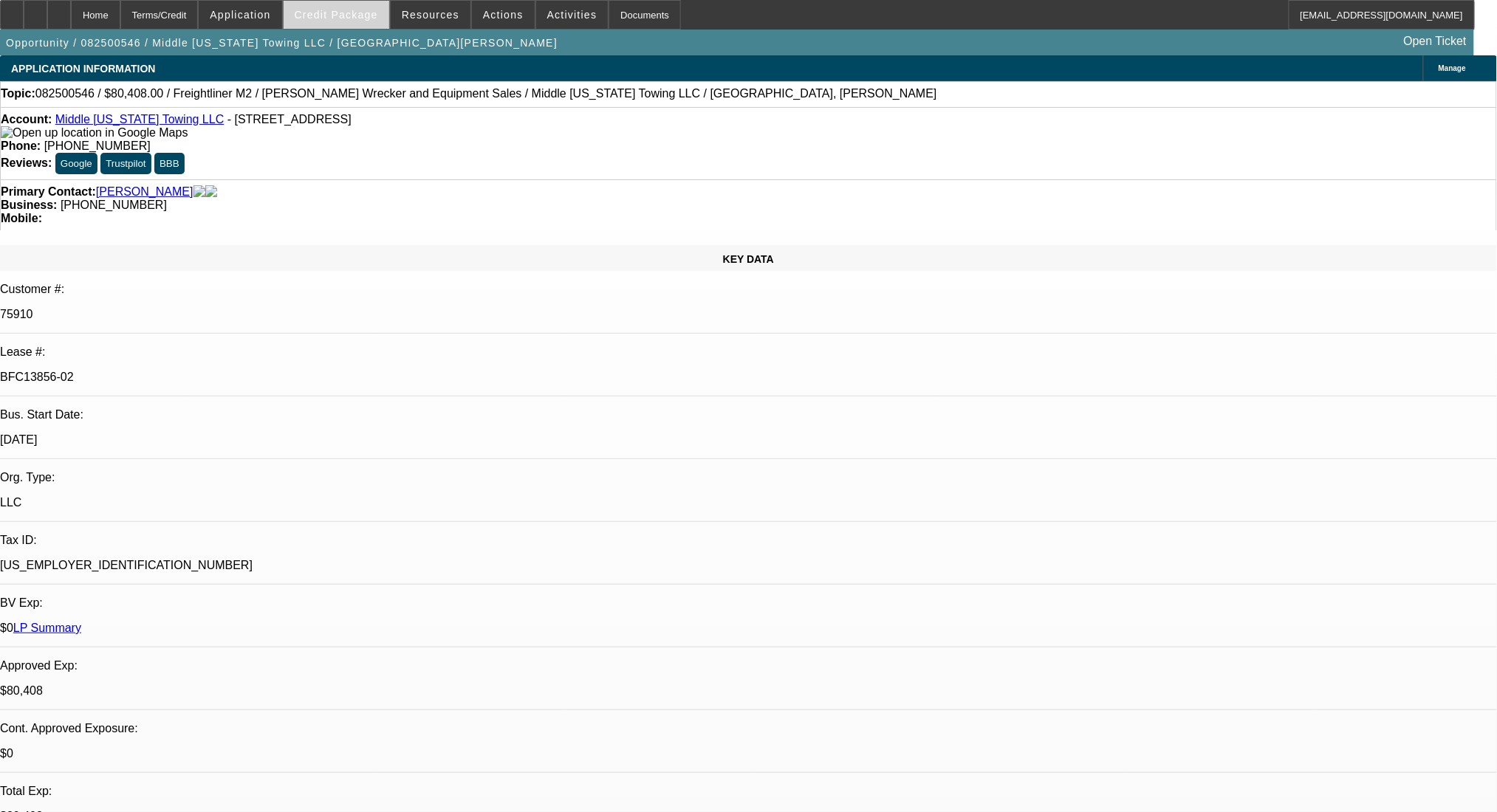
click at [361, 14] on span "Credit Package" at bounding box center [337, 14] width 83 height 12
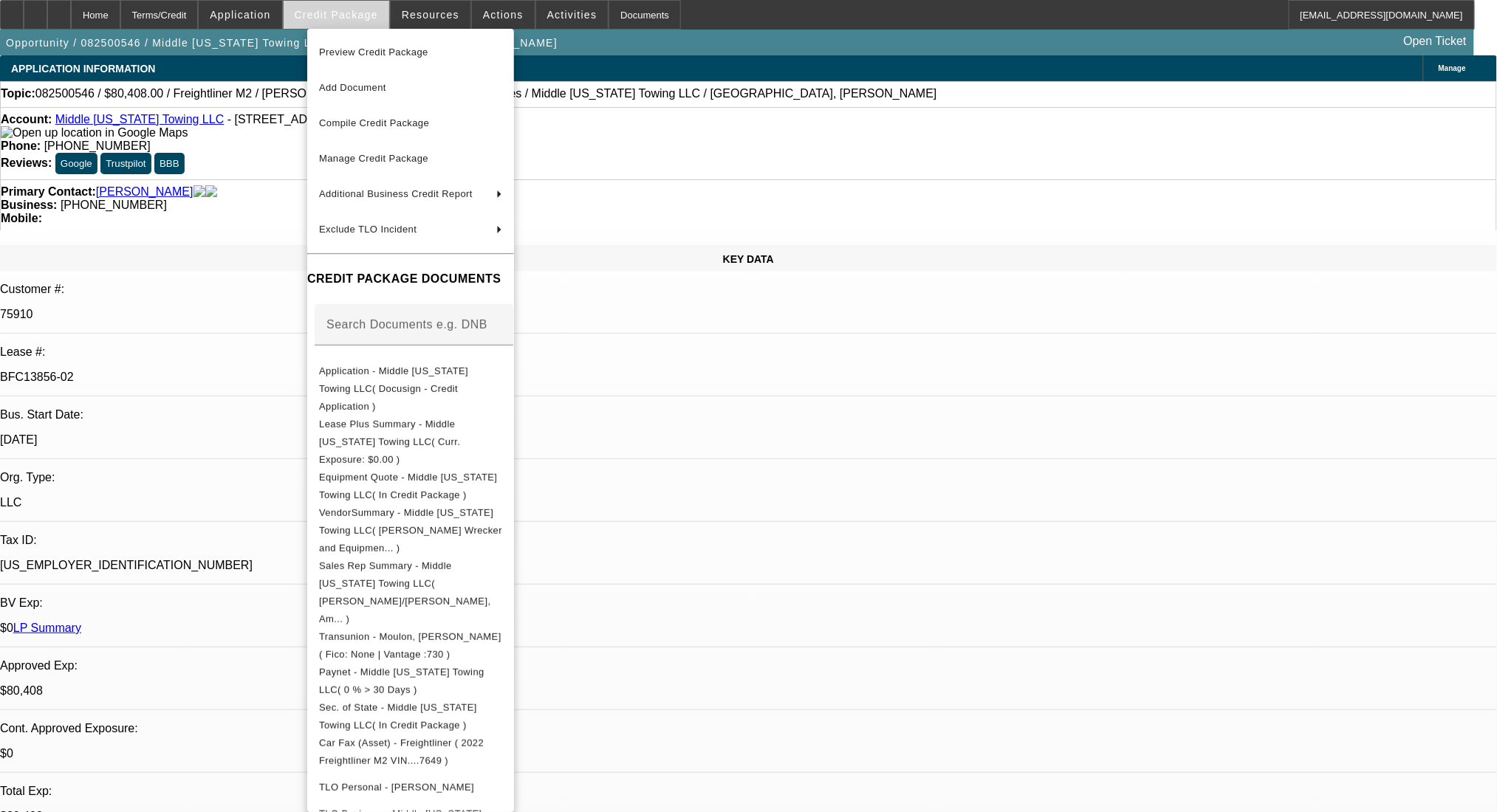
click at [361, 14] on div at bounding box center [748, 406] width 1497 height 812
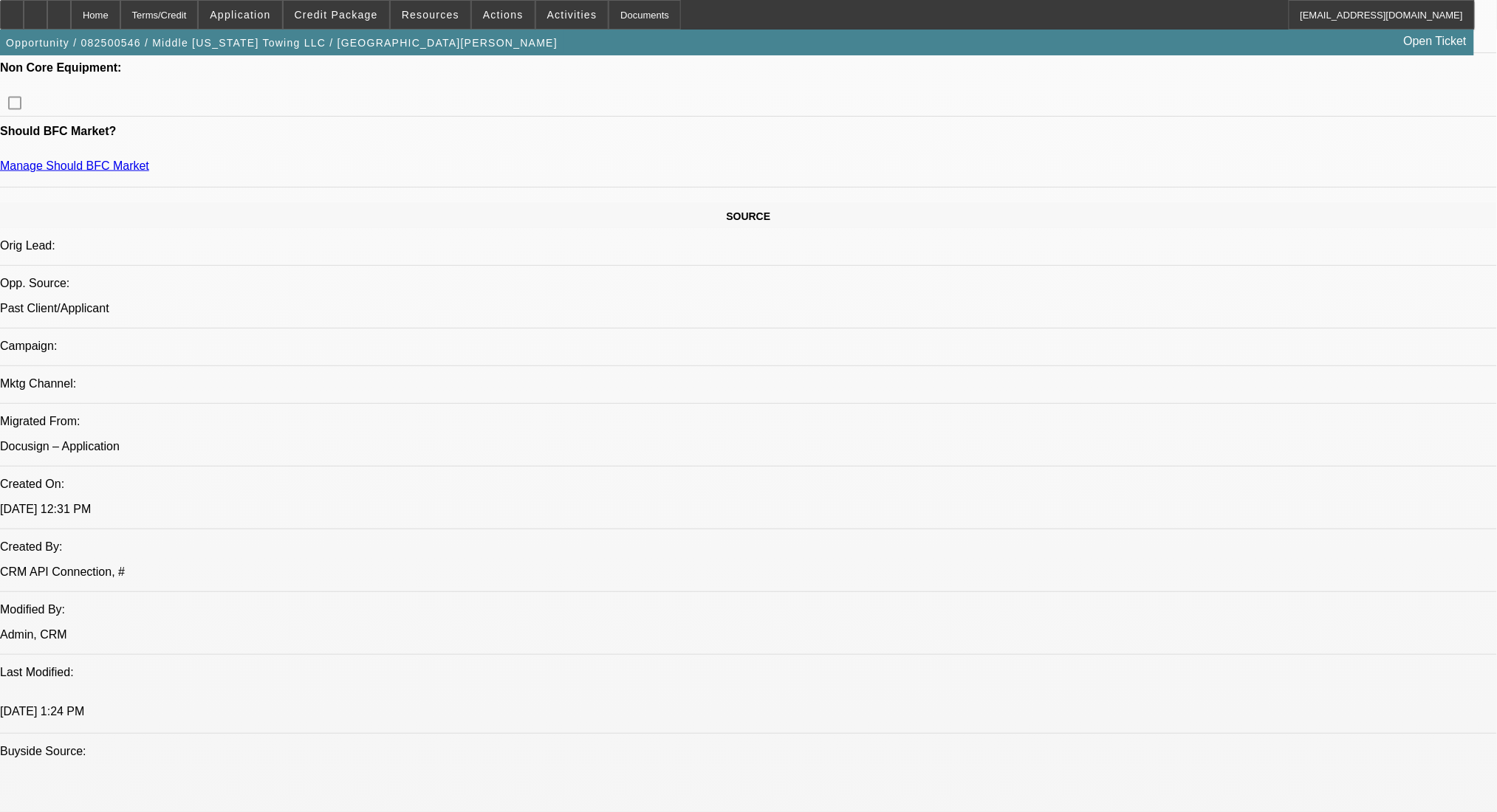
scroll to position [787, 0]
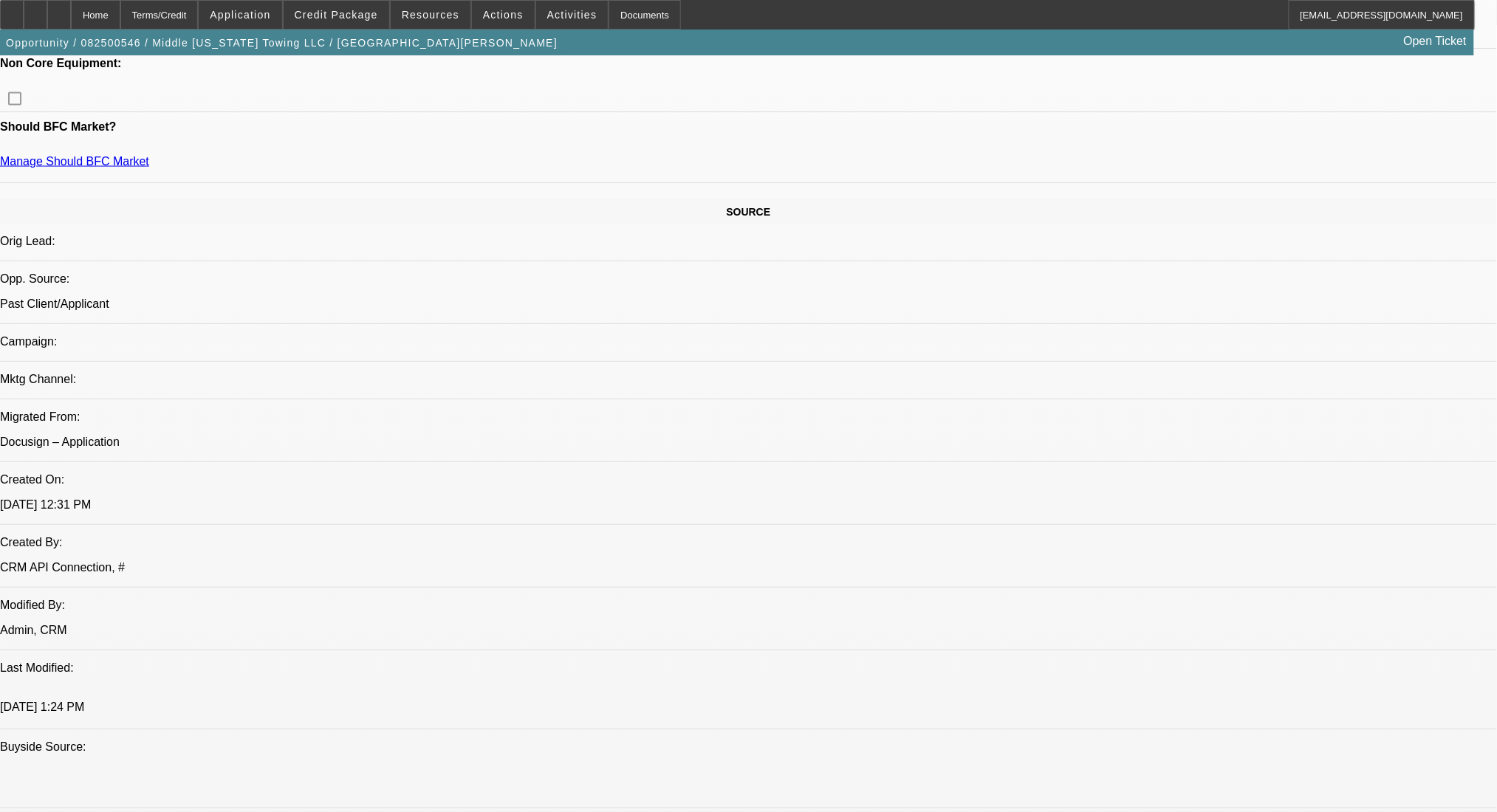
click at [120, 10] on div "Home" at bounding box center [95, 14] width 49 height 30
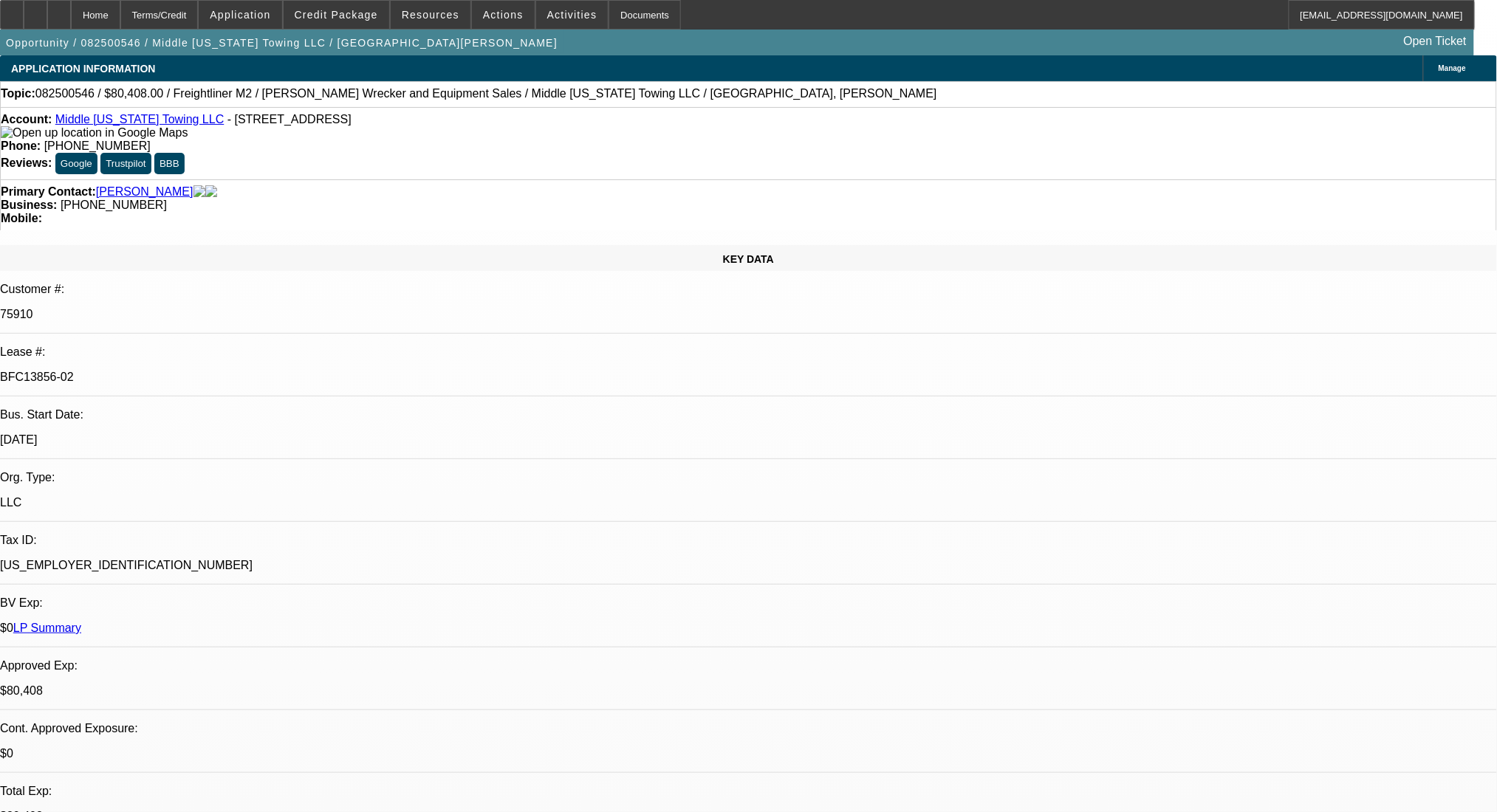
click at [9, 11] on div "Home Terms/Credit Application Credit Package Resources Actions Activities Docum…" at bounding box center [748, 14] width 1497 height 30
click at [23, 8] on div at bounding box center [12, 14] width 23 height 30
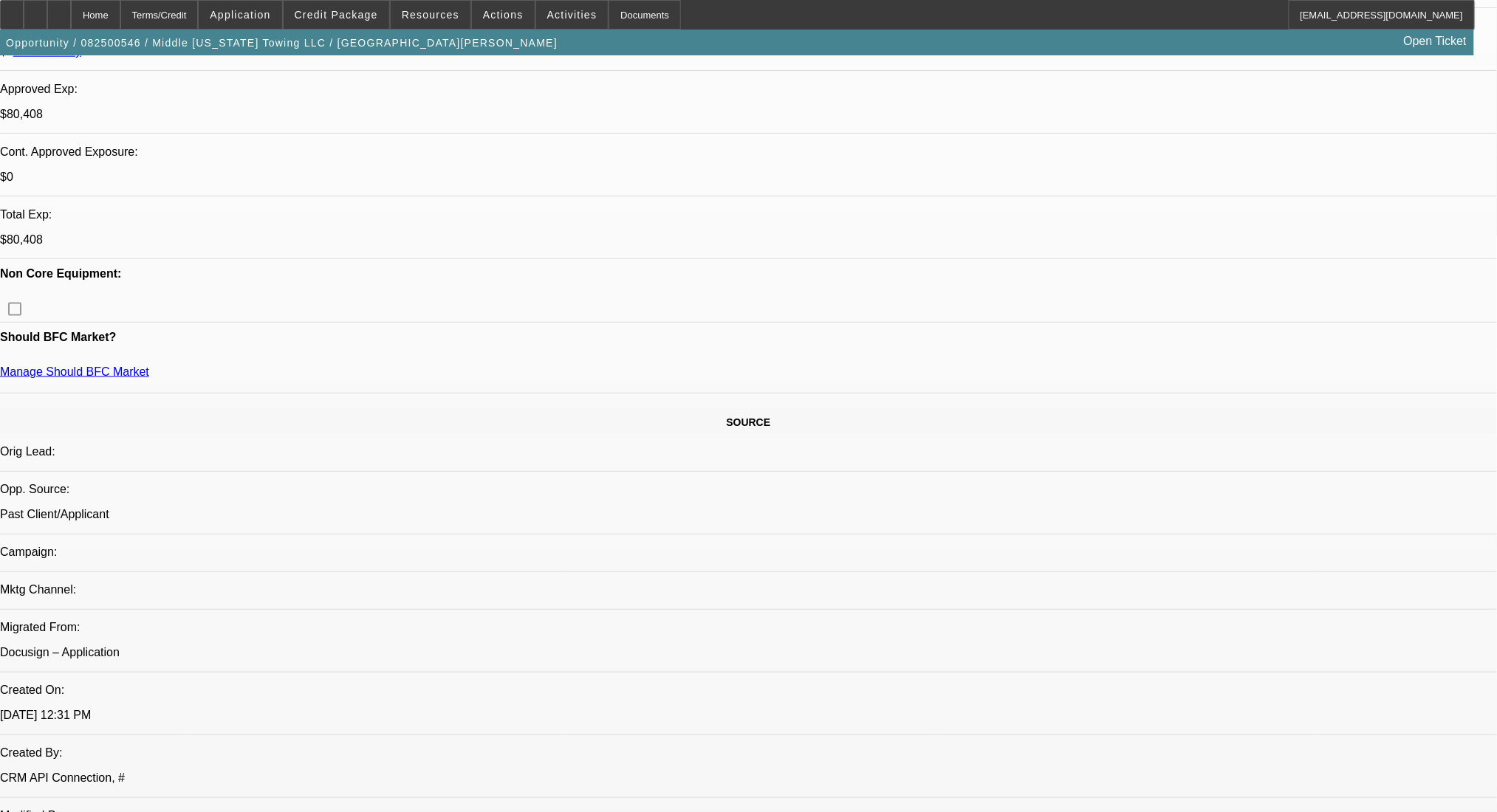
scroll to position [591, 0]
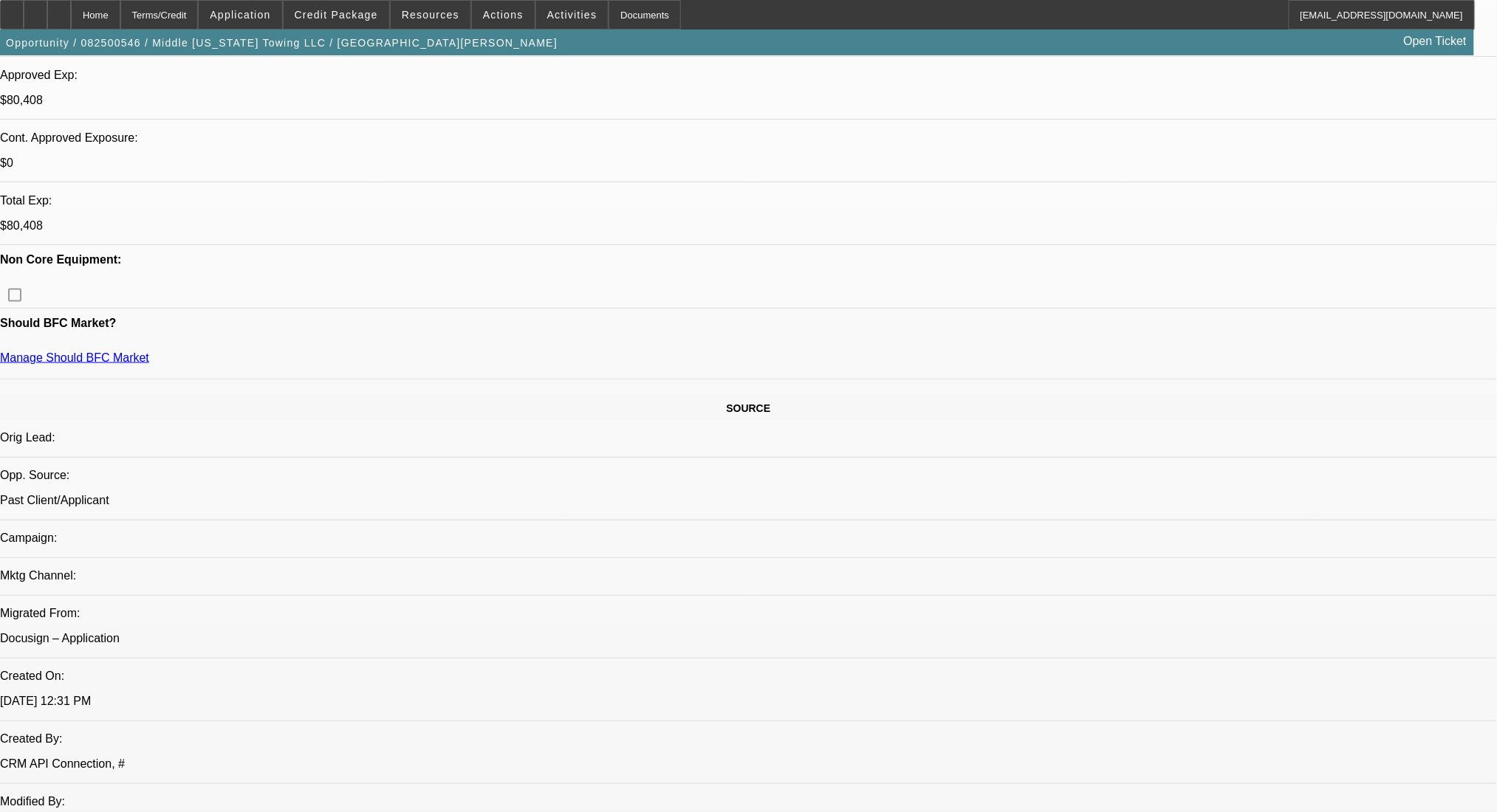
drag, startPoint x: 38, startPoint y: 651, endPoint x: 89, endPoint y: 619, distance: 60.2
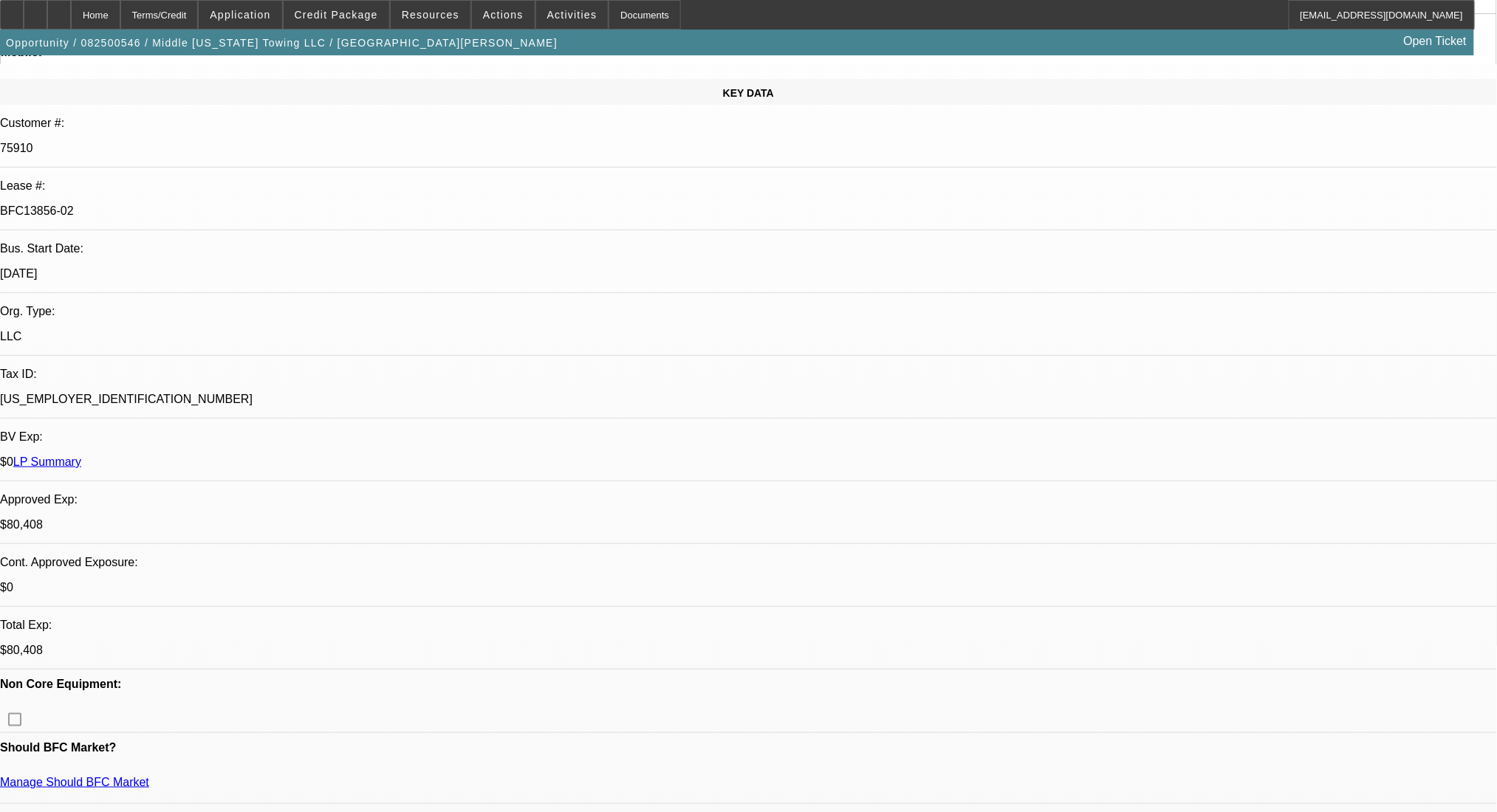
scroll to position [0, 0]
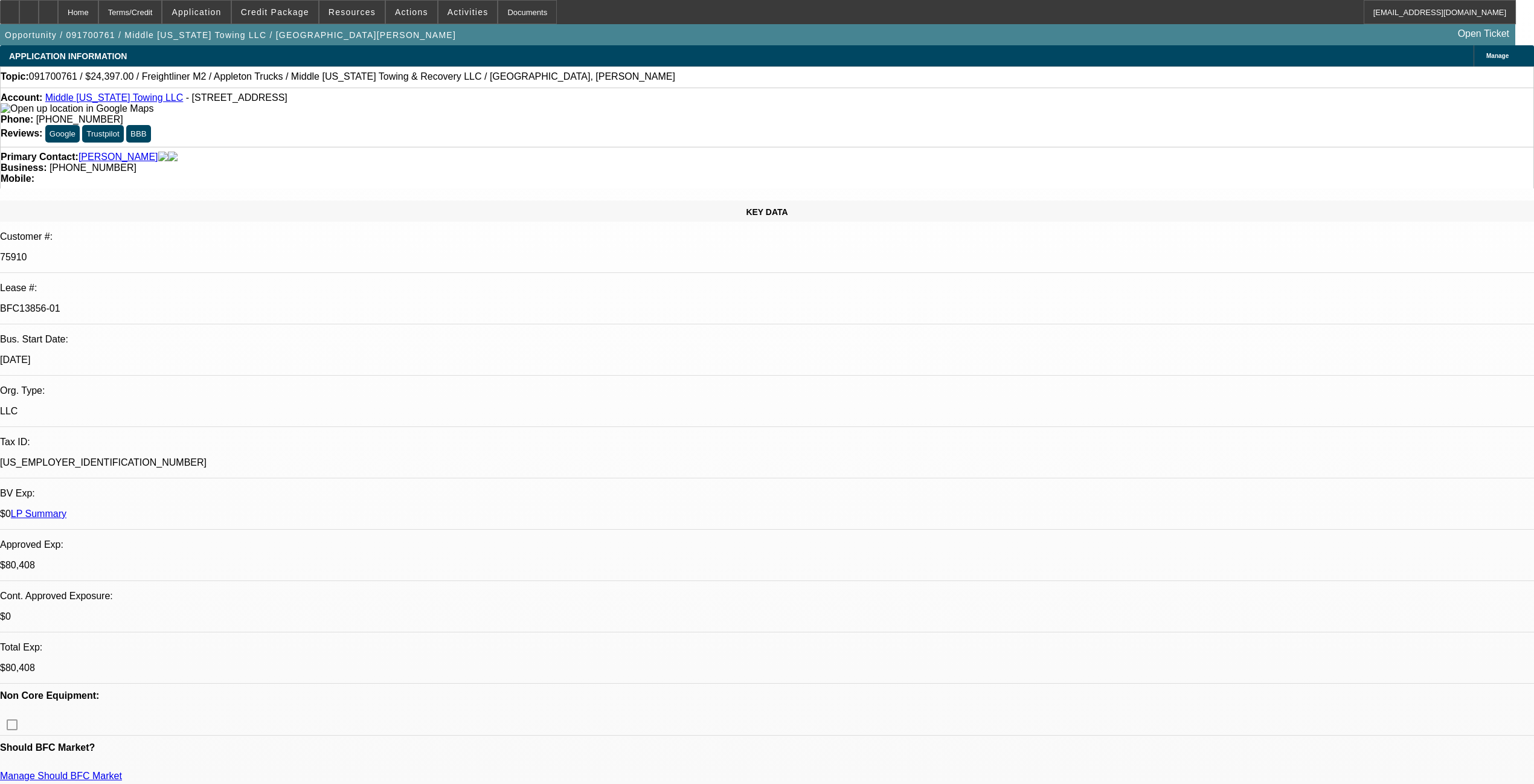
select select "0"
select select "6"
select select "0"
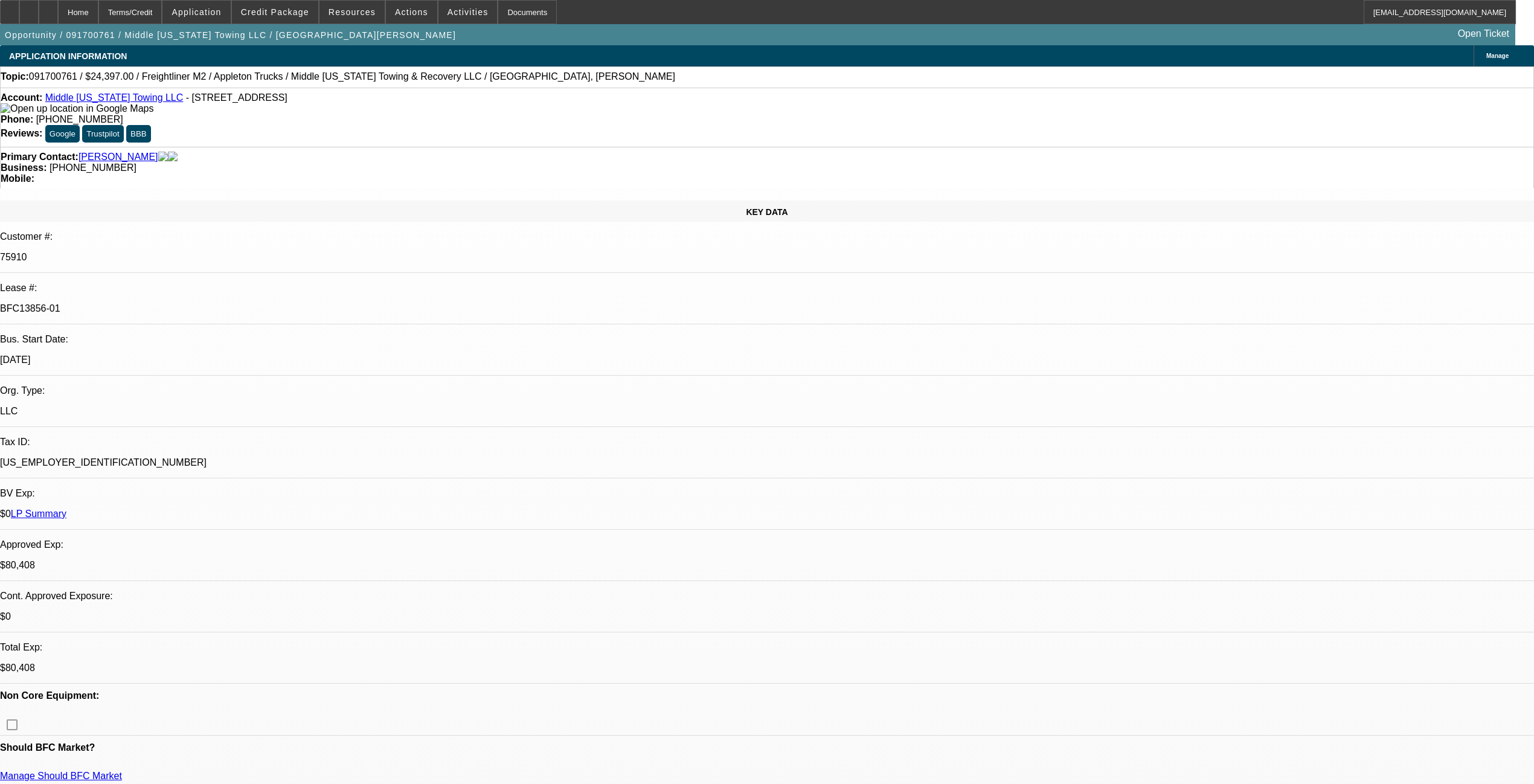
select select "0"
select select "6"
select select "0"
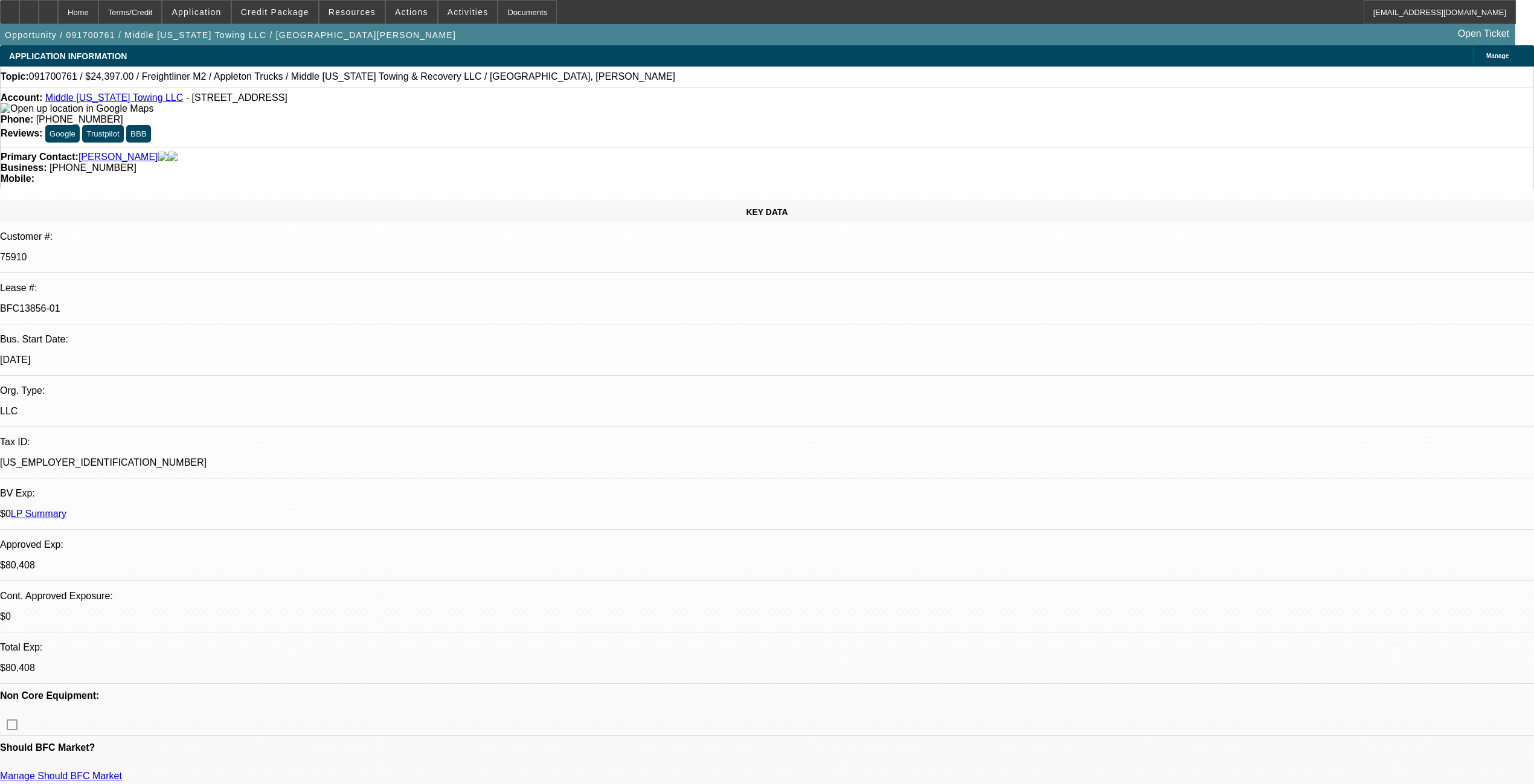
select select "0"
select select "6"
select select "0"
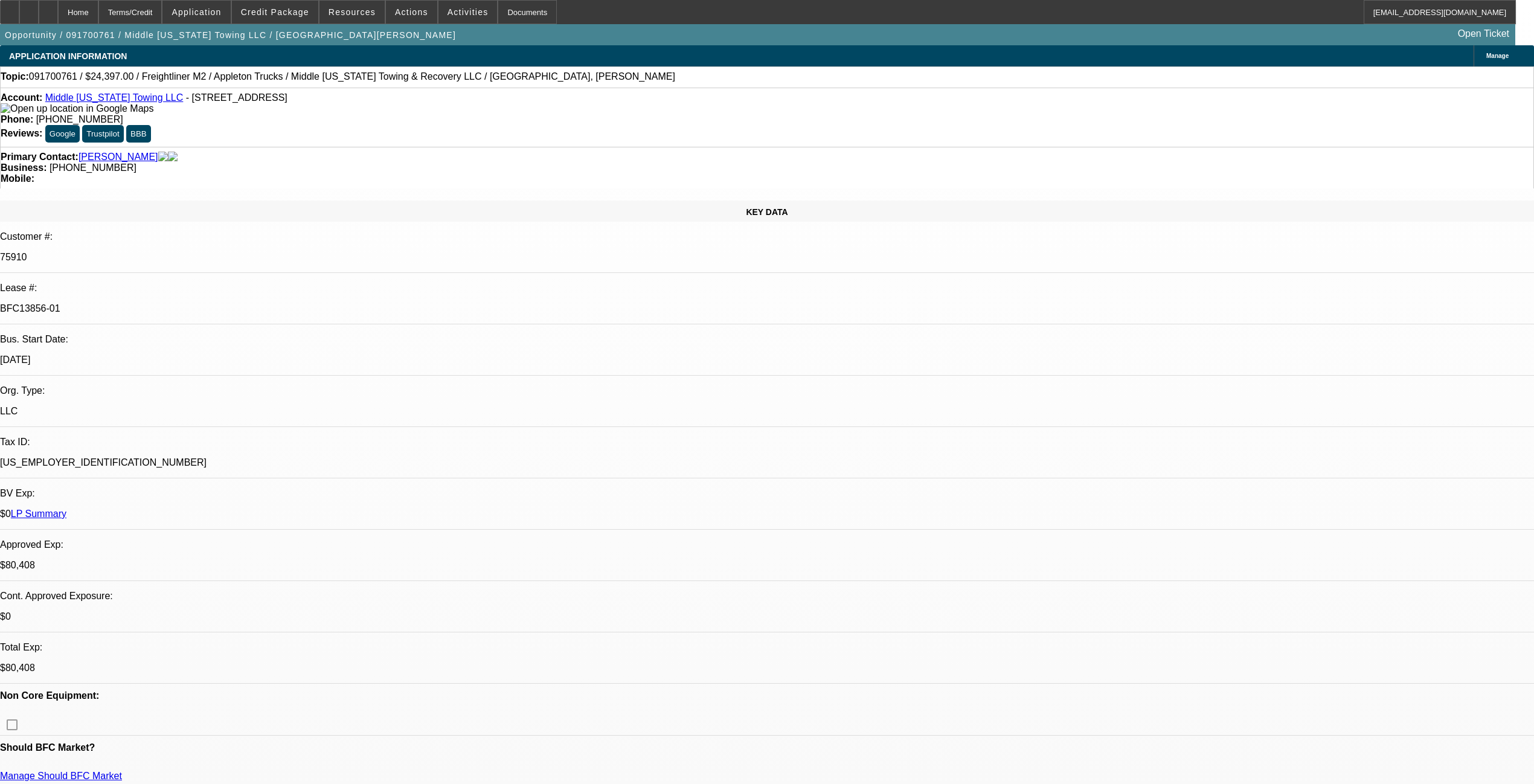
select select "6"
select select "0"
select select "6"
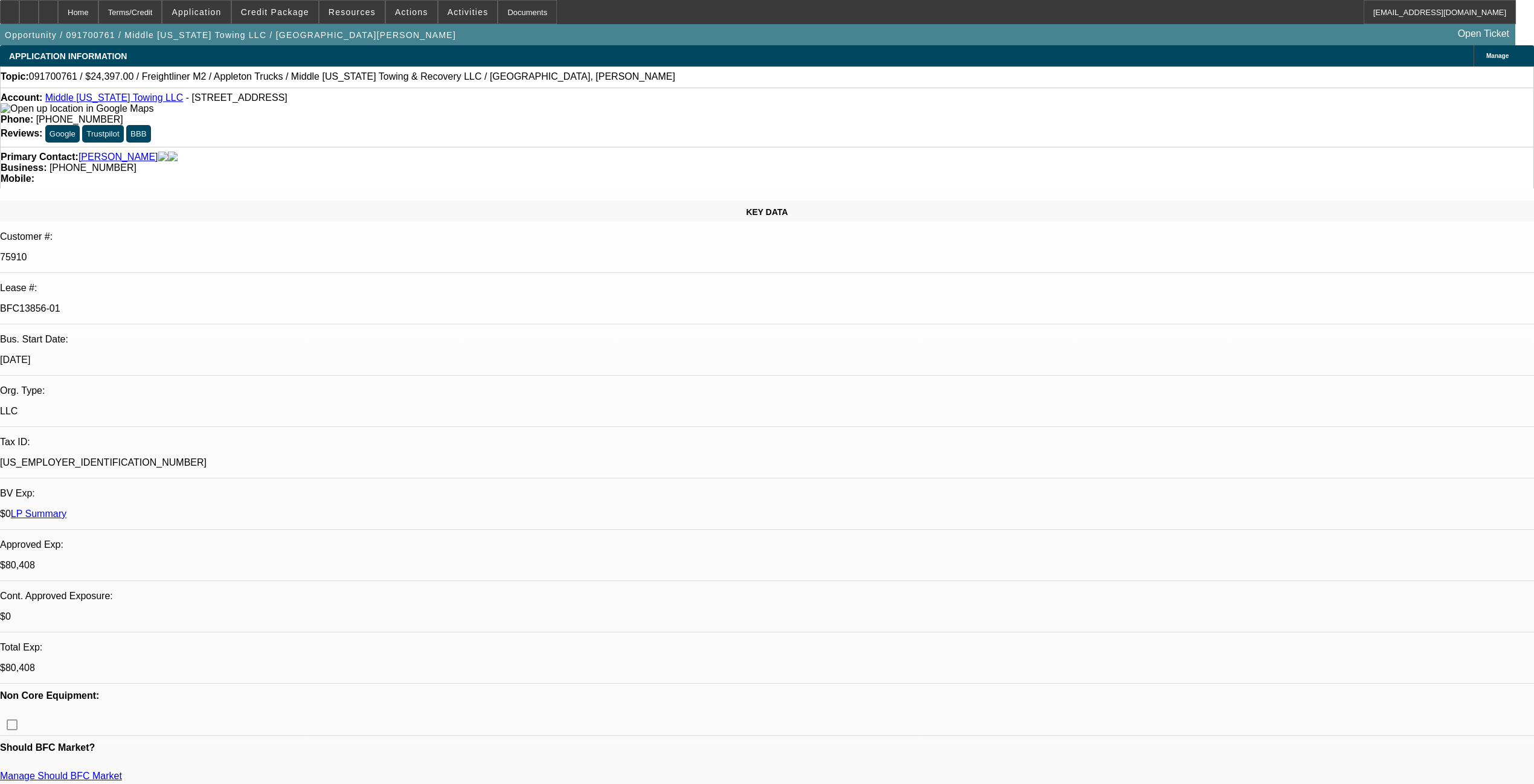
select select "0"
select select "6"
select select "0"
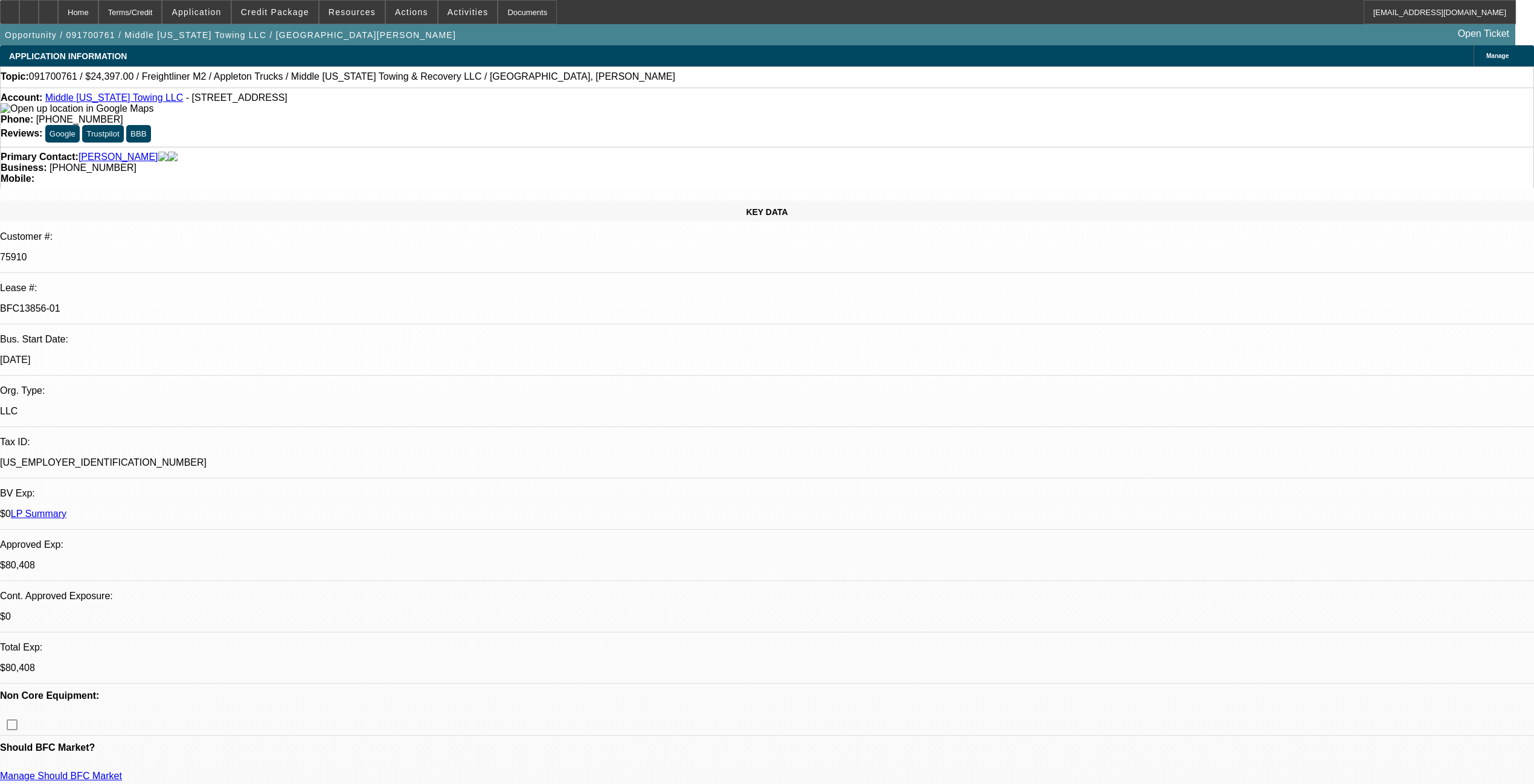
select select "0"
select select "6"
select select "0"
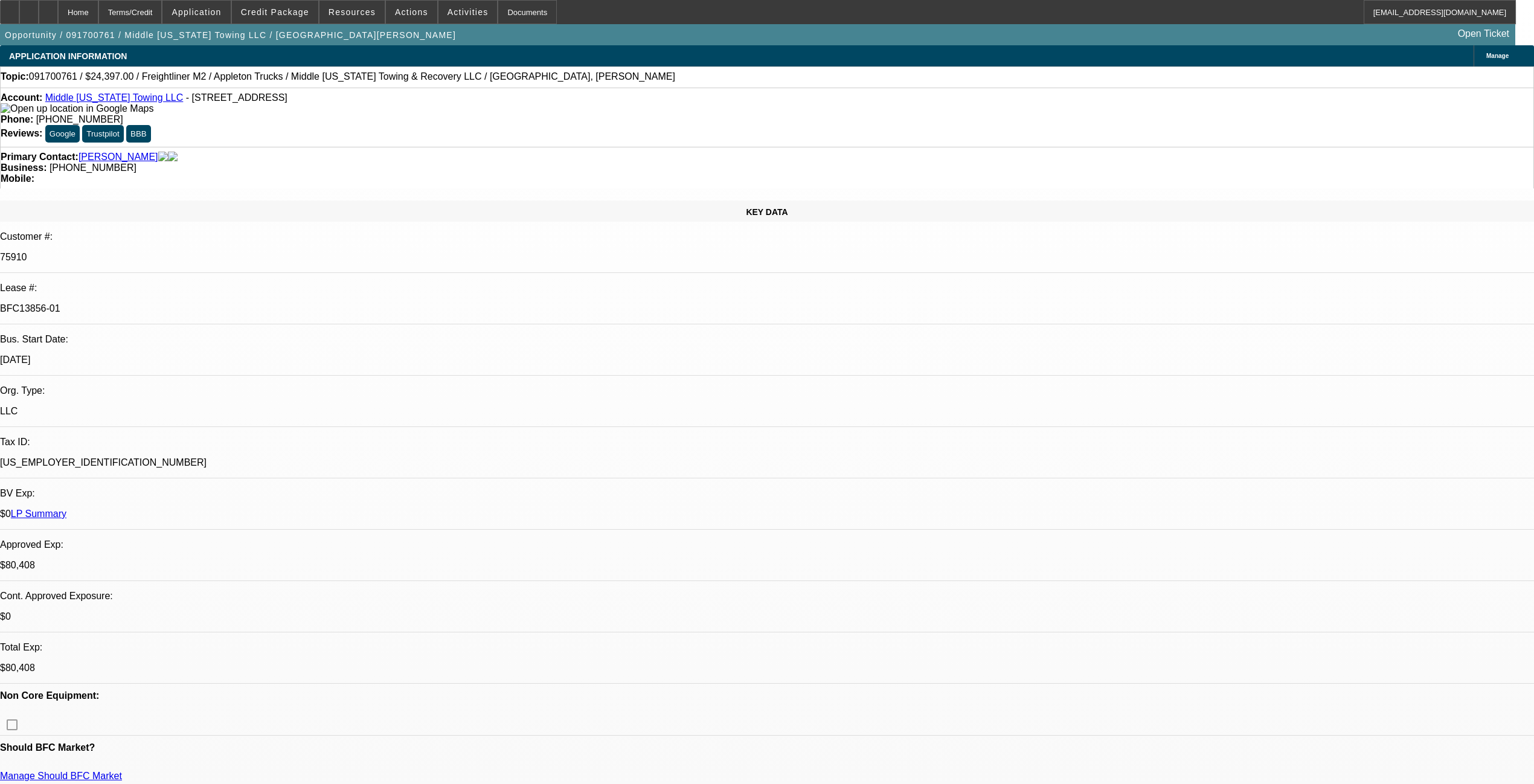
select select "0"
select select "6"
click at [300, 3] on span at bounding box center [275, 12] width 86 height 29
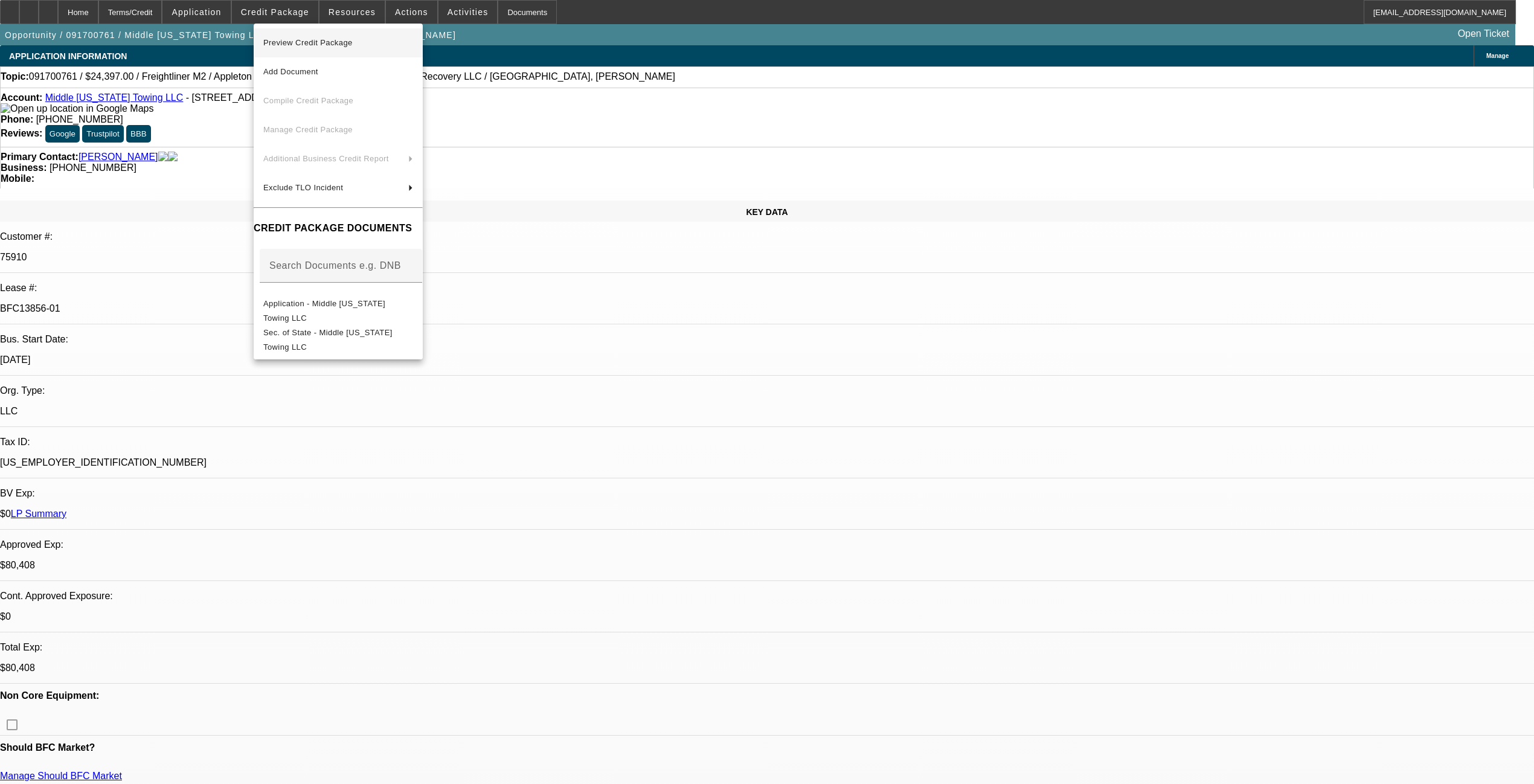
click at [326, 44] on span "Preview Credit Package" at bounding box center [308, 42] width 89 height 9
